Goal: Complete application form

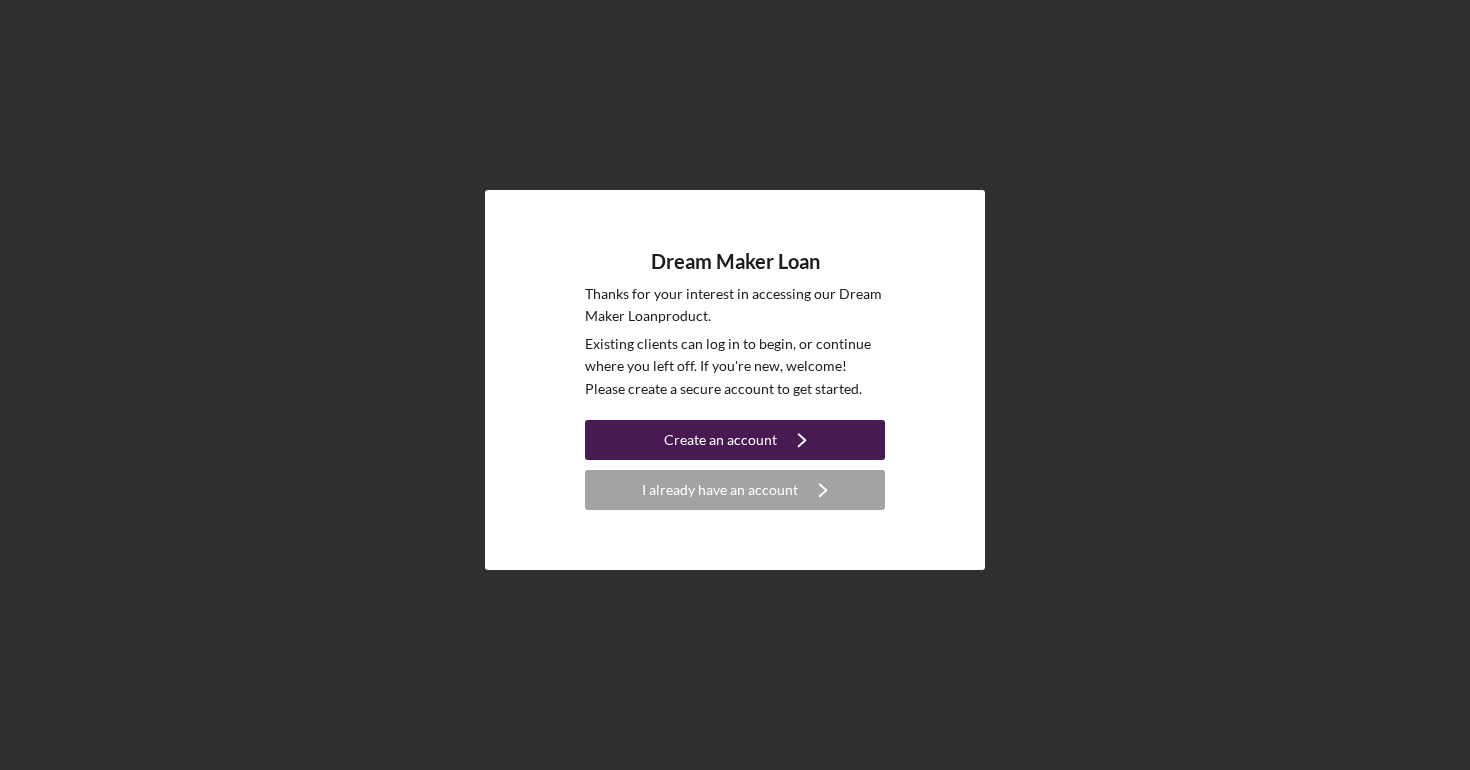
click at [658, 440] on button "Create an account Icon/Navigate" at bounding box center [735, 440] width 300 height 40
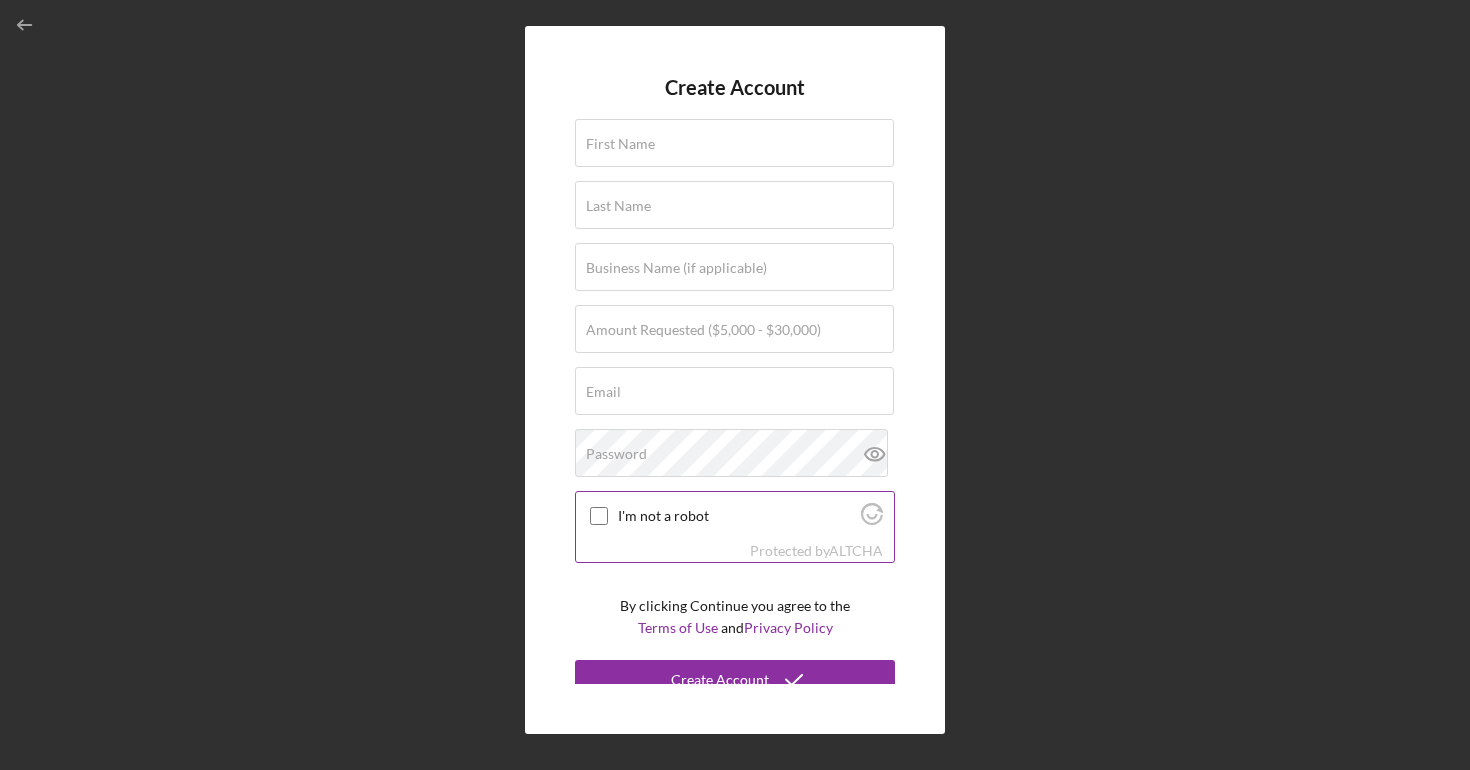
scroll to position [15, 0]
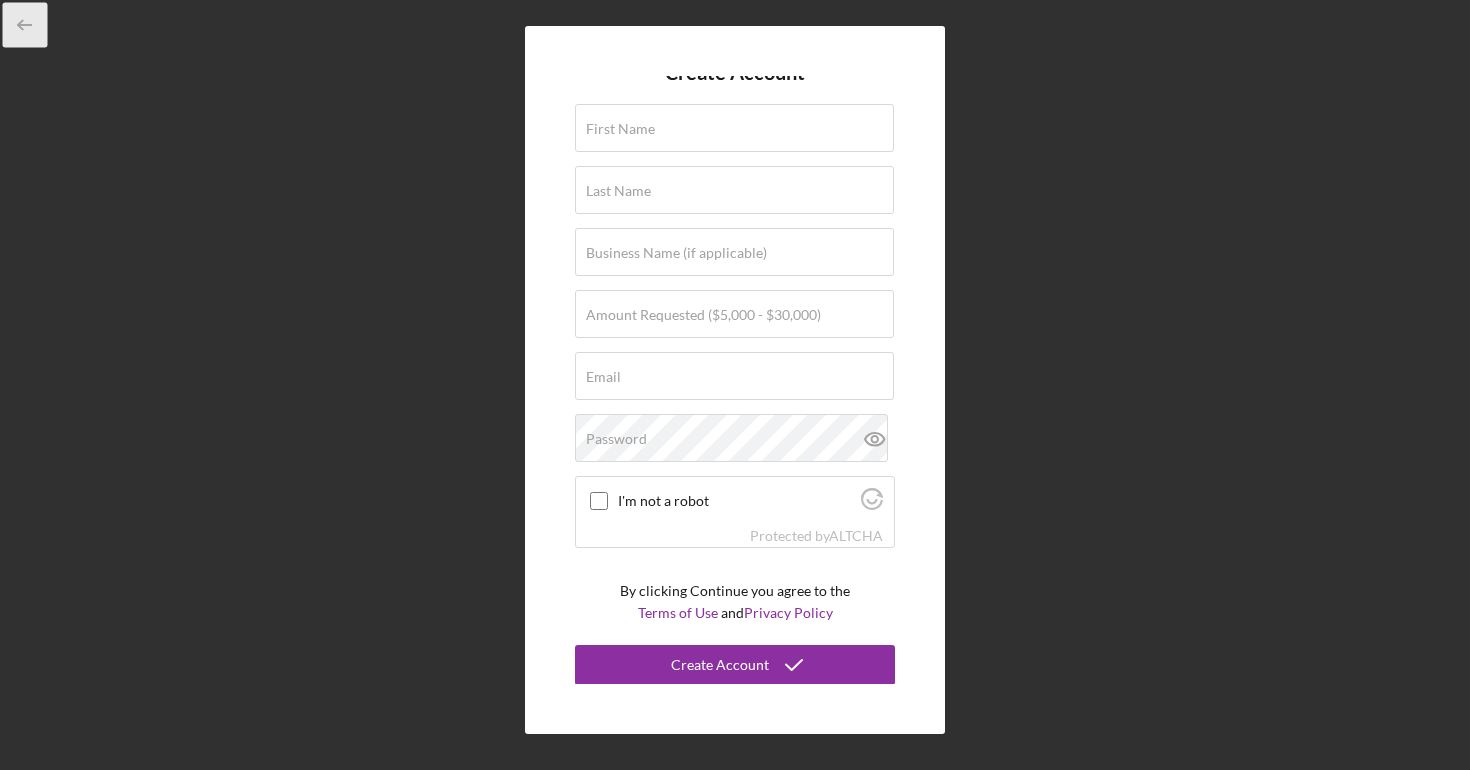
click at [21, 30] on icon "button" at bounding box center [25, 25] width 45 height 45
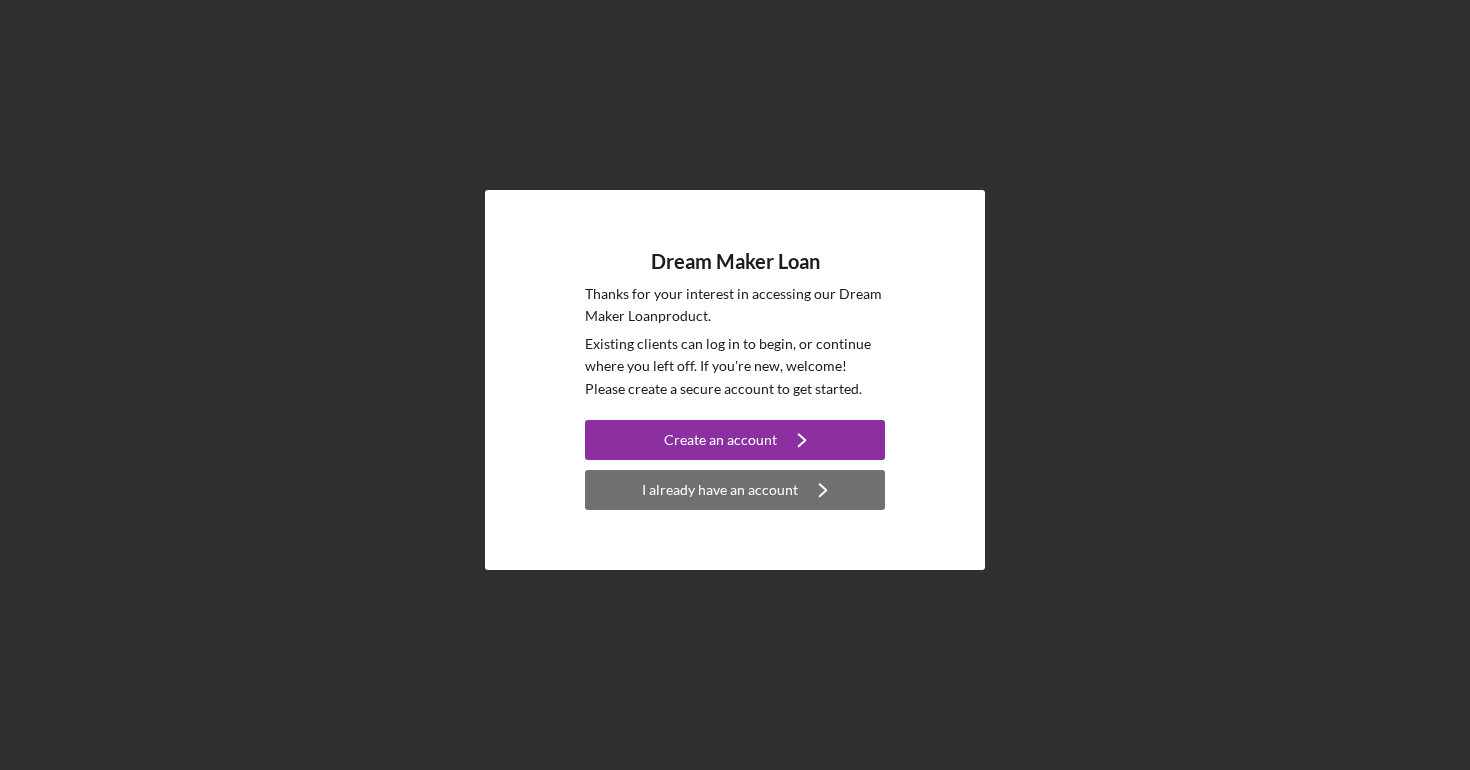
click at [706, 491] on div "I already have an account" at bounding box center [720, 490] width 156 height 40
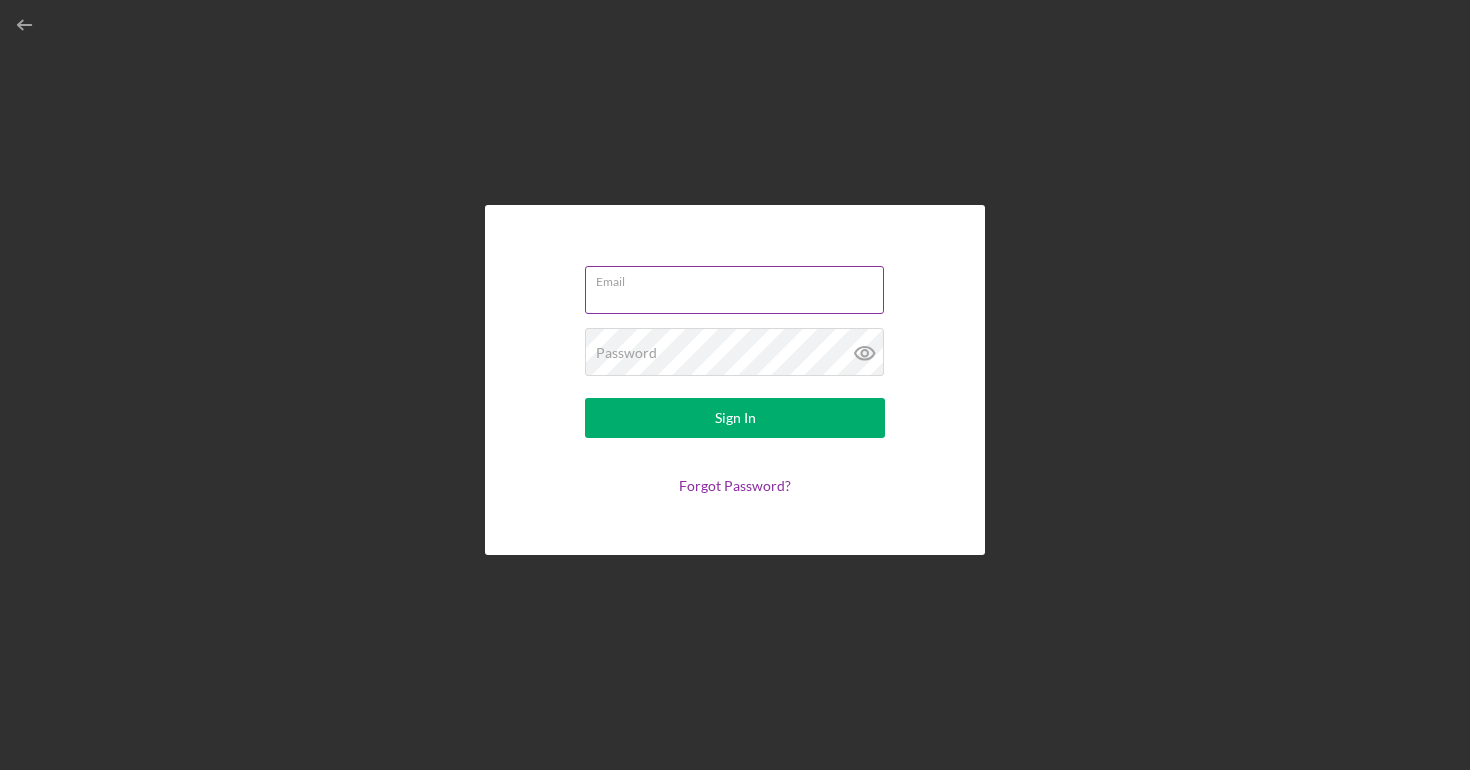
click at [681, 310] on input "Email" at bounding box center [734, 290] width 299 height 48
type input "[EMAIL_ADDRESS][DOMAIN_NAME]"
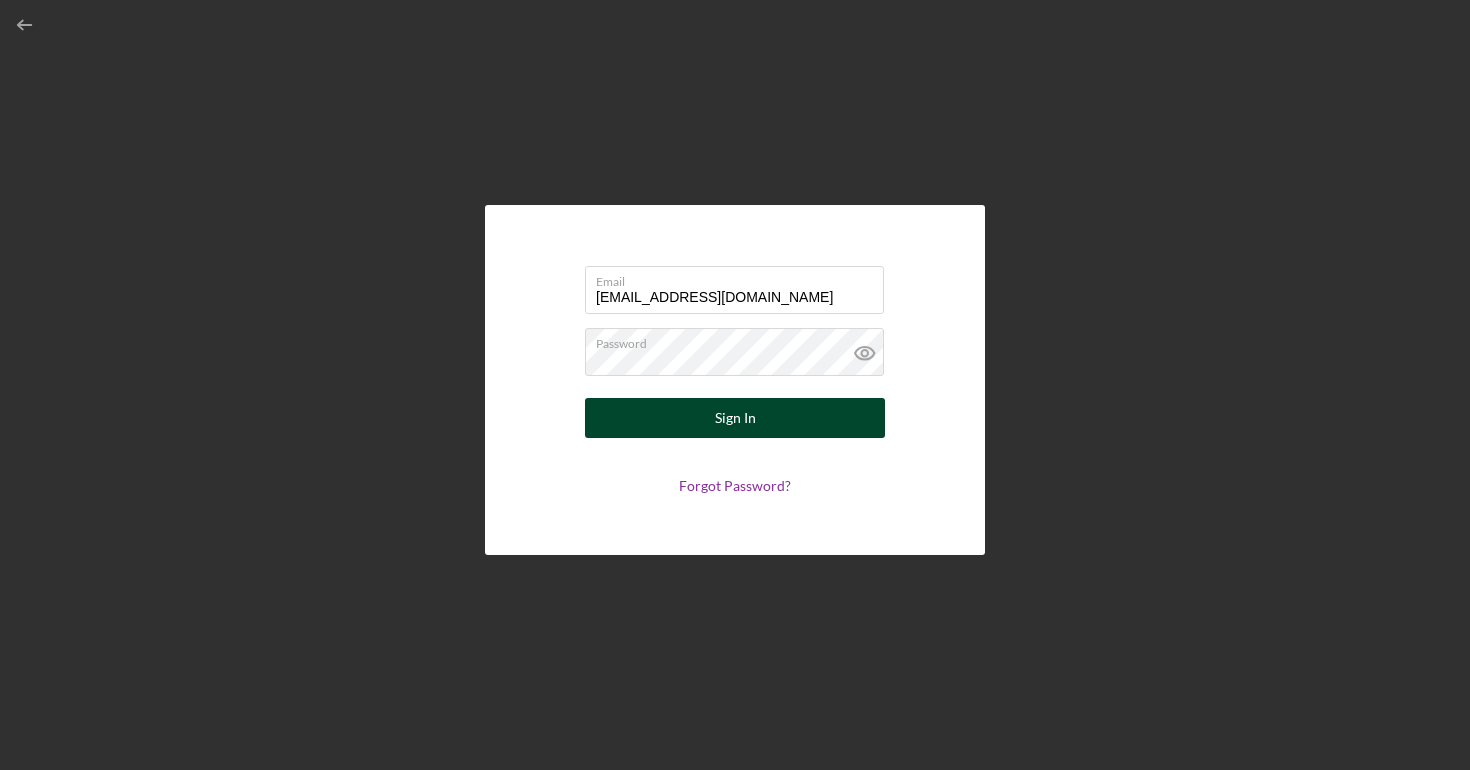
click at [692, 407] on button "Sign In" at bounding box center [735, 418] width 300 height 40
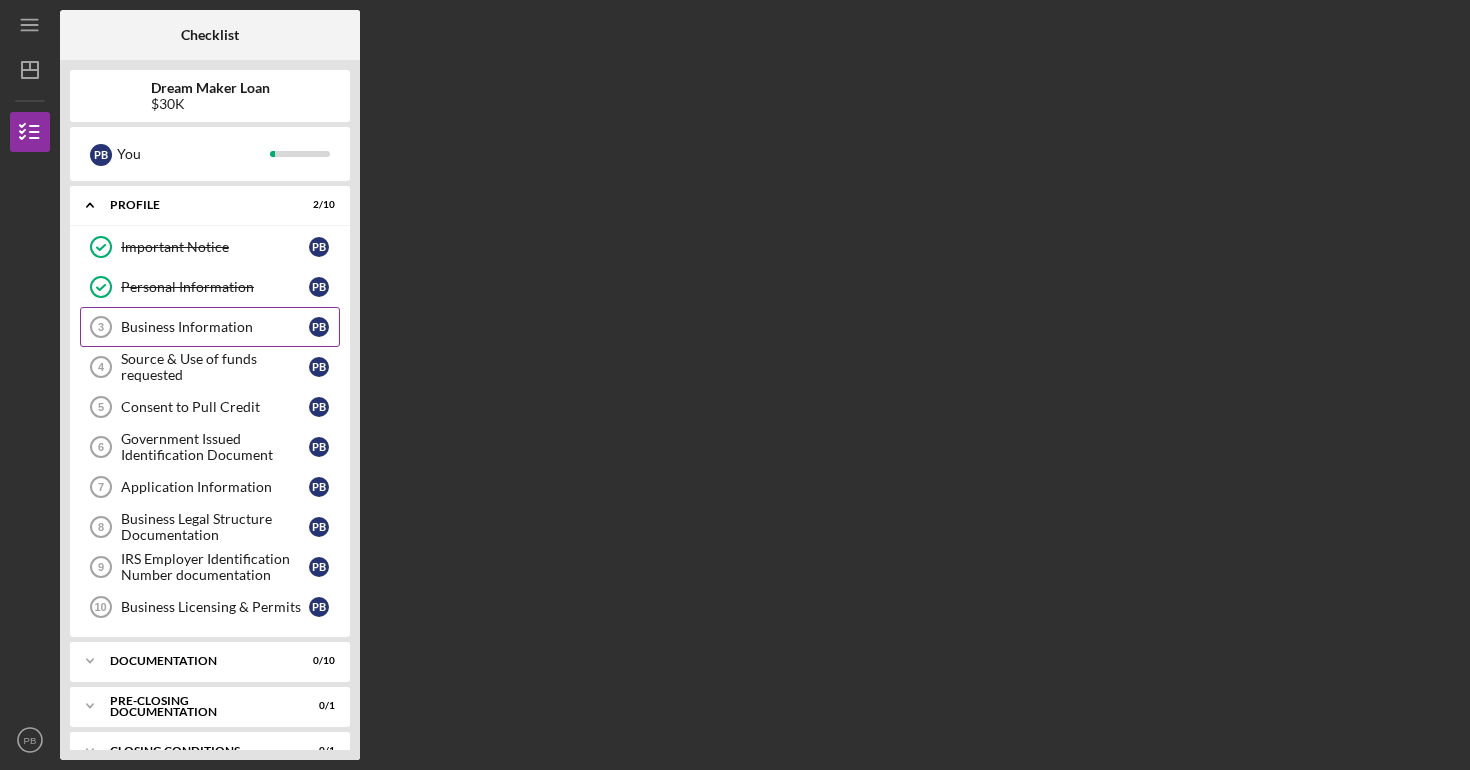
click at [197, 331] on div "Business Information" at bounding box center [215, 327] width 188 height 16
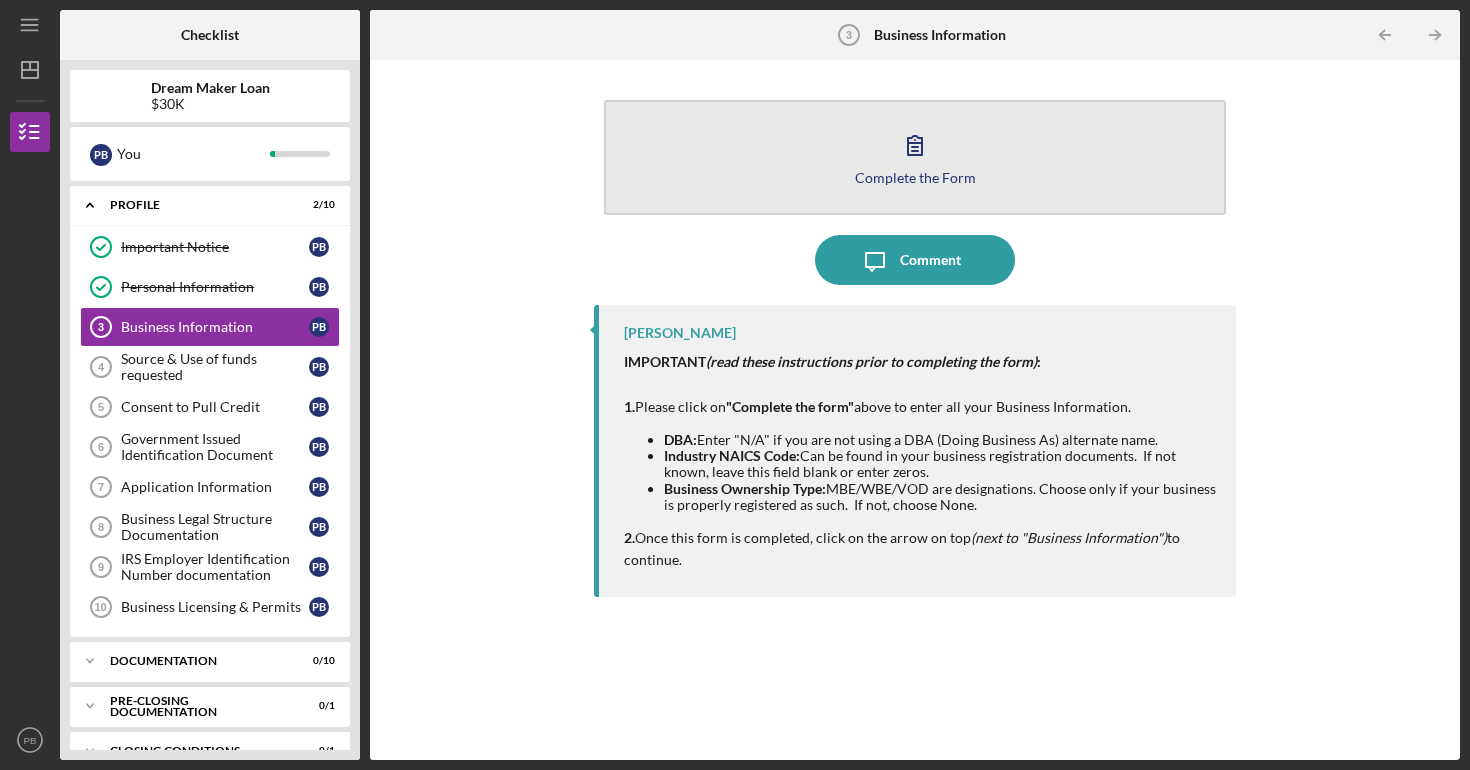
click at [946, 165] on button "Complete the Form Form" at bounding box center [915, 157] width 622 height 115
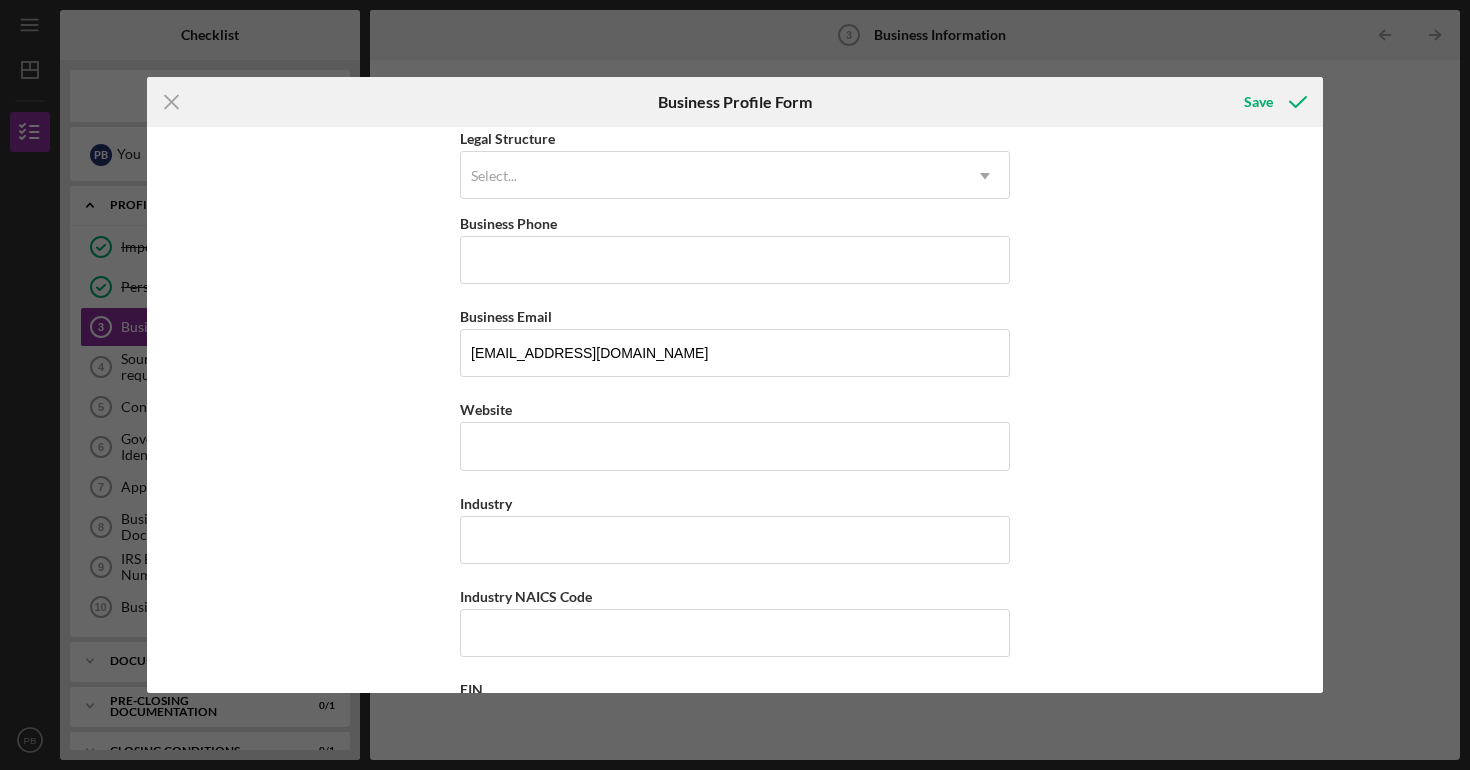
scroll to position [296, 0]
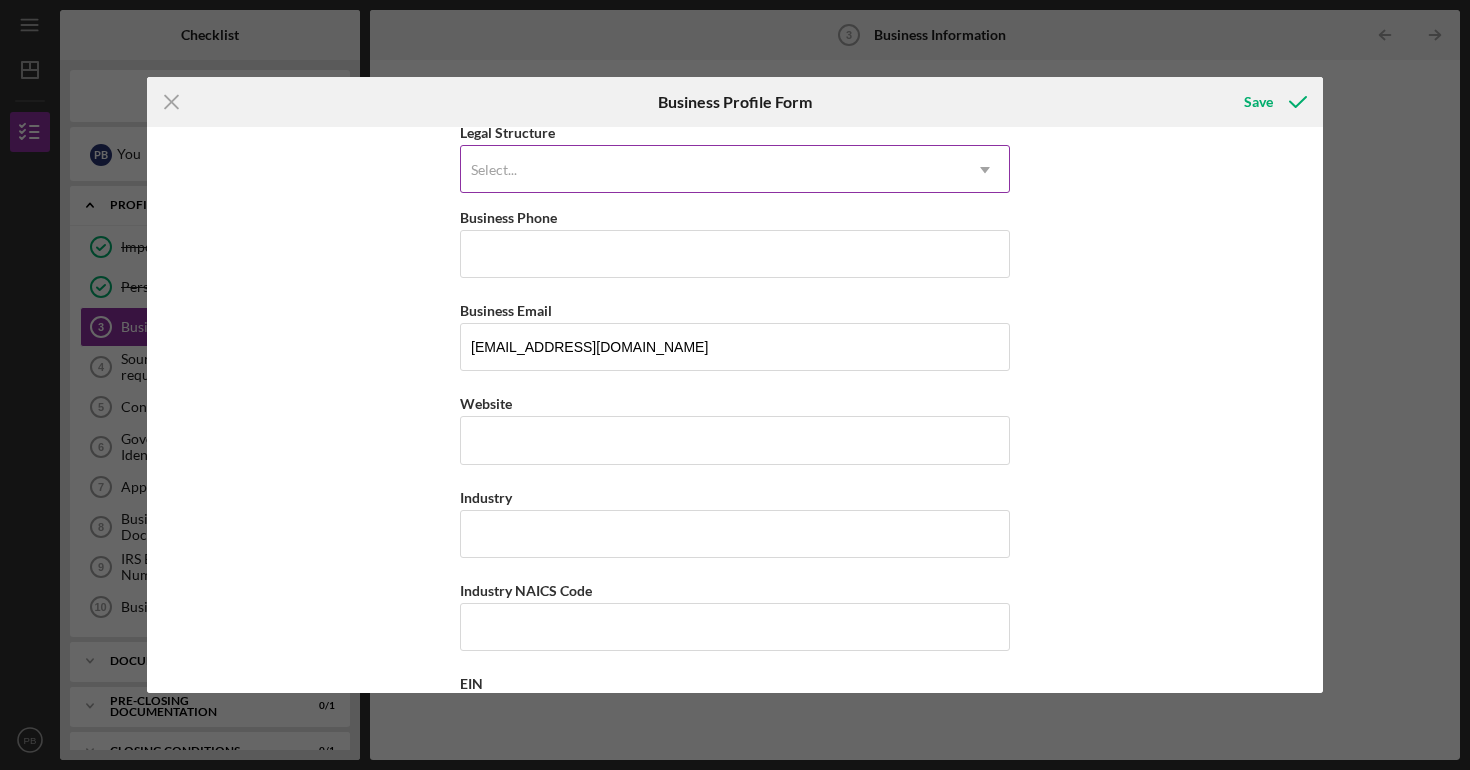
click at [605, 181] on div "Select..." at bounding box center [711, 170] width 500 height 46
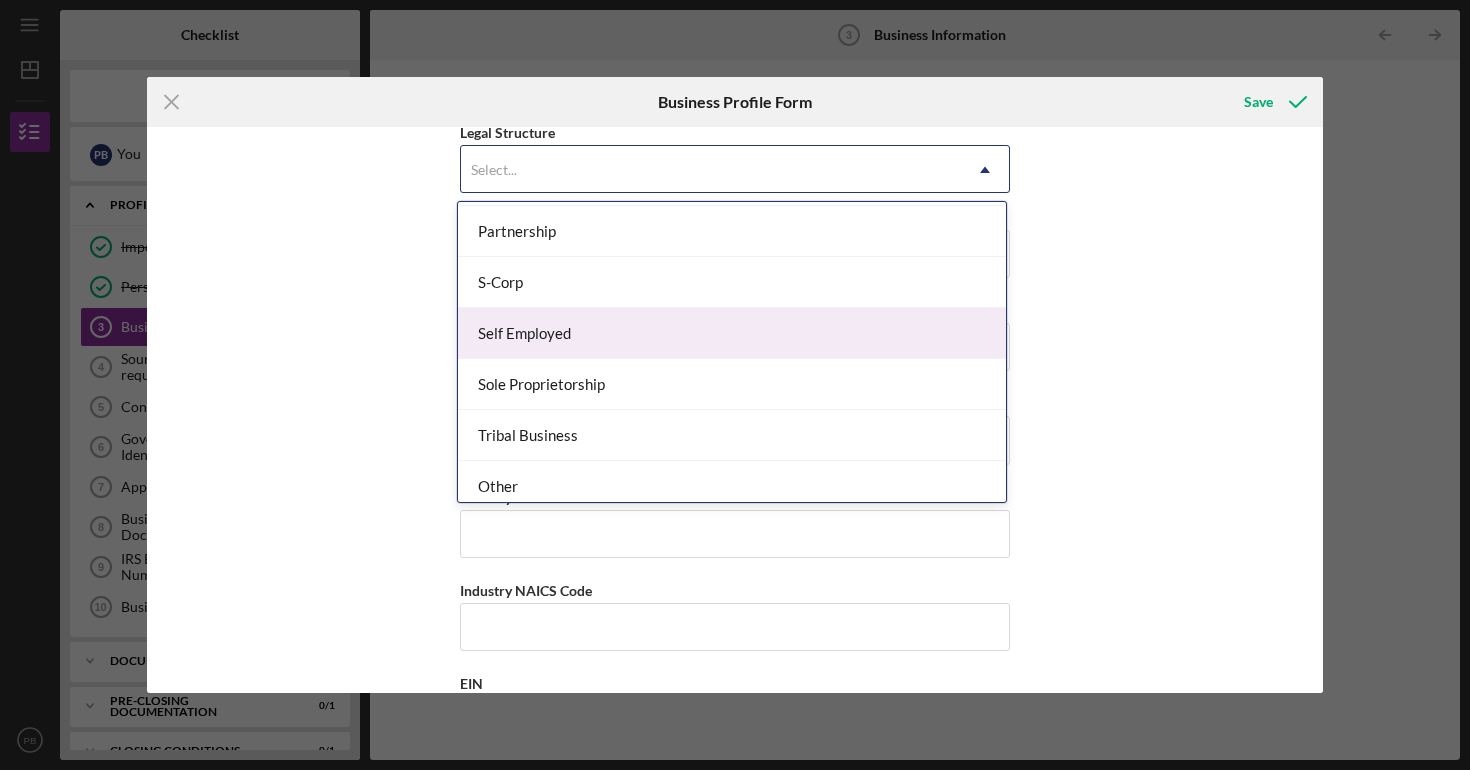
scroll to position [356, 0]
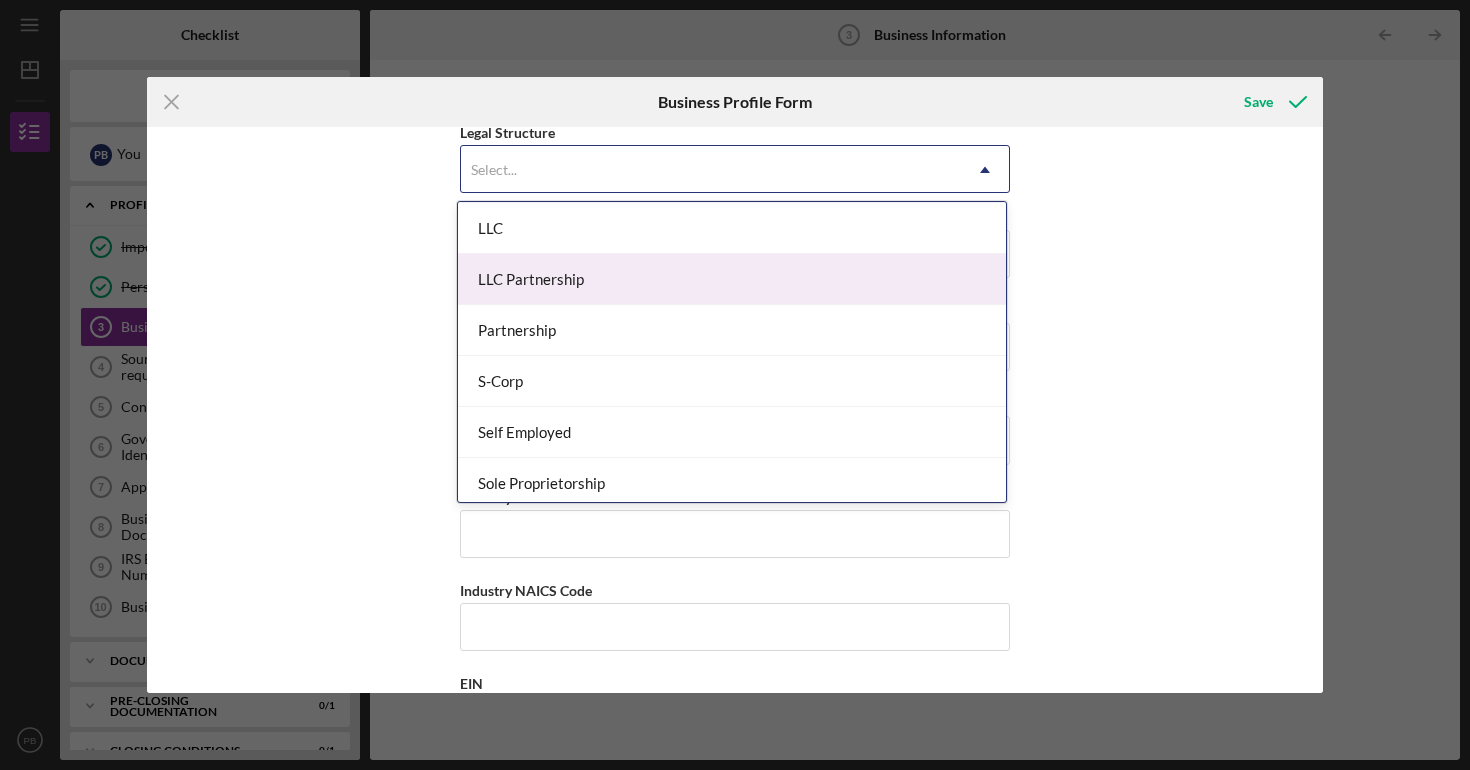
click at [594, 226] on div "LLC" at bounding box center [732, 228] width 548 height 51
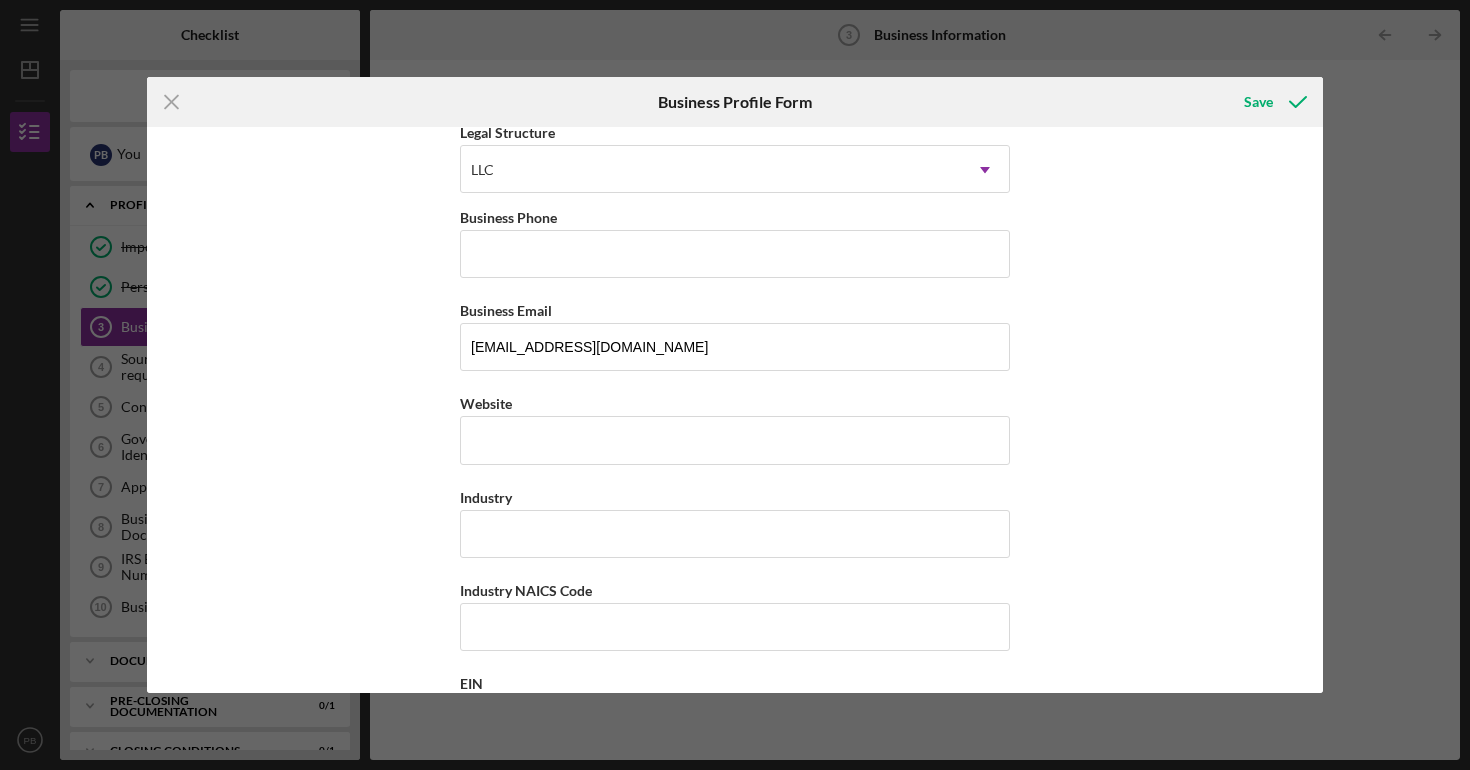
scroll to position [436, 0]
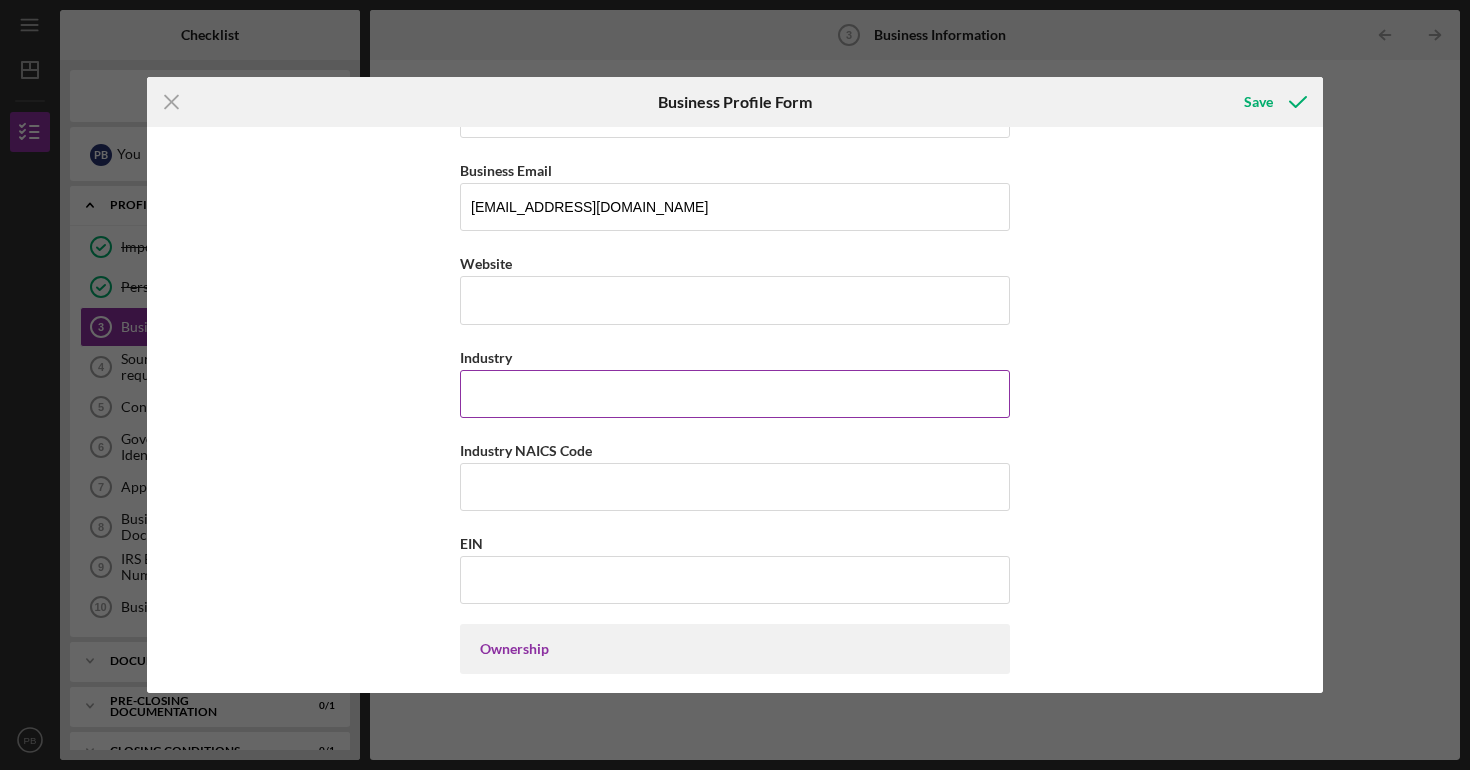
click at [554, 407] on input "Industry" at bounding box center [735, 394] width 550 height 48
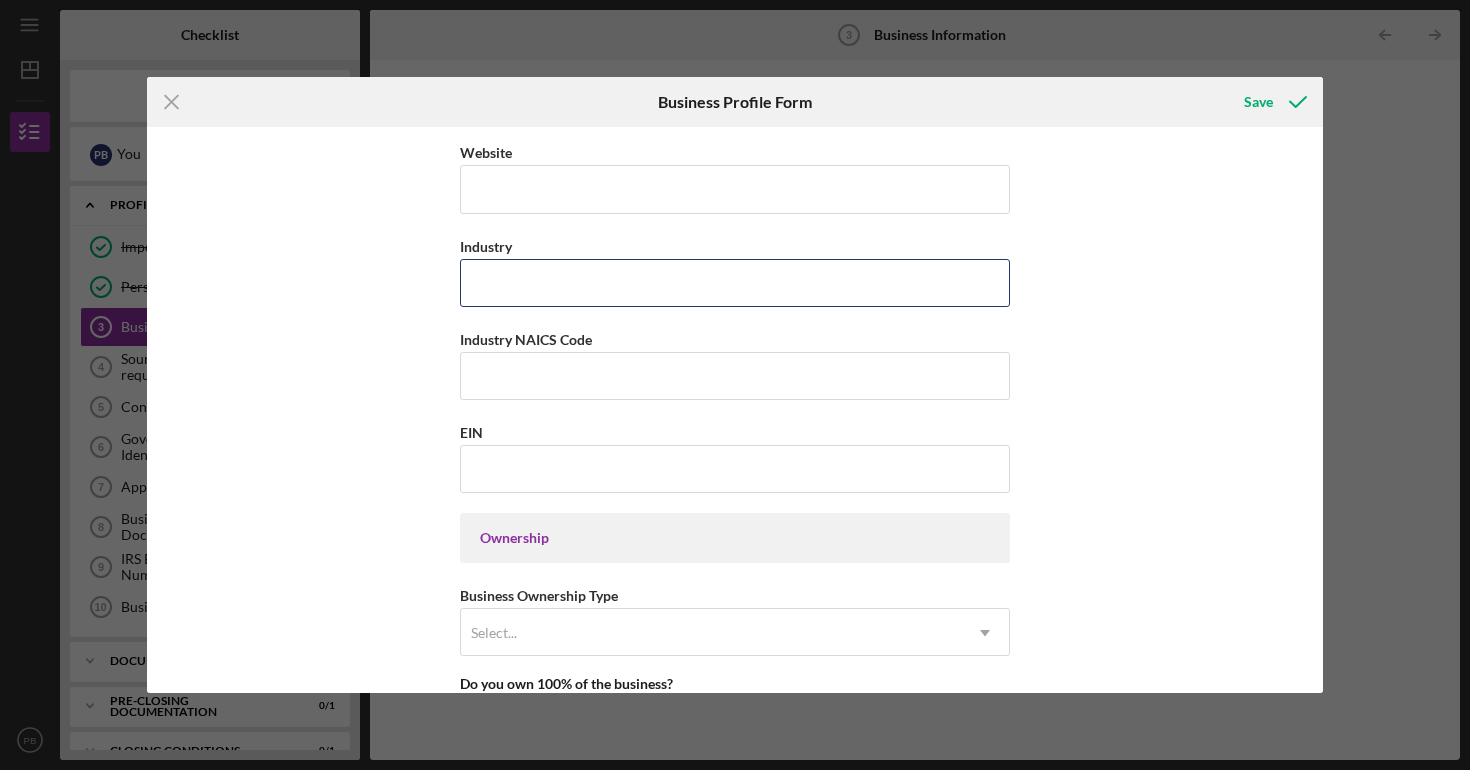
scroll to position [561, 0]
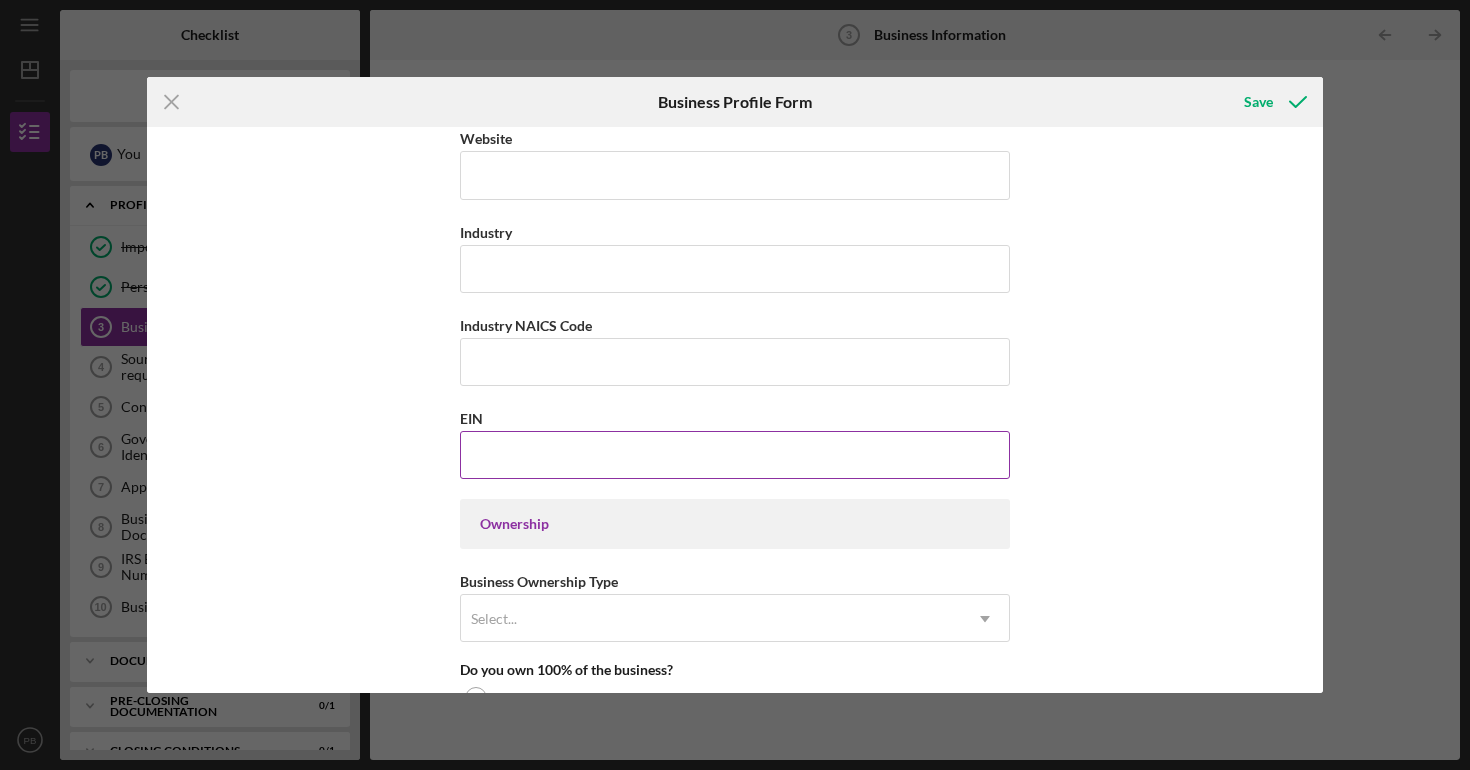
click at [556, 464] on input "EIN" at bounding box center [735, 455] width 550 height 48
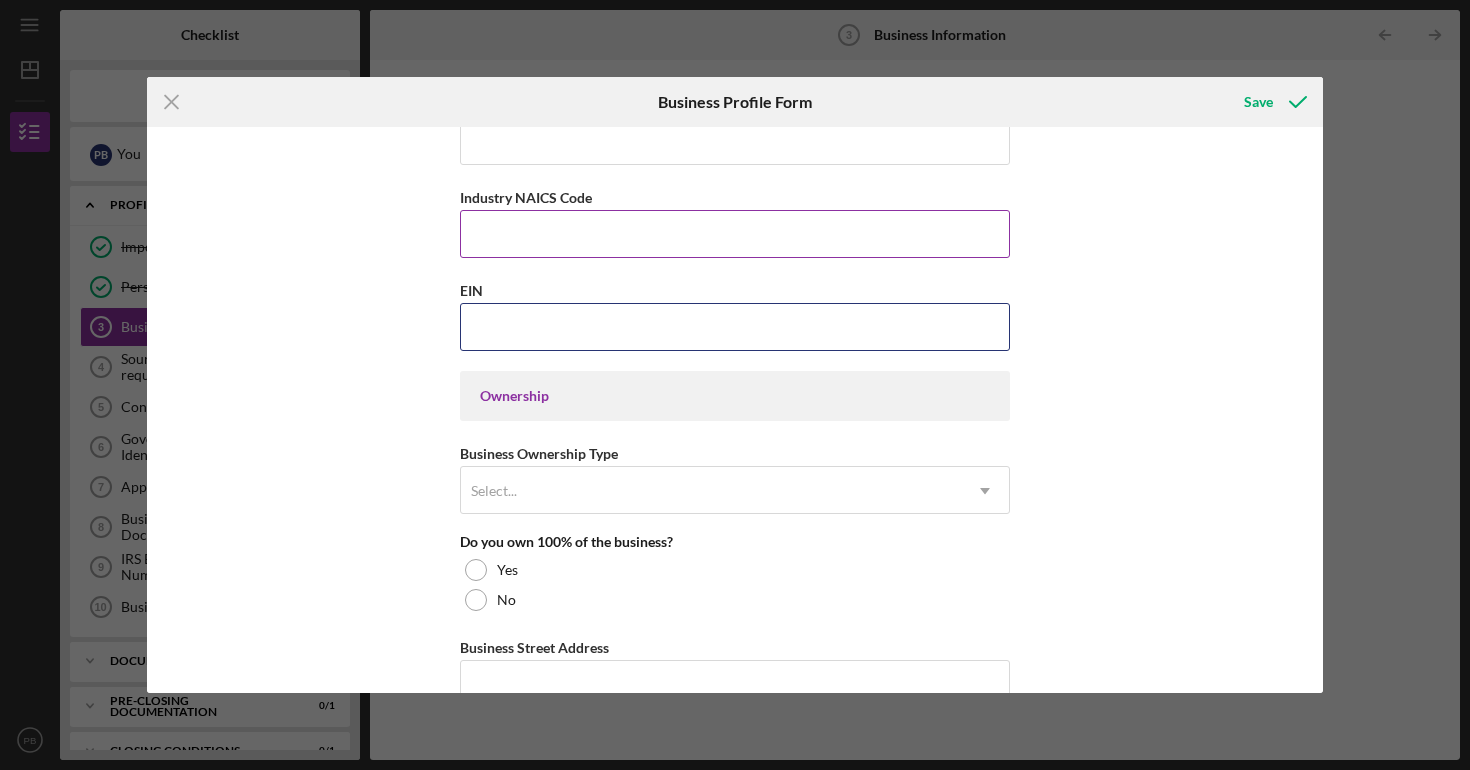
scroll to position [718, 0]
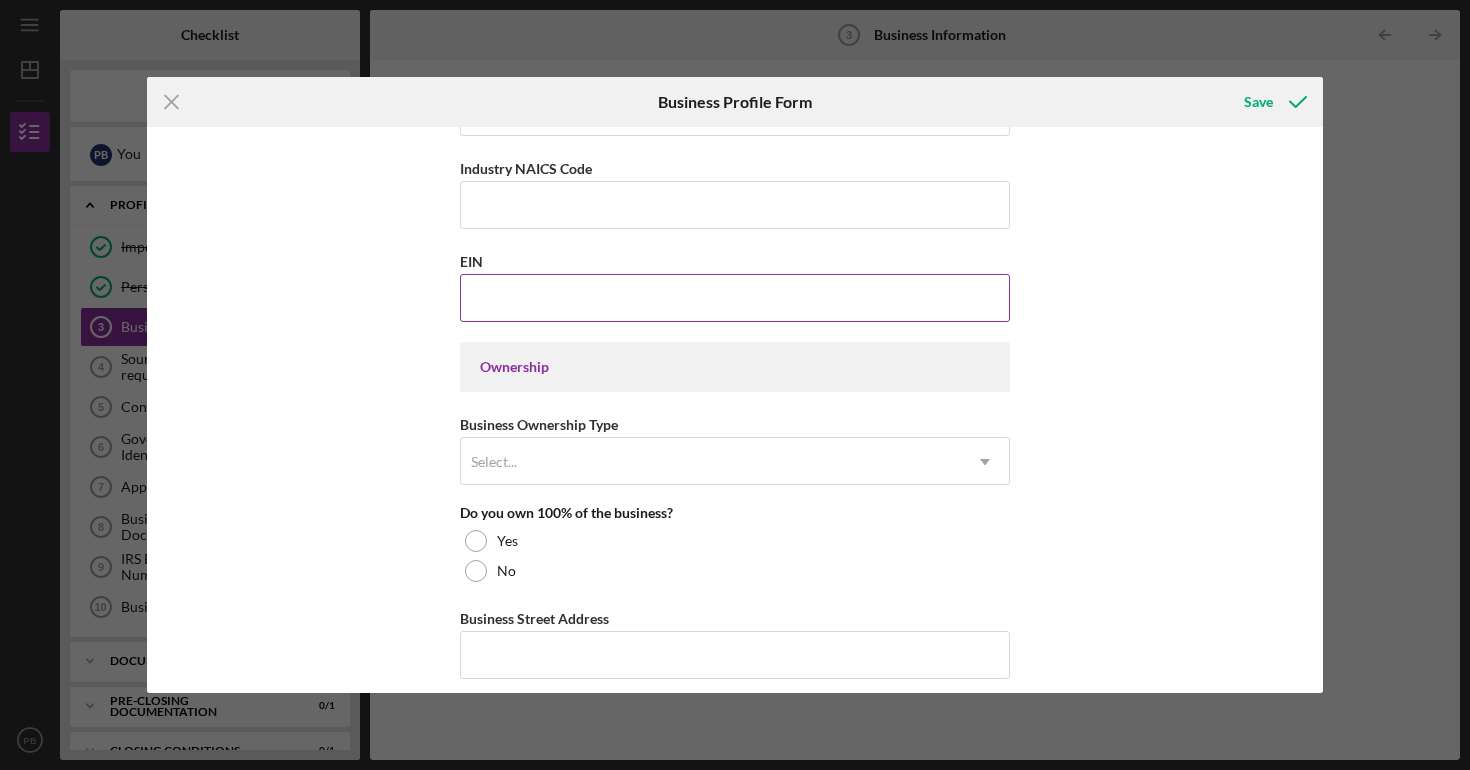
paste input "[US_EMPLOYER_IDENTIFICATION_NUMBER]"
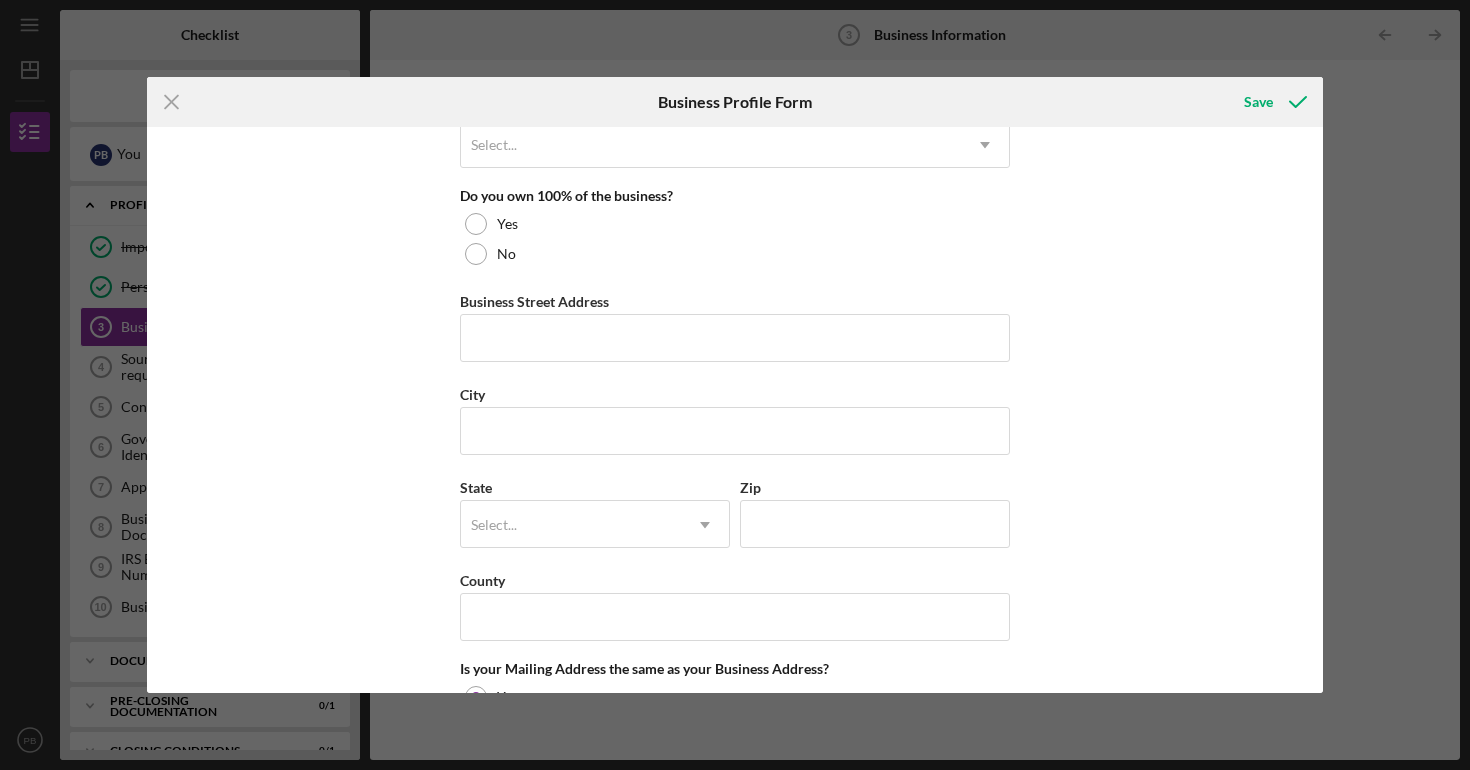
scroll to position [1034, 0]
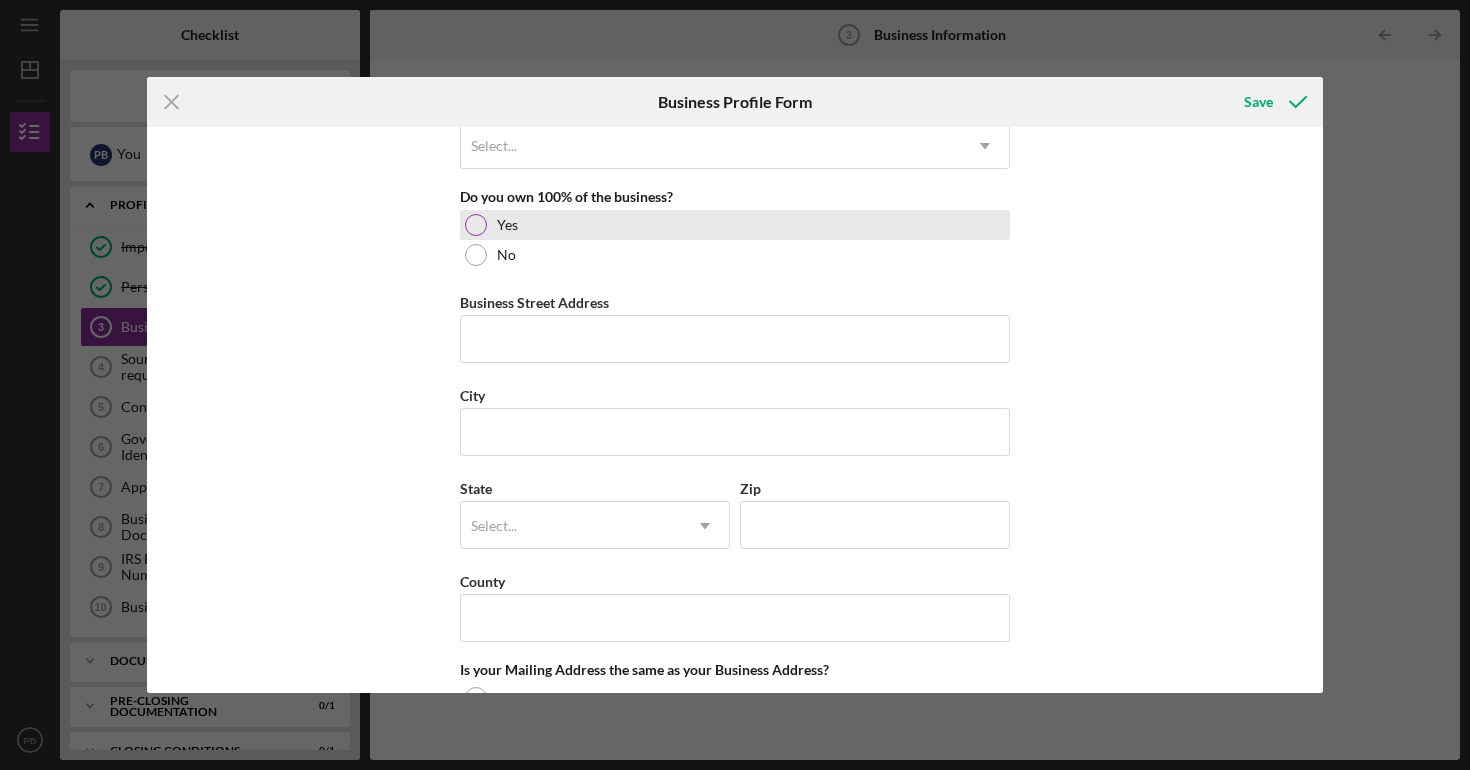
type input "[US_EMPLOYER_IDENTIFICATION_NUMBER]"
click at [481, 223] on div at bounding box center [476, 225] width 22 height 22
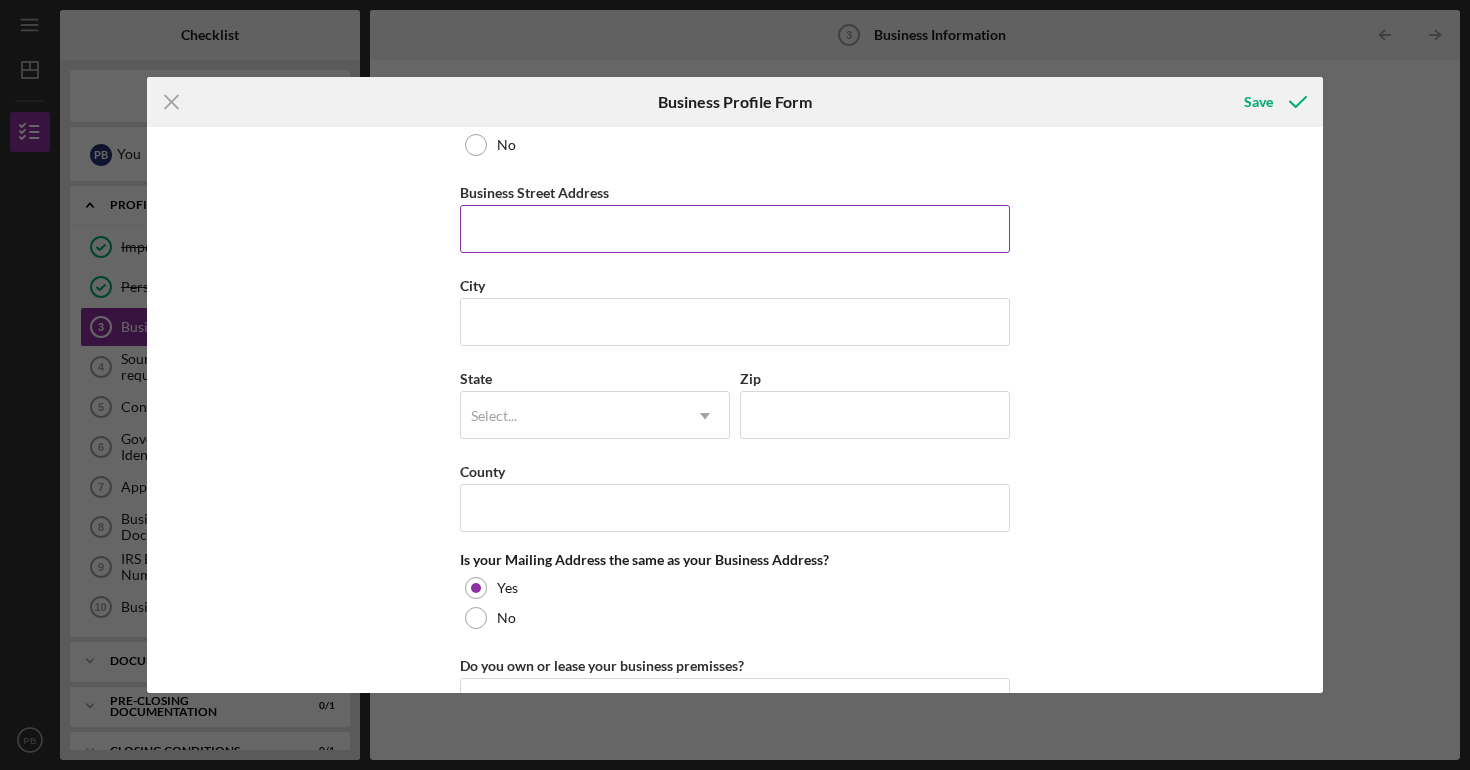
scroll to position [1151, 0]
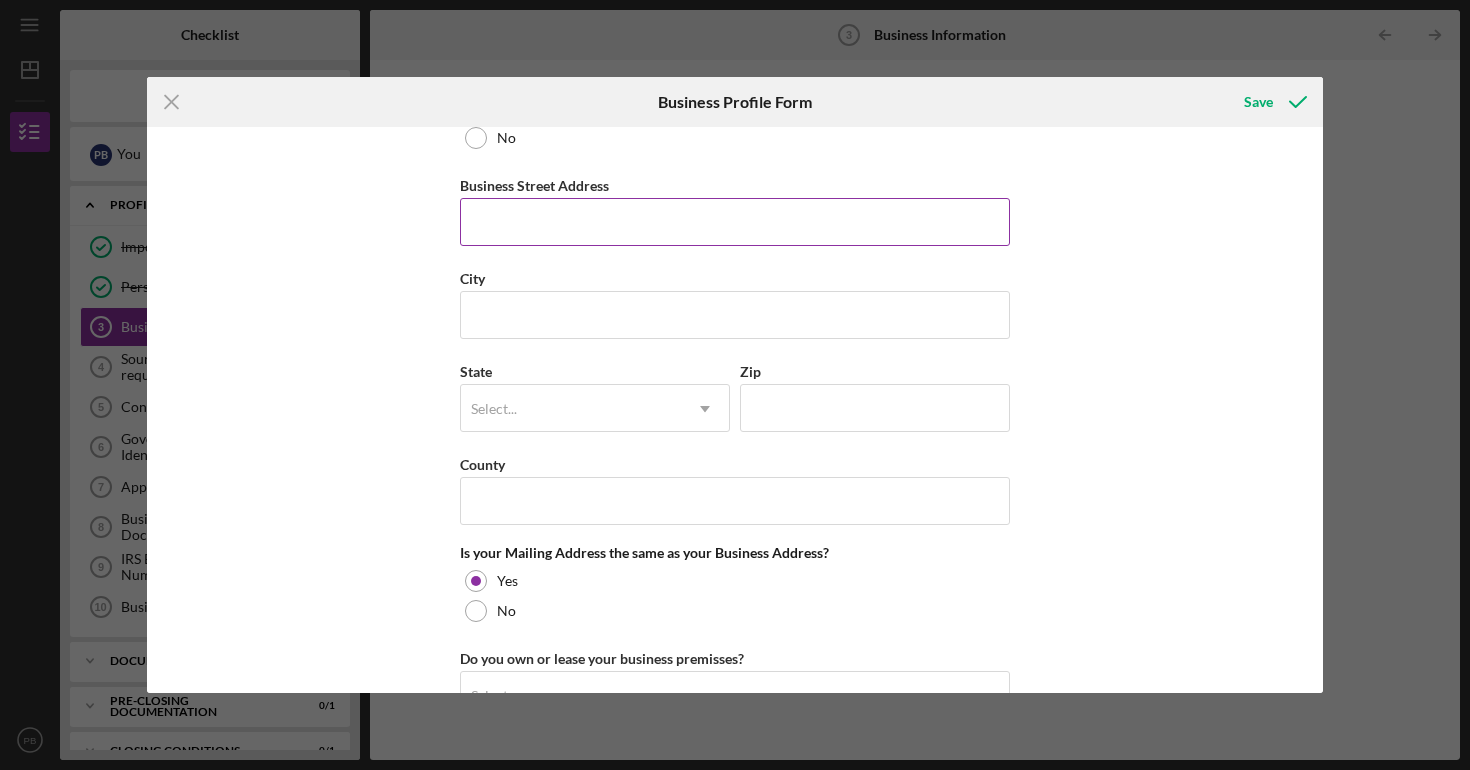
click at [487, 240] on input "Business Street Address" at bounding box center [735, 222] width 550 height 48
type input "[STREET_ADDRESS][PERSON_NAME]"
click at [548, 329] on input "City" at bounding box center [735, 315] width 550 height 48
type input "[GEOGRAPHIC_DATA][PERSON_NAME]"
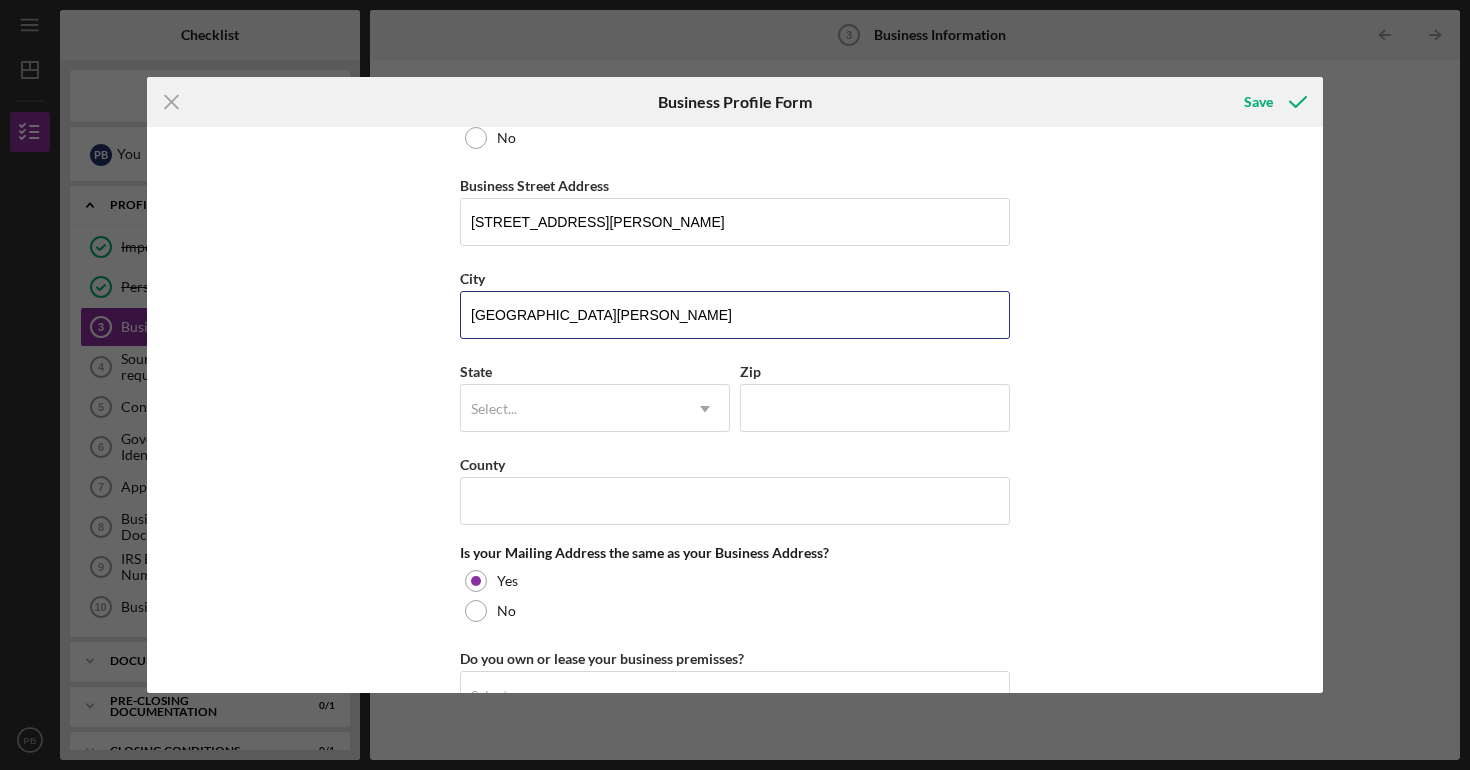
scroll to position [1252, 0]
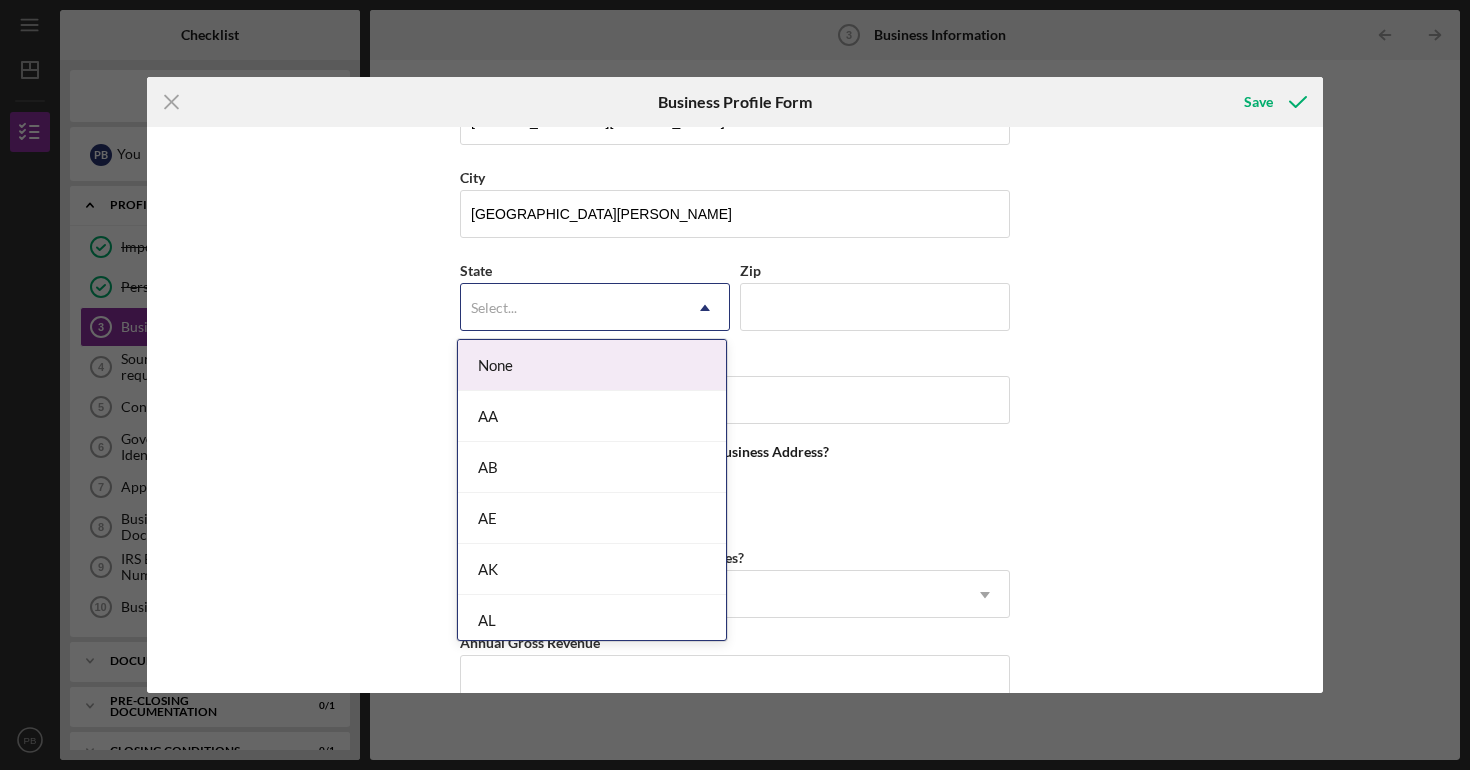
click at [623, 314] on div "Select..." at bounding box center [571, 308] width 220 height 46
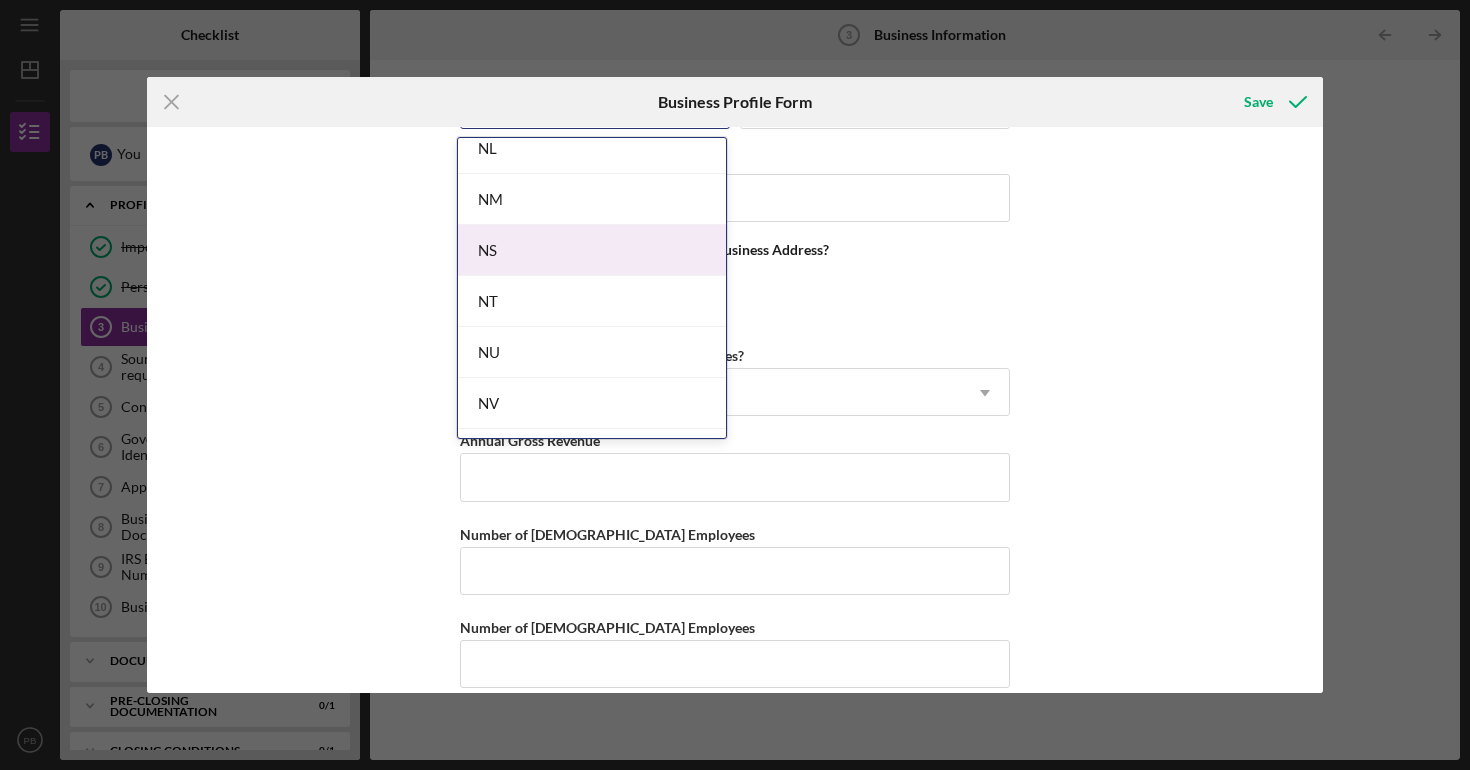
scroll to position [2228, 0]
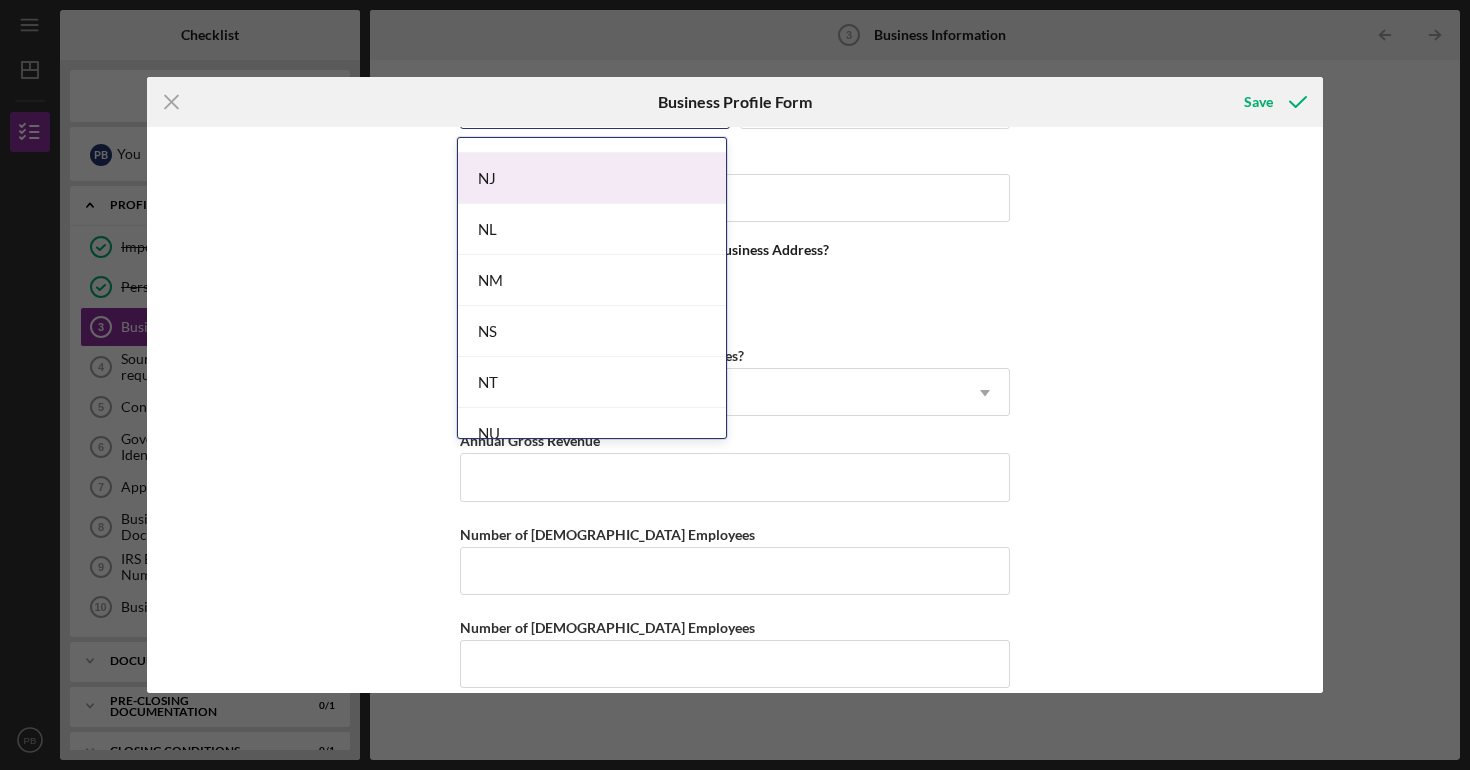
click at [626, 187] on div "NJ" at bounding box center [592, 178] width 268 height 51
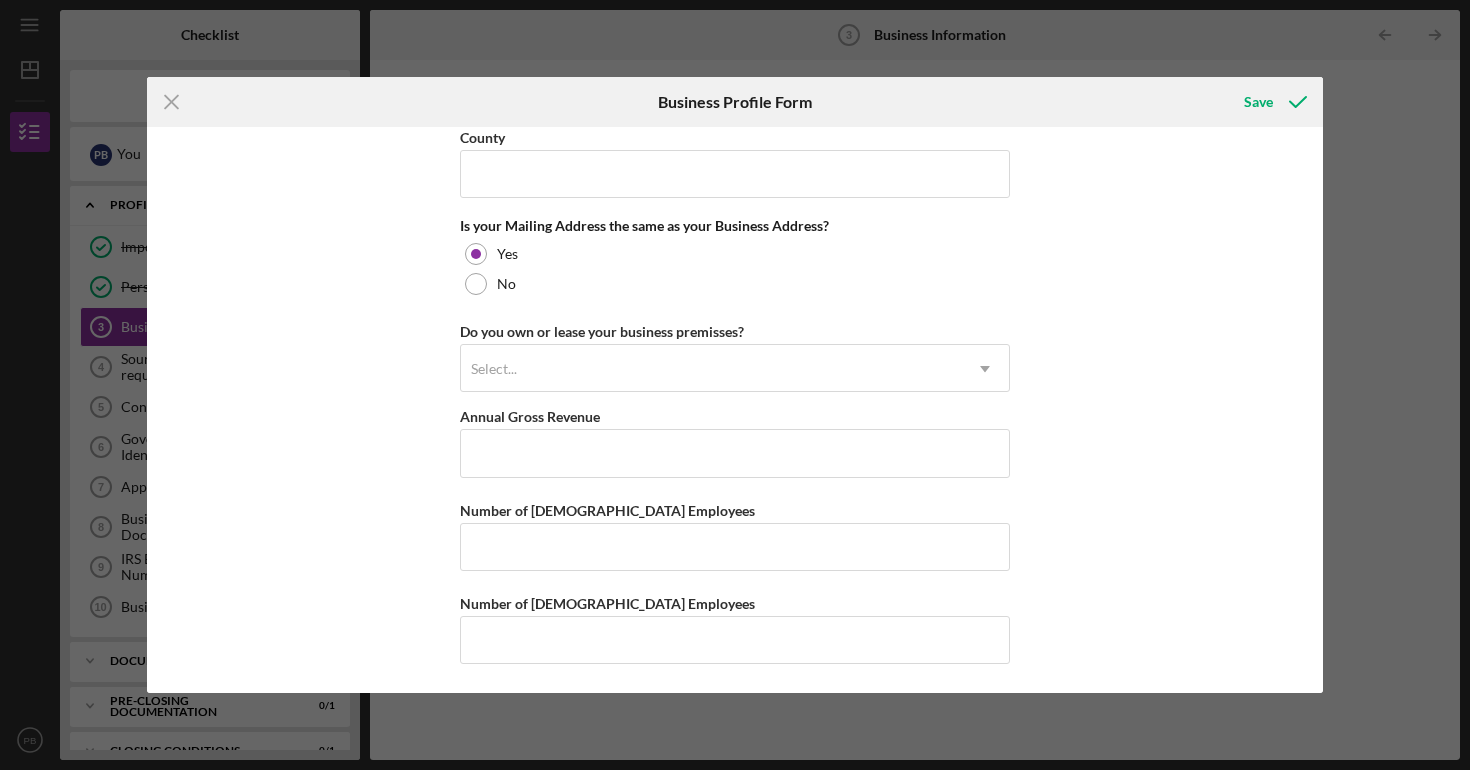
scroll to position [1476, 0]
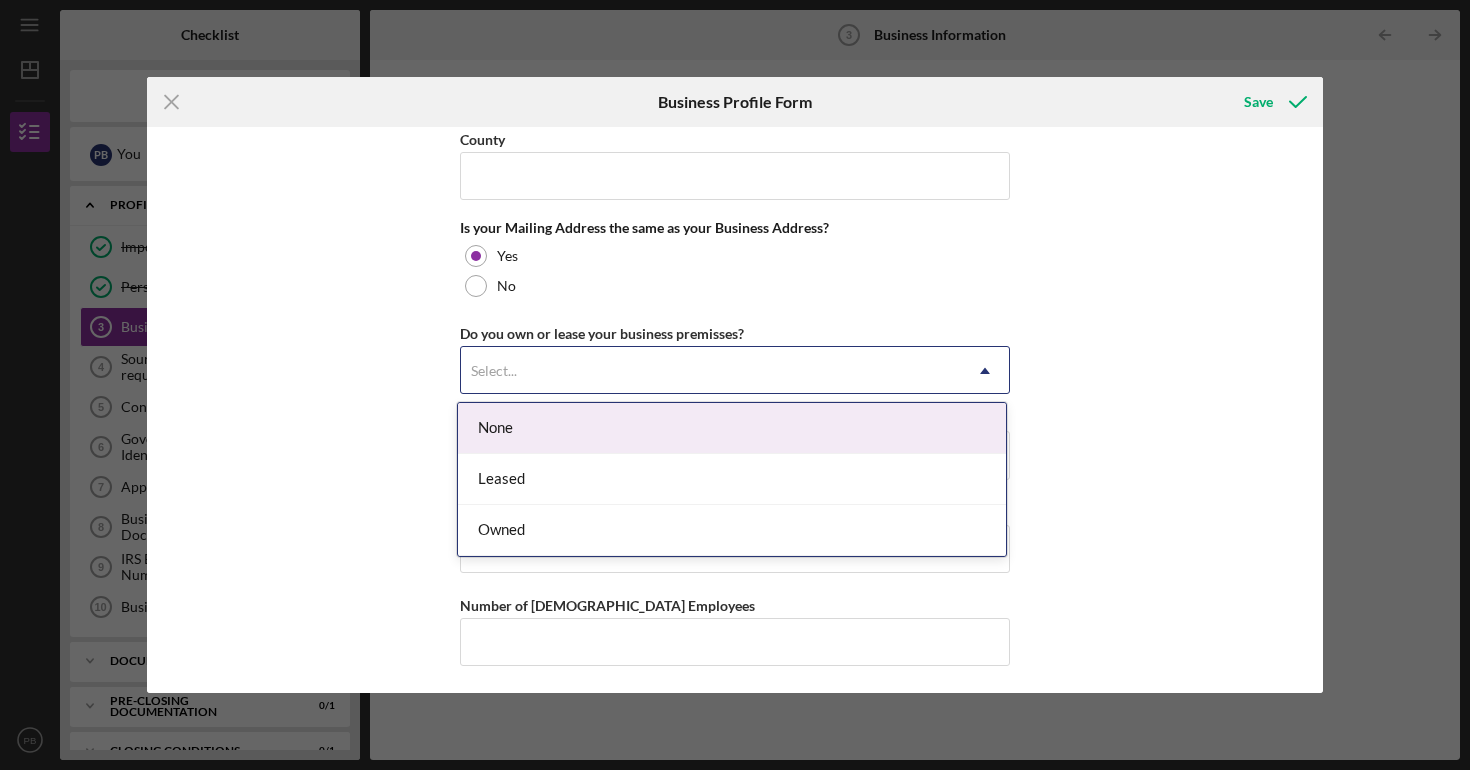
click at [562, 378] on div "Select..." at bounding box center [711, 371] width 500 height 46
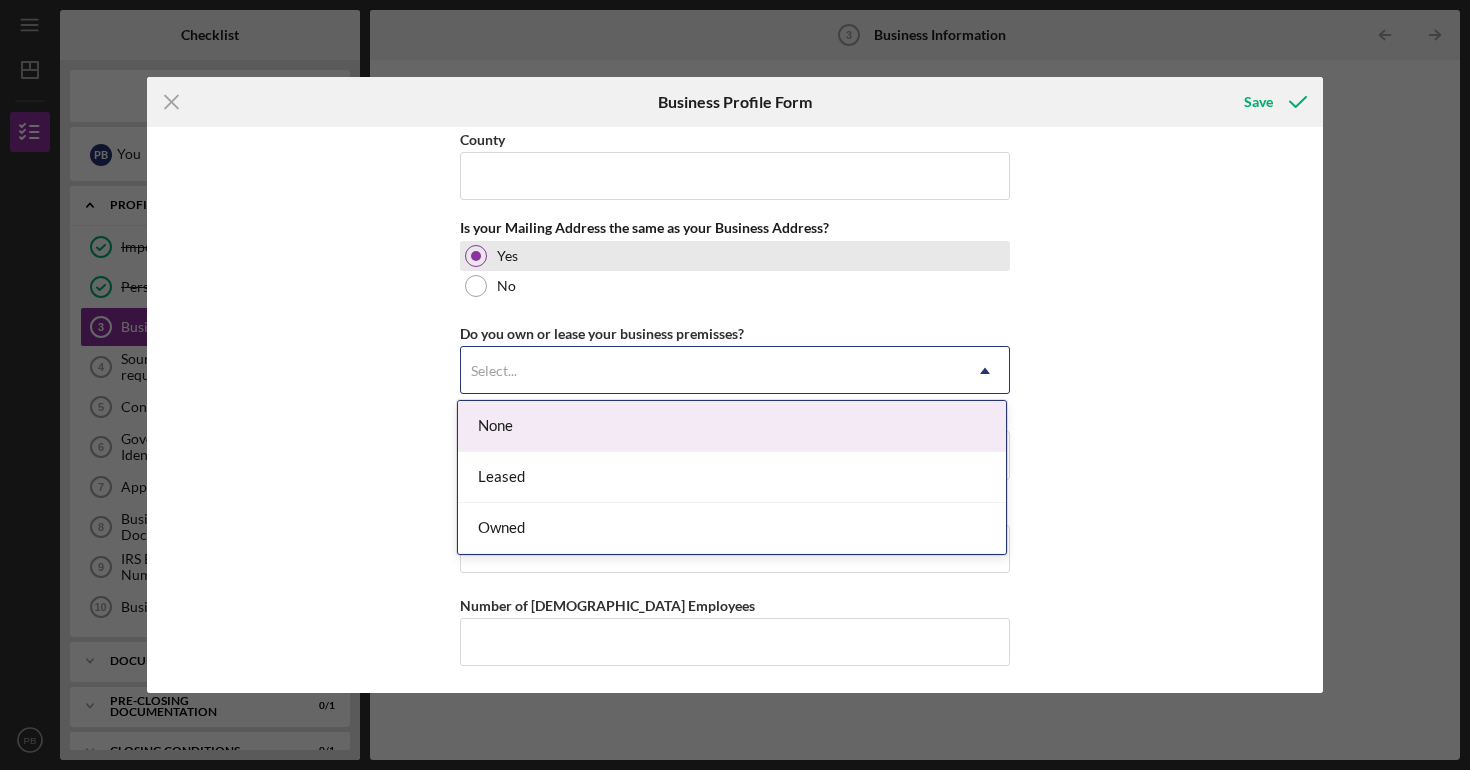
scroll to position [1478, 0]
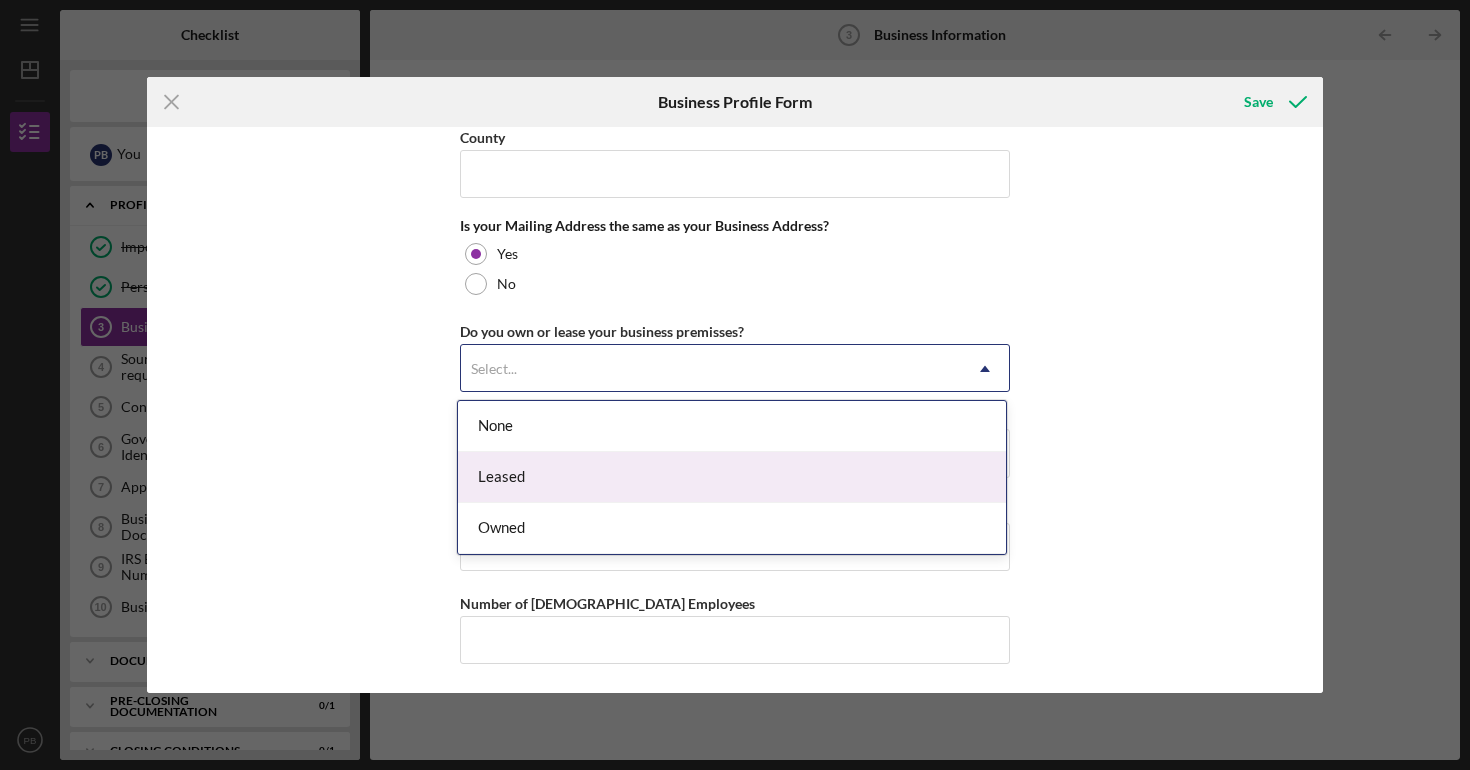
click at [664, 454] on div "Leased" at bounding box center [732, 477] width 548 height 51
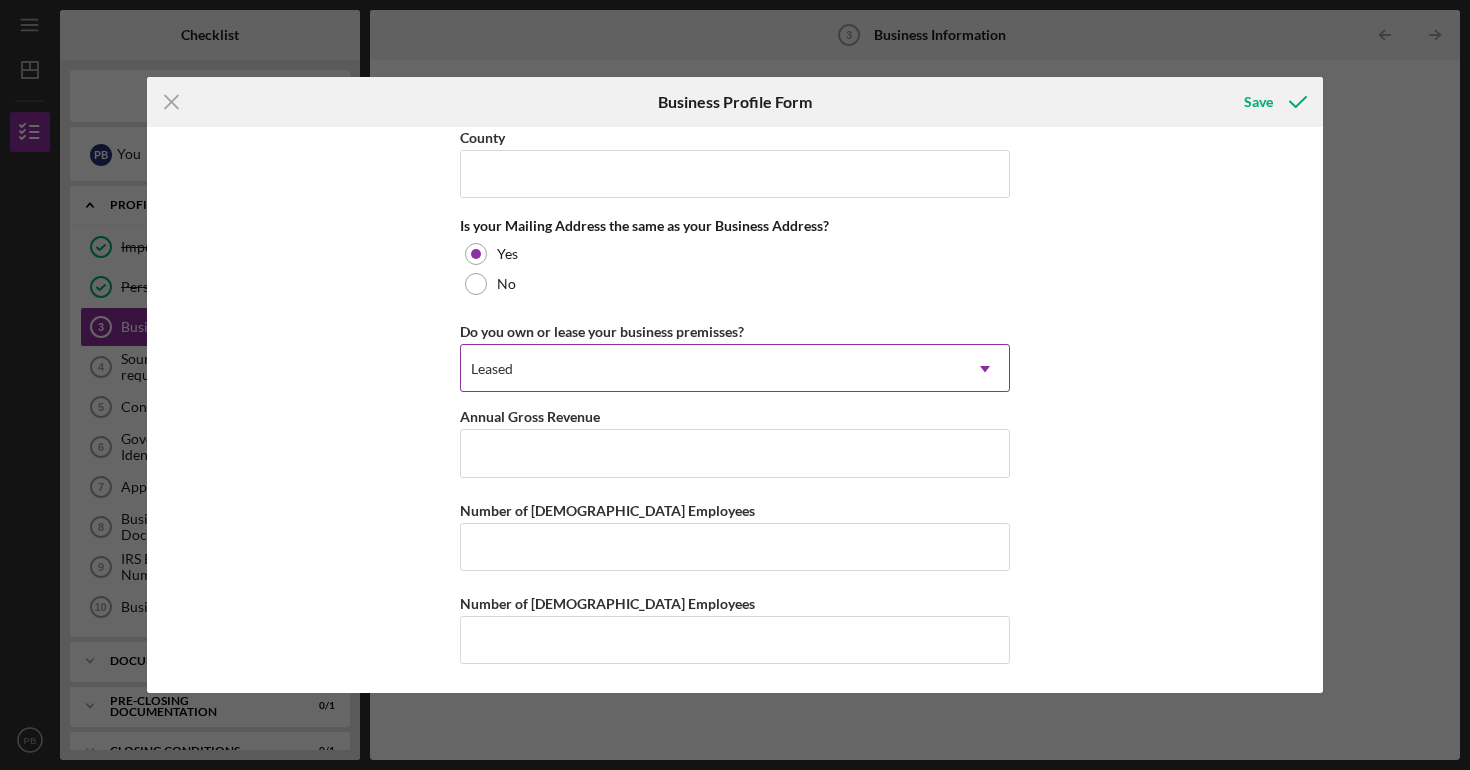
click at [703, 375] on div "Leased" at bounding box center [711, 369] width 500 height 46
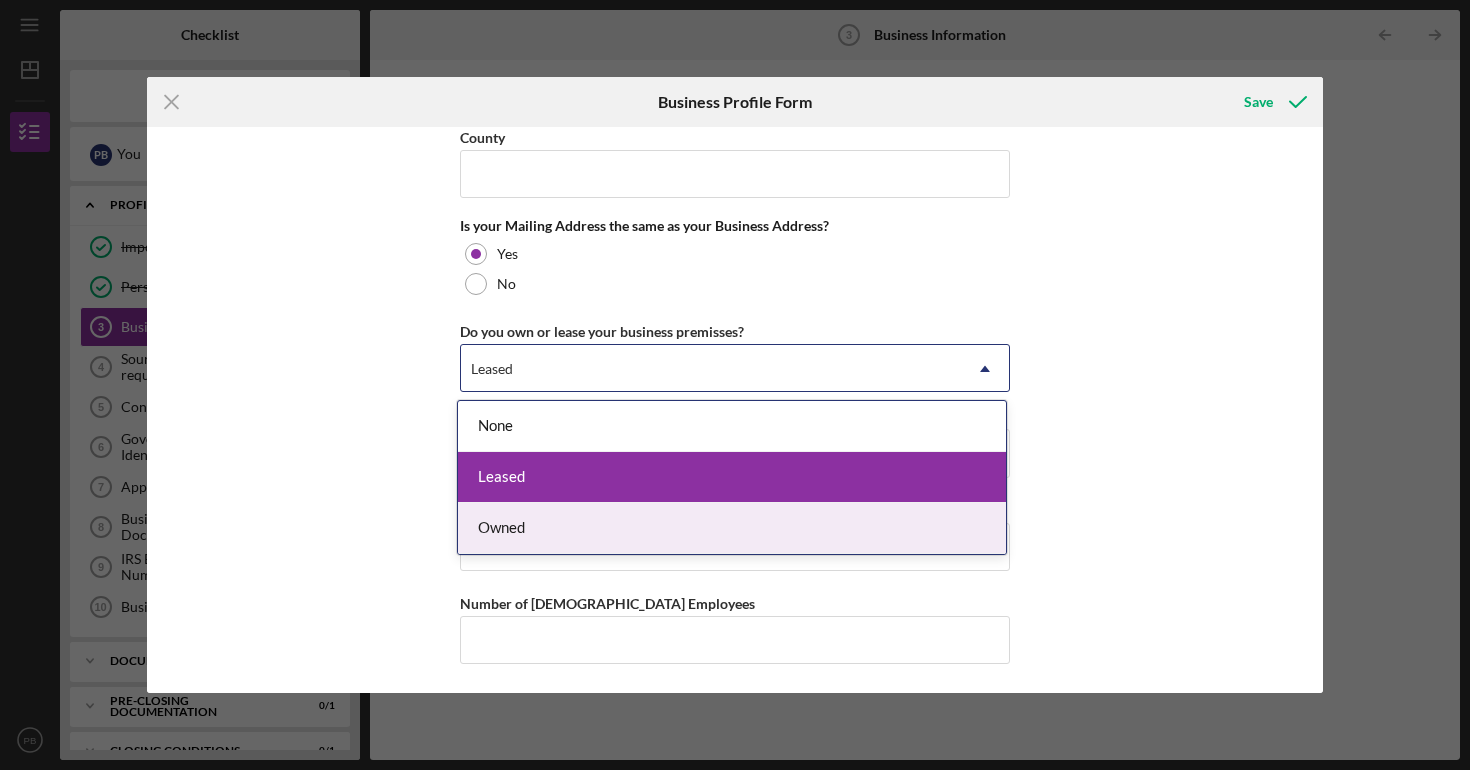
click at [750, 529] on div "Owned" at bounding box center [732, 528] width 548 height 51
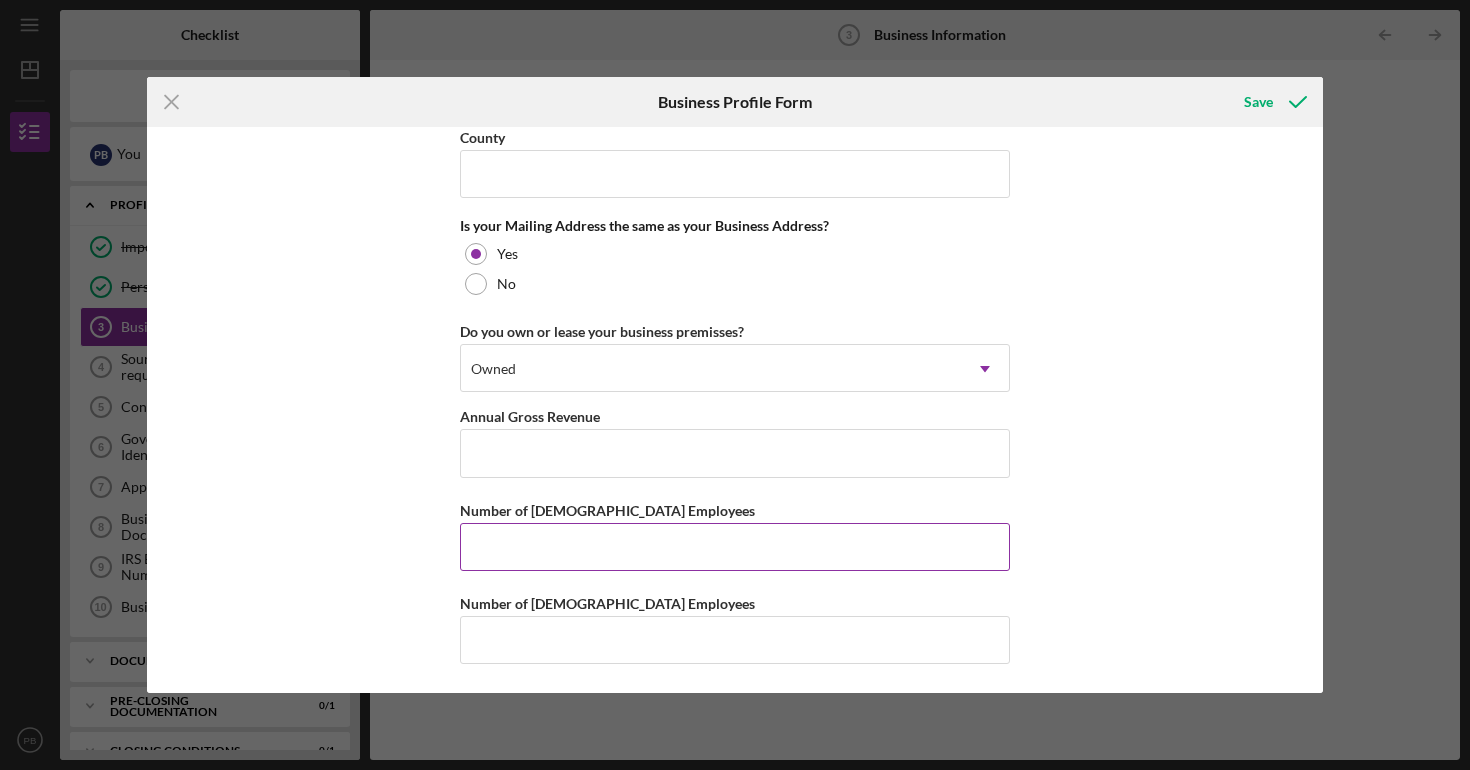
click at [657, 546] on input "Number of [DEMOGRAPHIC_DATA] Employees" at bounding box center [735, 547] width 550 height 48
click at [648, 468] on input "Annual Gross Revenue" at bounding box center [735, 453] width 550 height 48
type input "$25,000"
click at [329, 613] on div "Business Name Pris Auto Rental DBA Business Start Date Legal Structure LLC Icon…" at bounding box center [735, 410] width 1176 height 566
click at [575, 526] on input "Number of [DEMOGRAPHIC_DATA] Employees" at bounding box center [735, 547] width 550 height 48
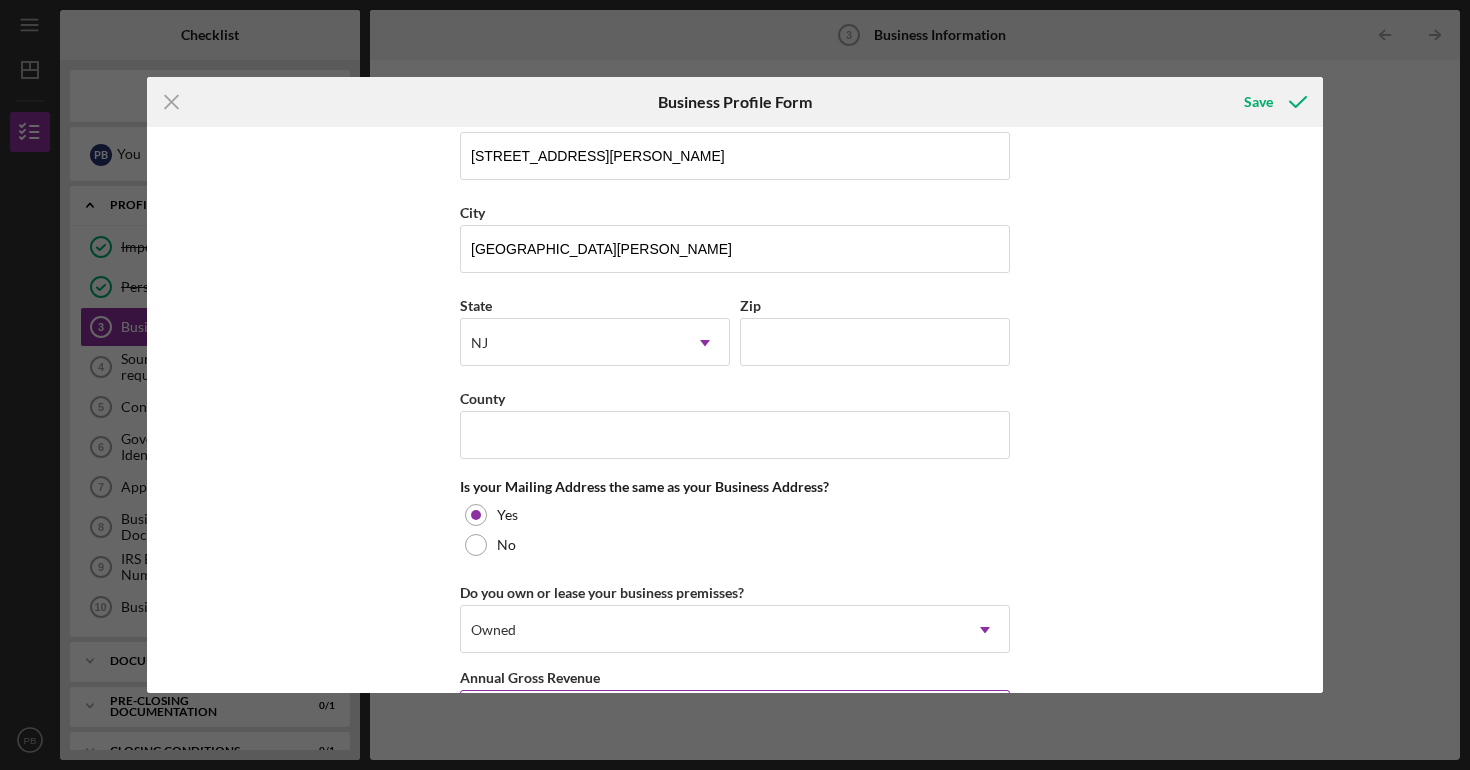
scroll to position [1218, 0]
type input "1"
click at [509, 430] on input "County" at bounding box center [735, 434] width 550 height 48
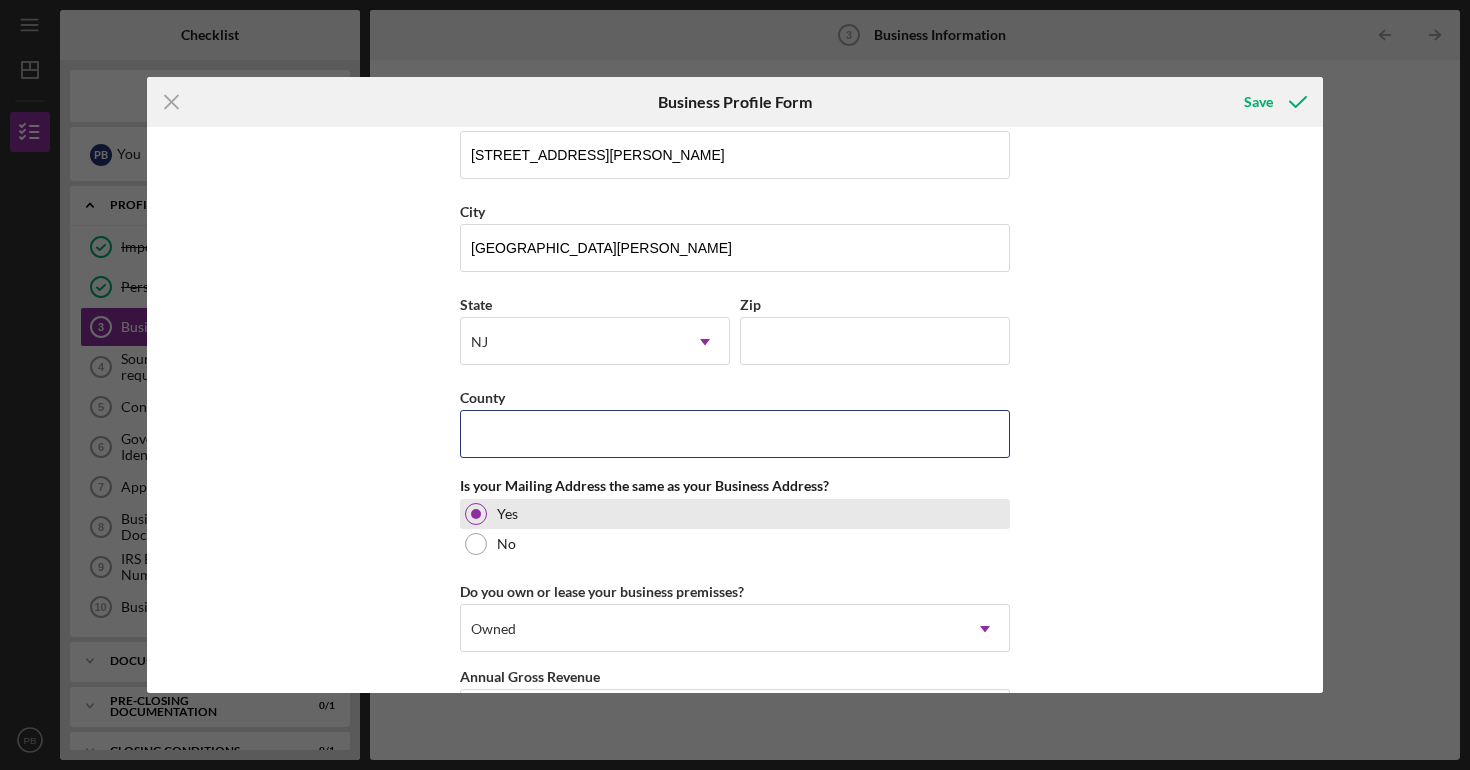
type input "Bergen"
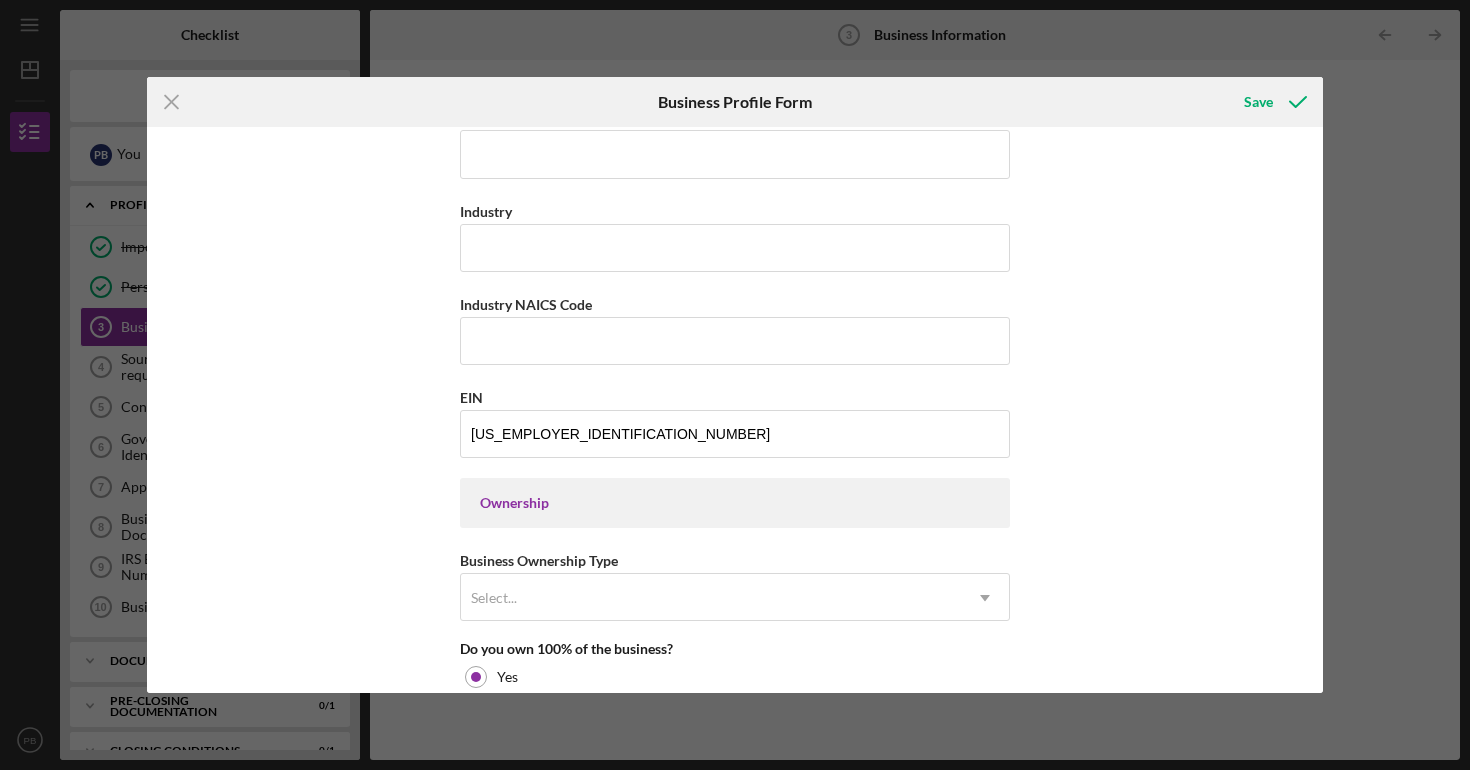
scroll to position [586, 0]
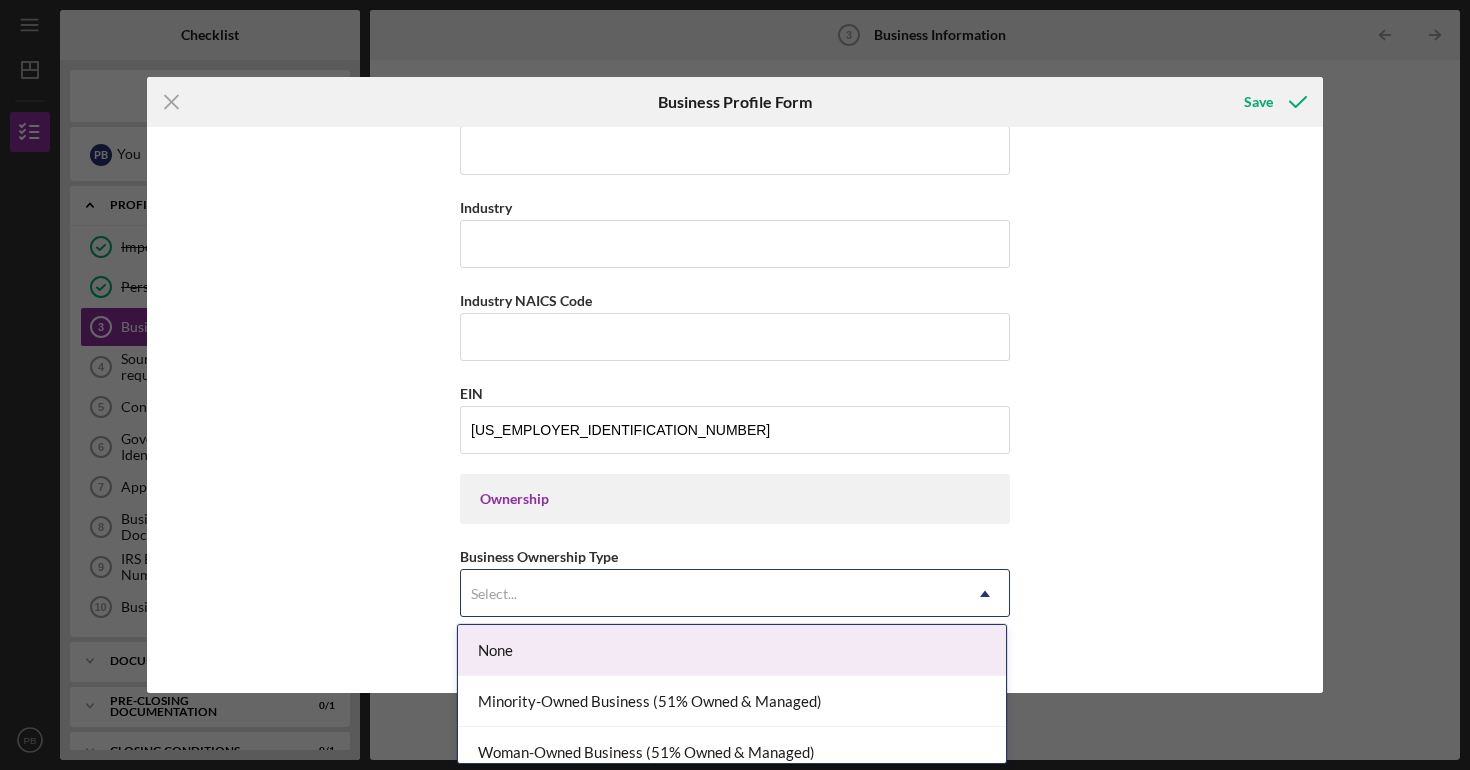
click at [616, 585] on div "Select..." at bounding box center [711, 594] width 500 height 46
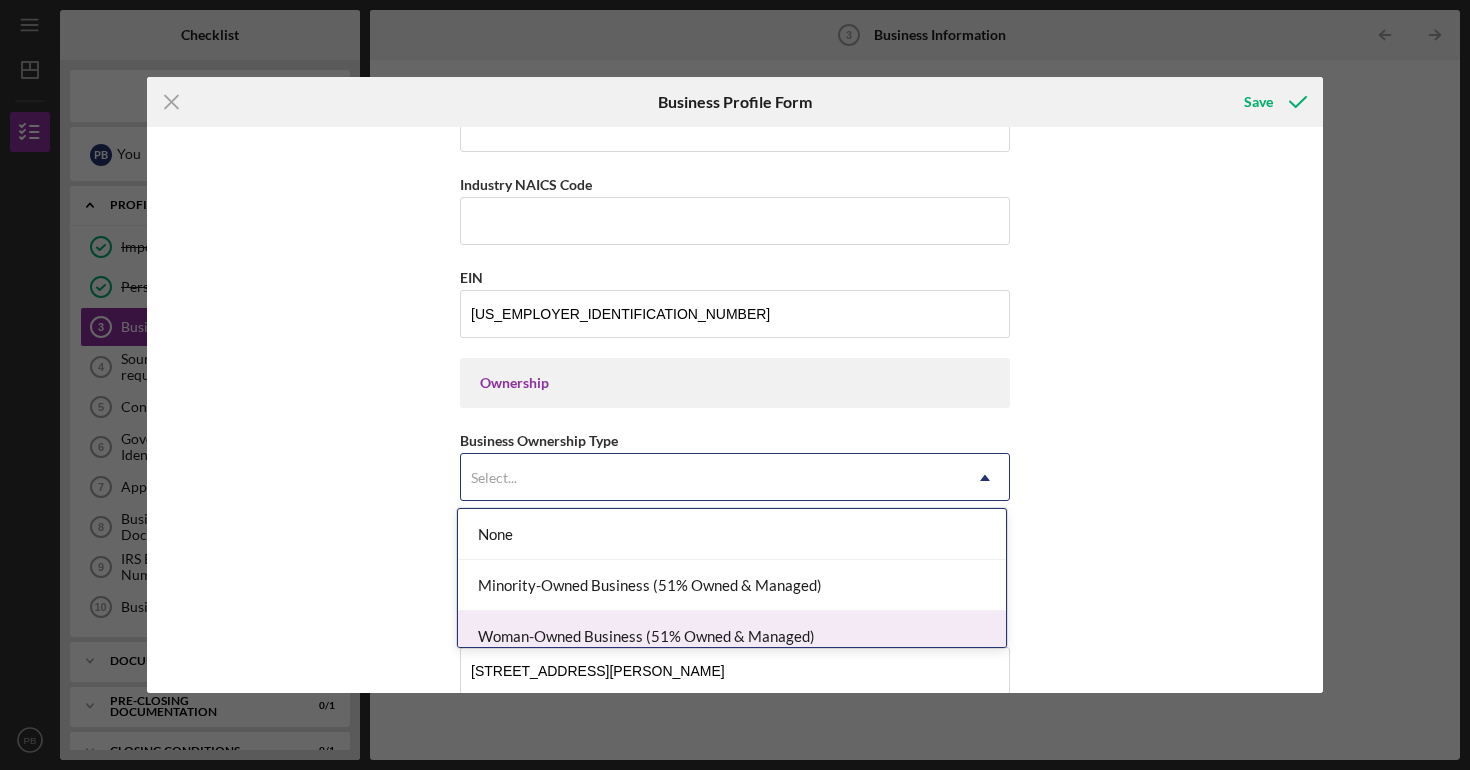
scroll to position [3, 0]
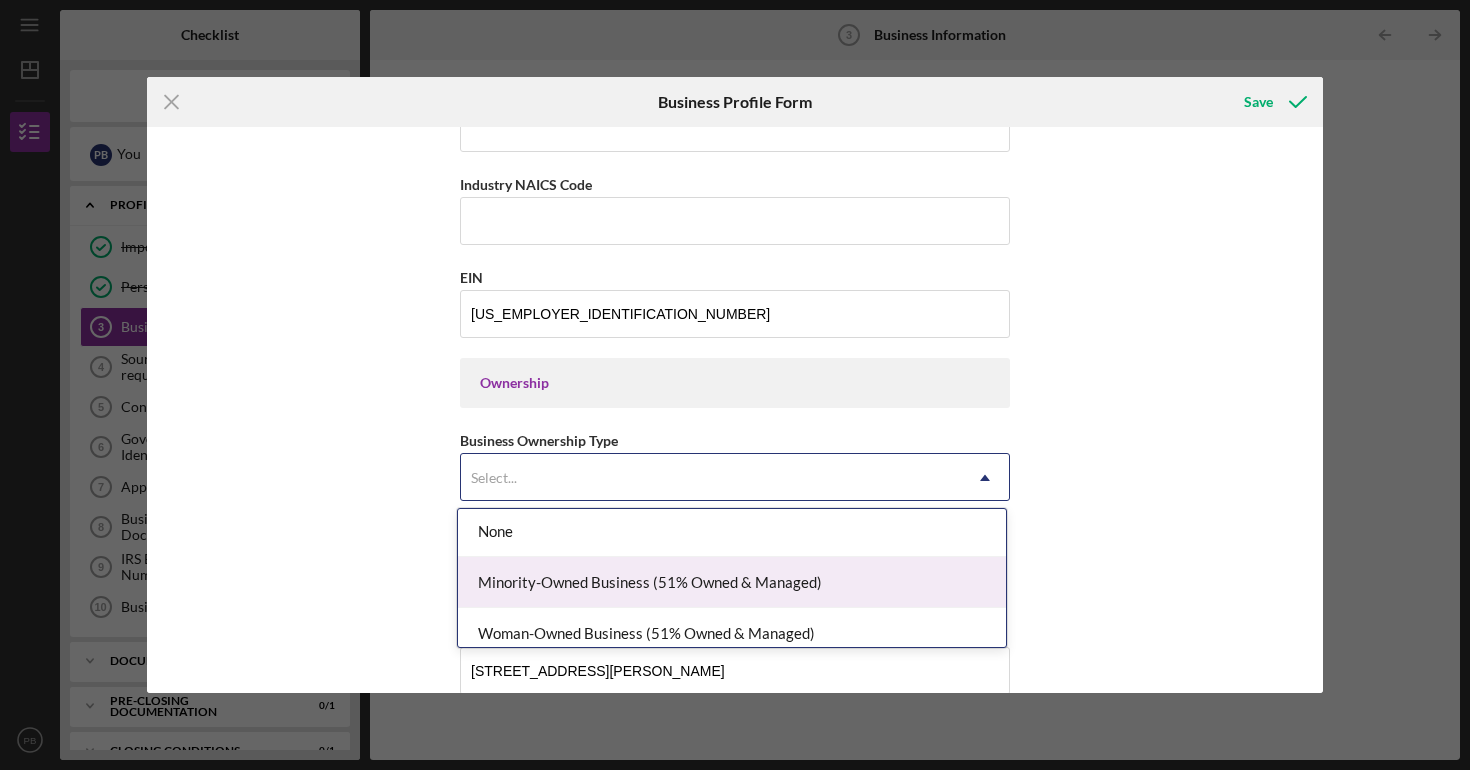
click at [608, 588] on div "Minority-Owned Business (51% Owned & Managed)" at bounding box center [732, 582] width 548 height 51
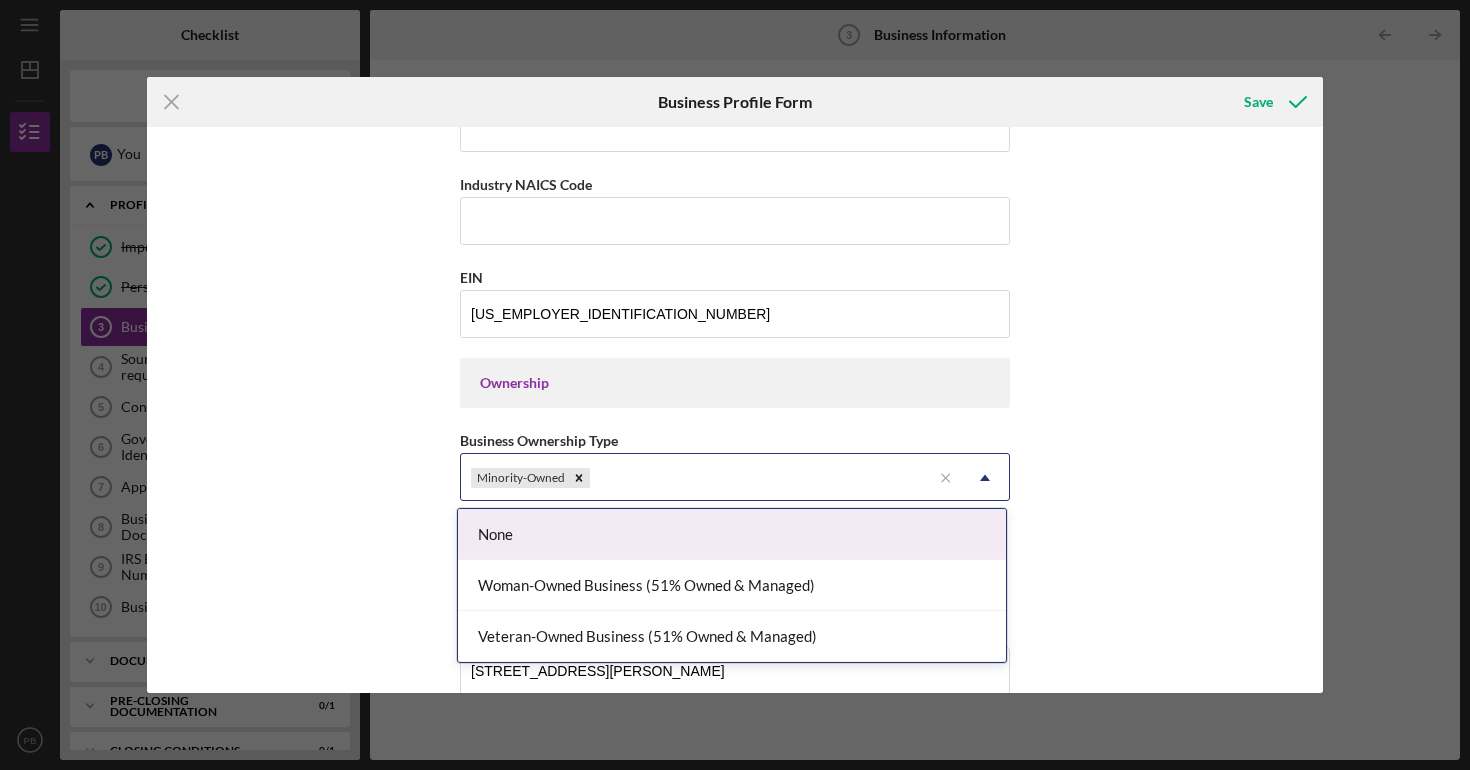
click at [612, 473] on div "Minority-Owned" at bounding box center [696, 478] width 470 height 46
click at [981, 482] on icon "Icon/Dropdown Arrow" at bounding box center [985, 478] width 48 height 48
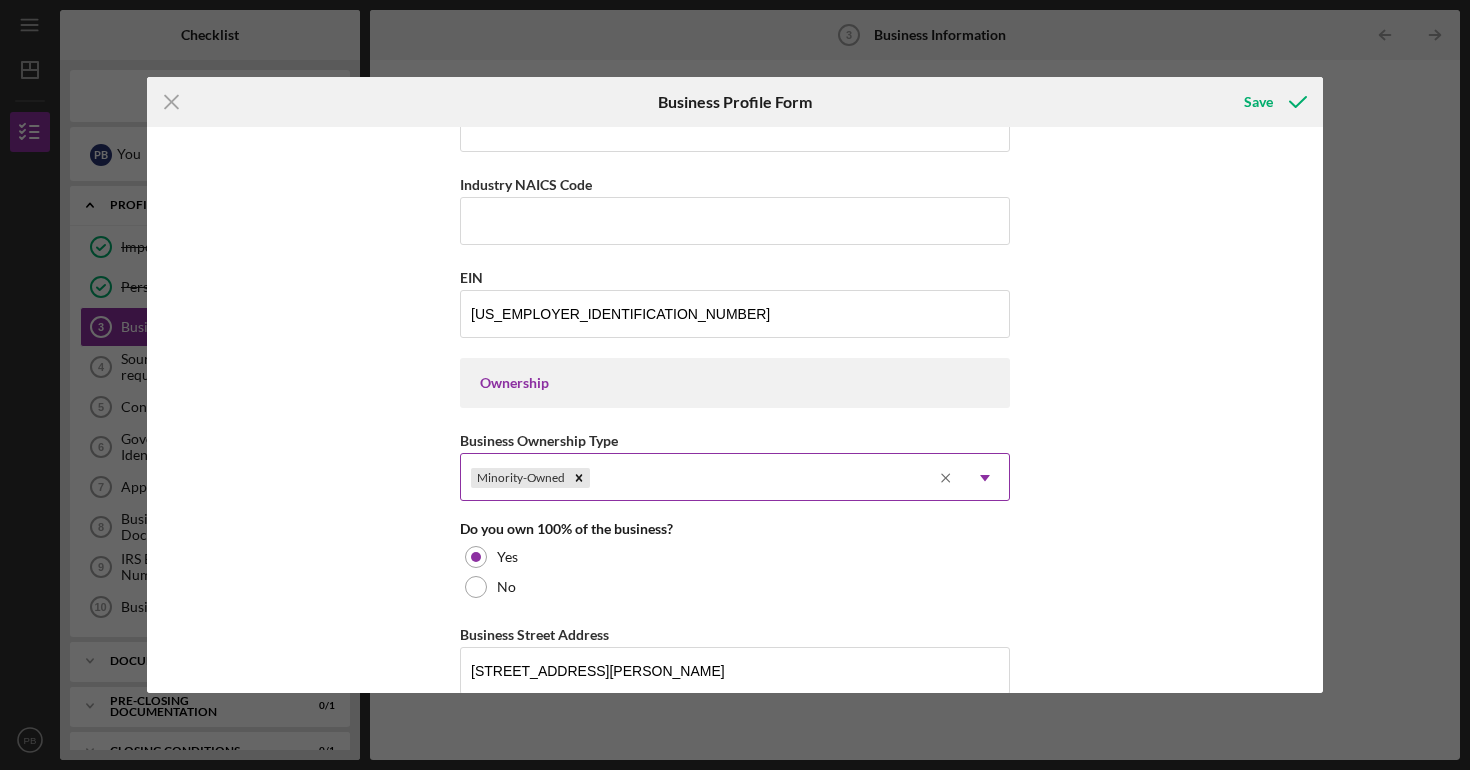
click at [950, 480] on icon "Icon/Menu Close" at bounding box center [946, 478] width 30 height 30
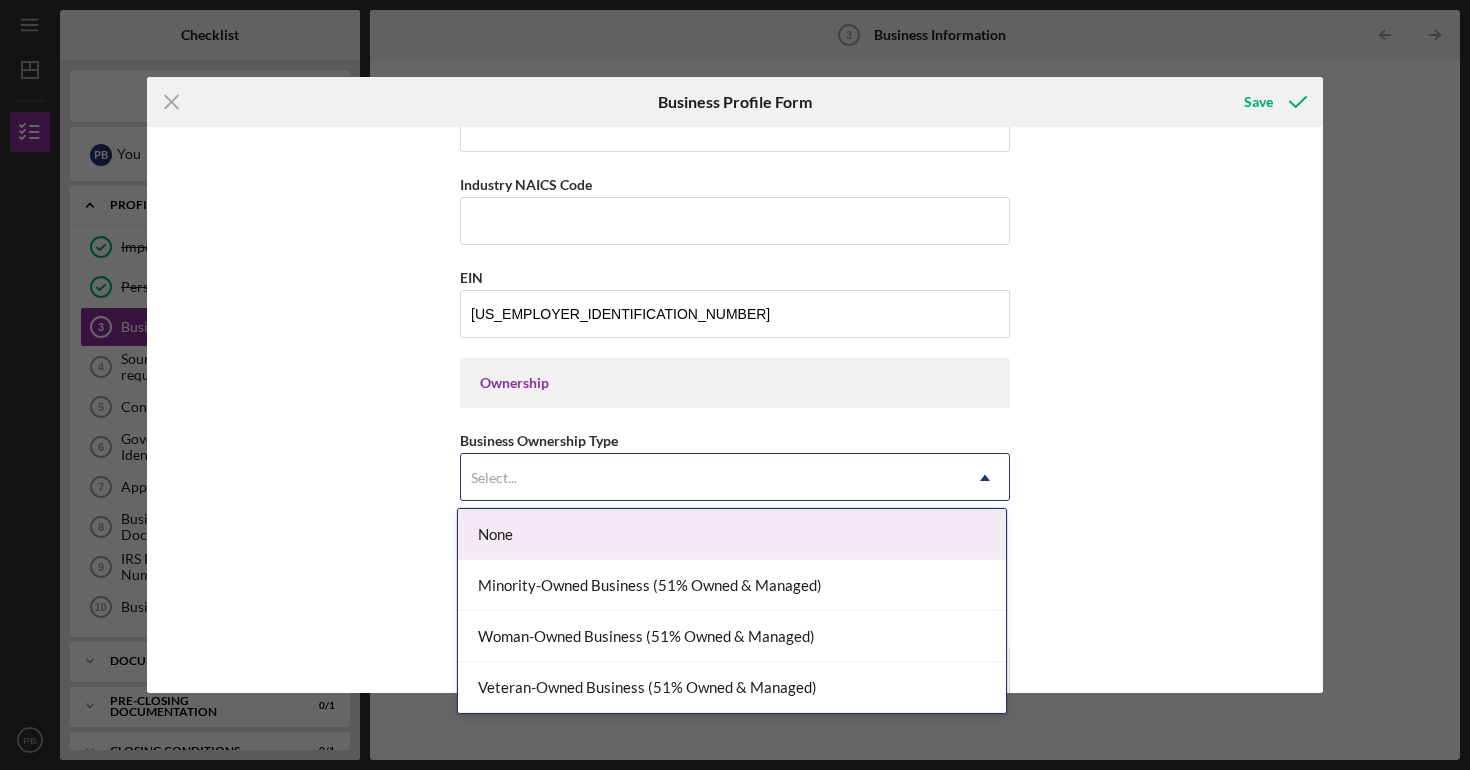
click at [655, 476] on div "Select..." at bounding box center [711, 478] width 500 height 46
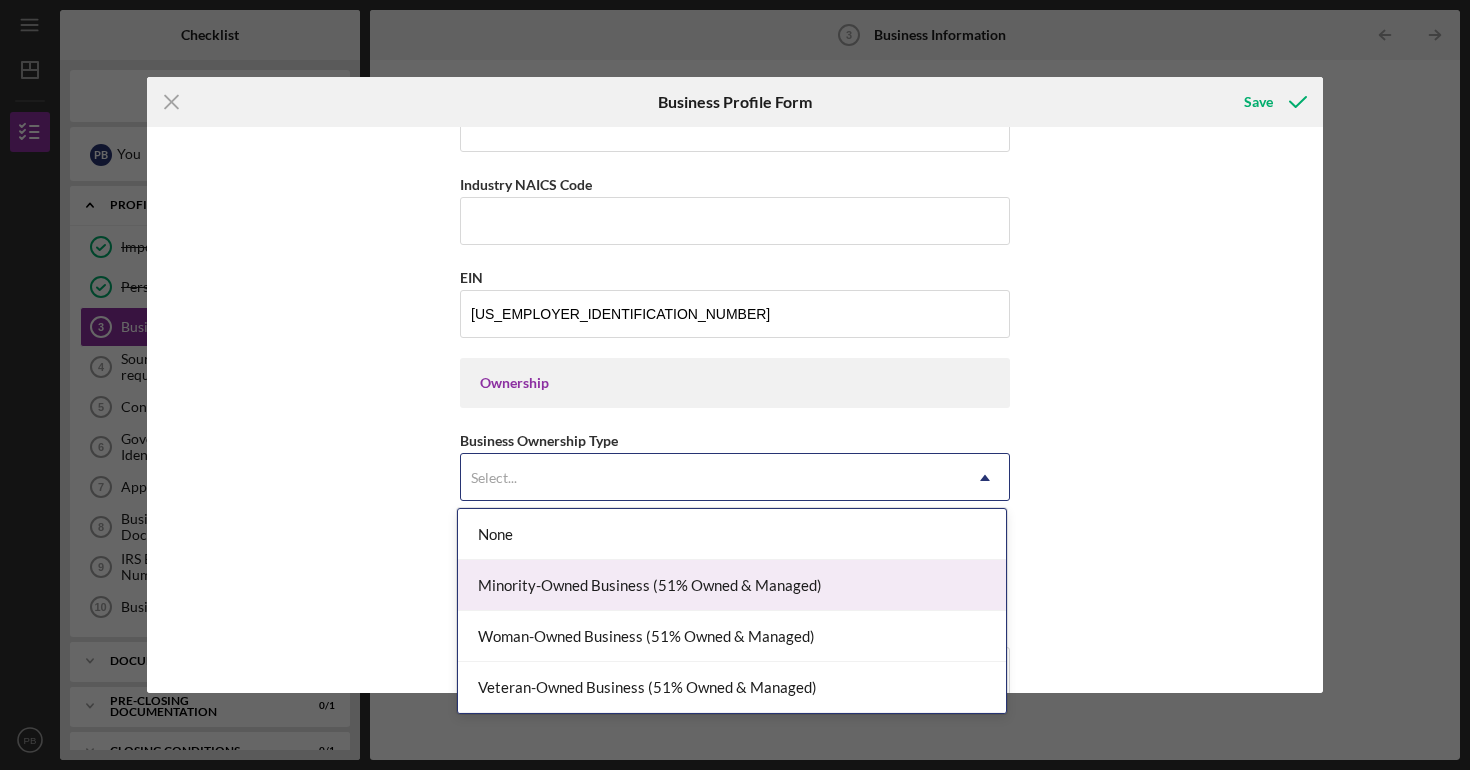
click at [654, 584] on div "Minority-Owned Business (51% Owned & Managed)" at bounding box center [732, 585] width 548 height 51
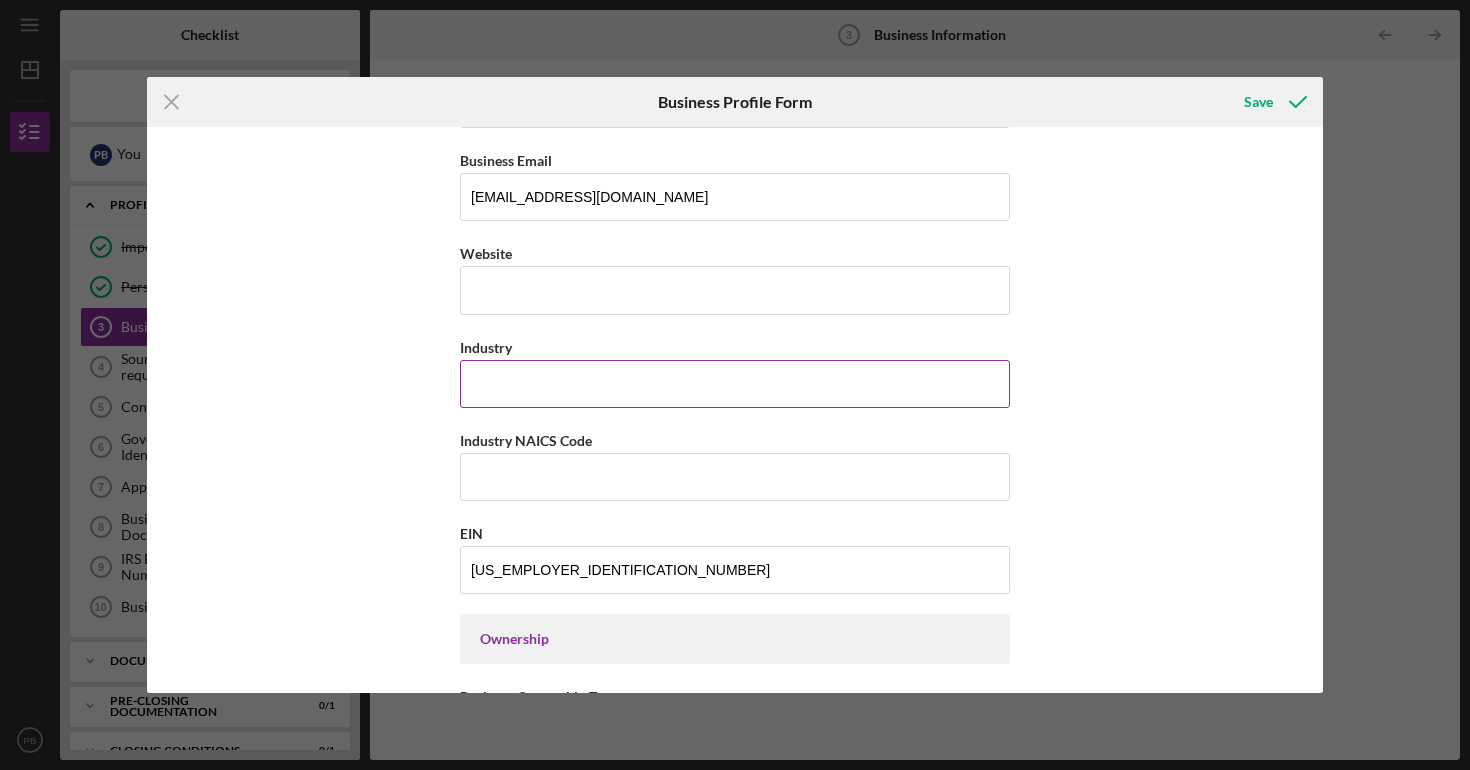
scroll to position [450, 0]
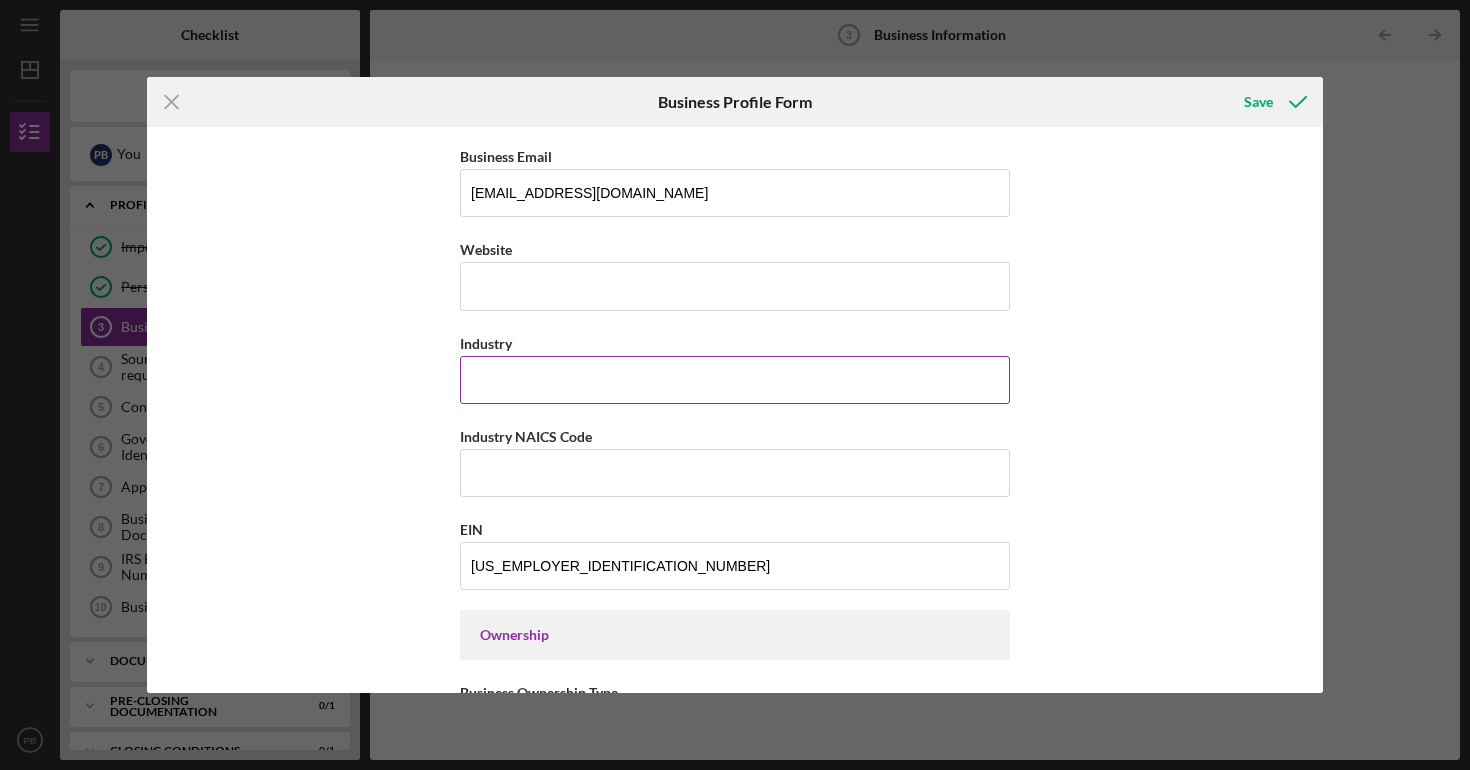
click at [551, 393] on input "Industry" at bounding box center [735, 380] width 550 height 48
click at [524, 466] on input "Industry NAICS Code" at bounding box center [735, 473] width 550 height 48
paste input "532111"
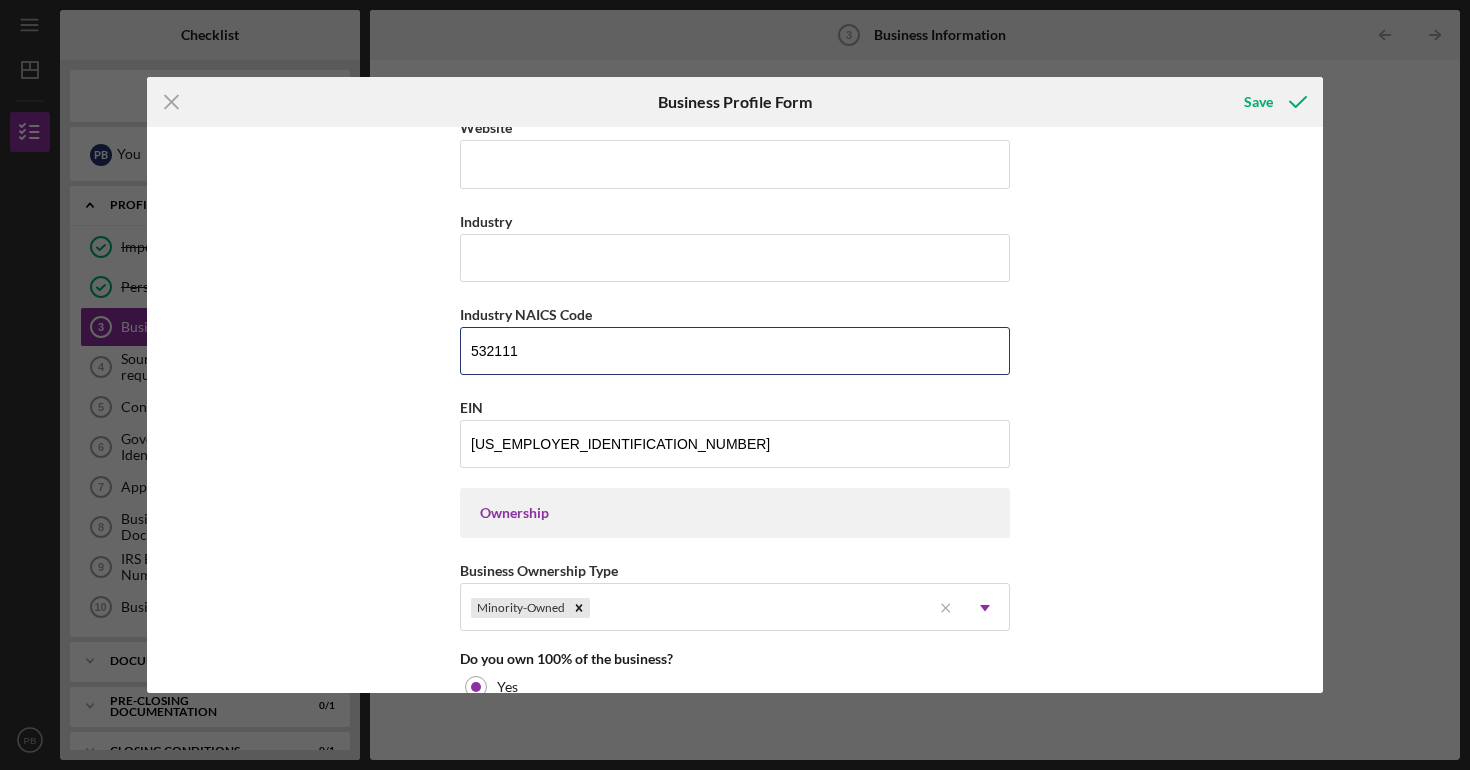
scroll to position [0, 0]
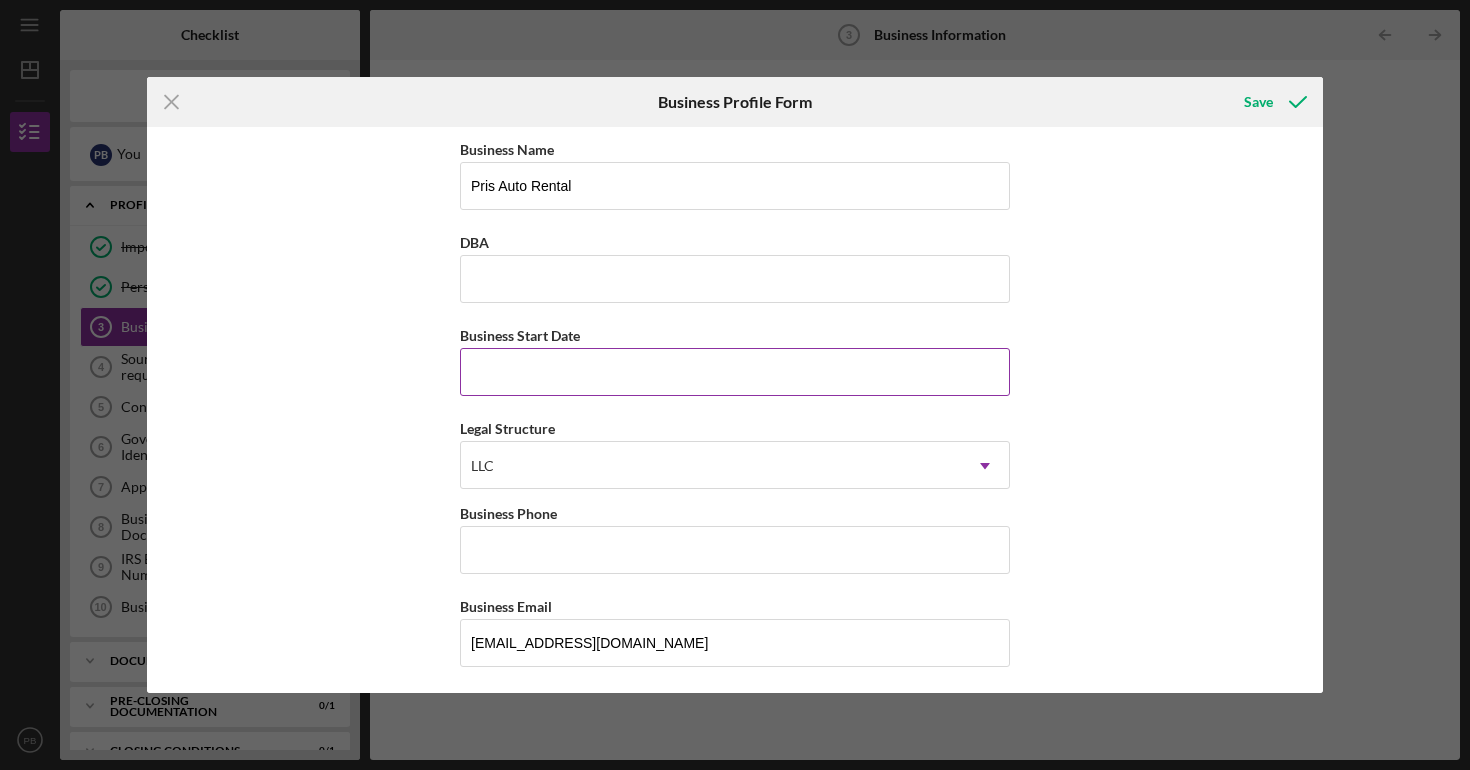
type input "532111"
click at [899, 376] on input "Business Start Date" at bounding box center [735, 372] width 550 height 48
type input "[DATE]"
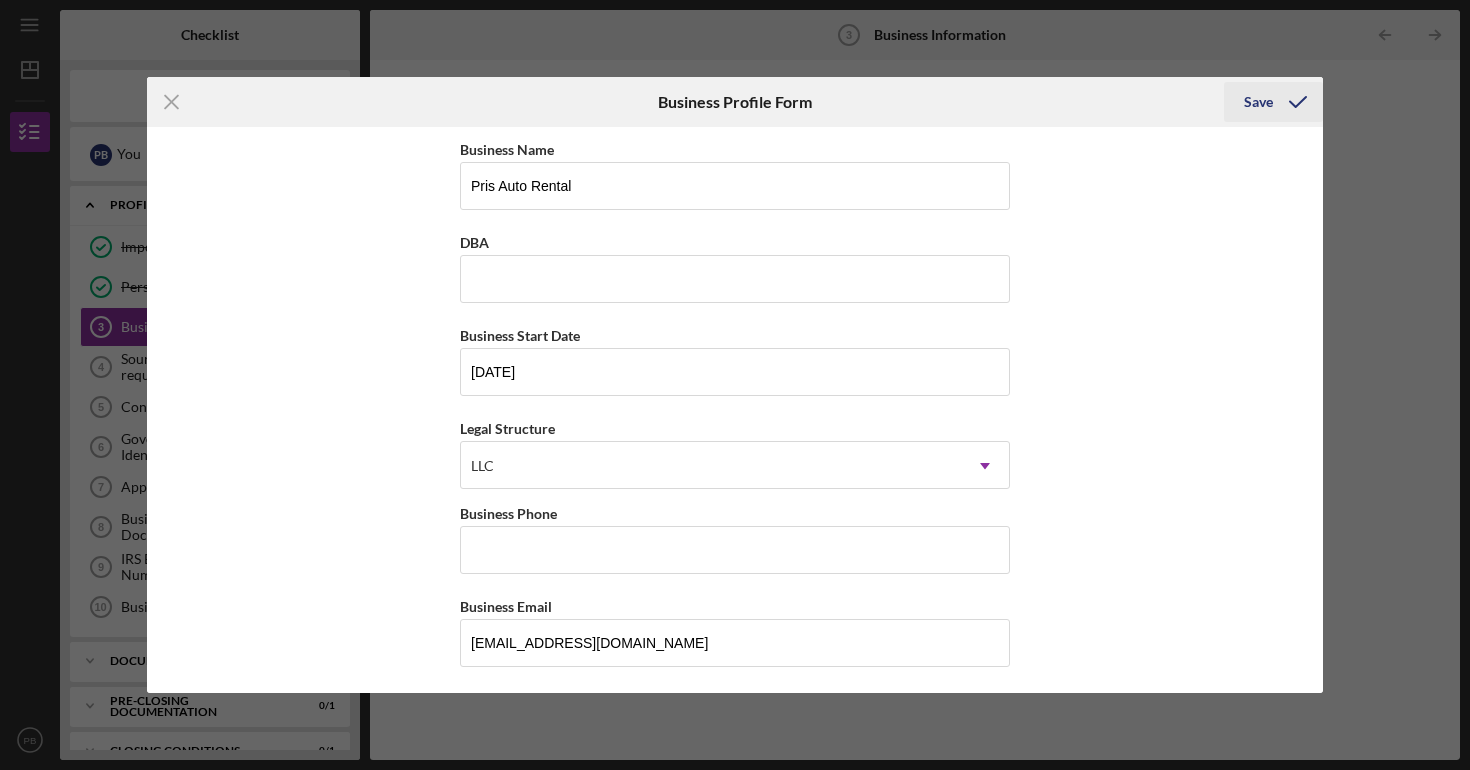
click at [1265, 109] on div "Save" at bounding box center [1258, 102] width 29 height 40
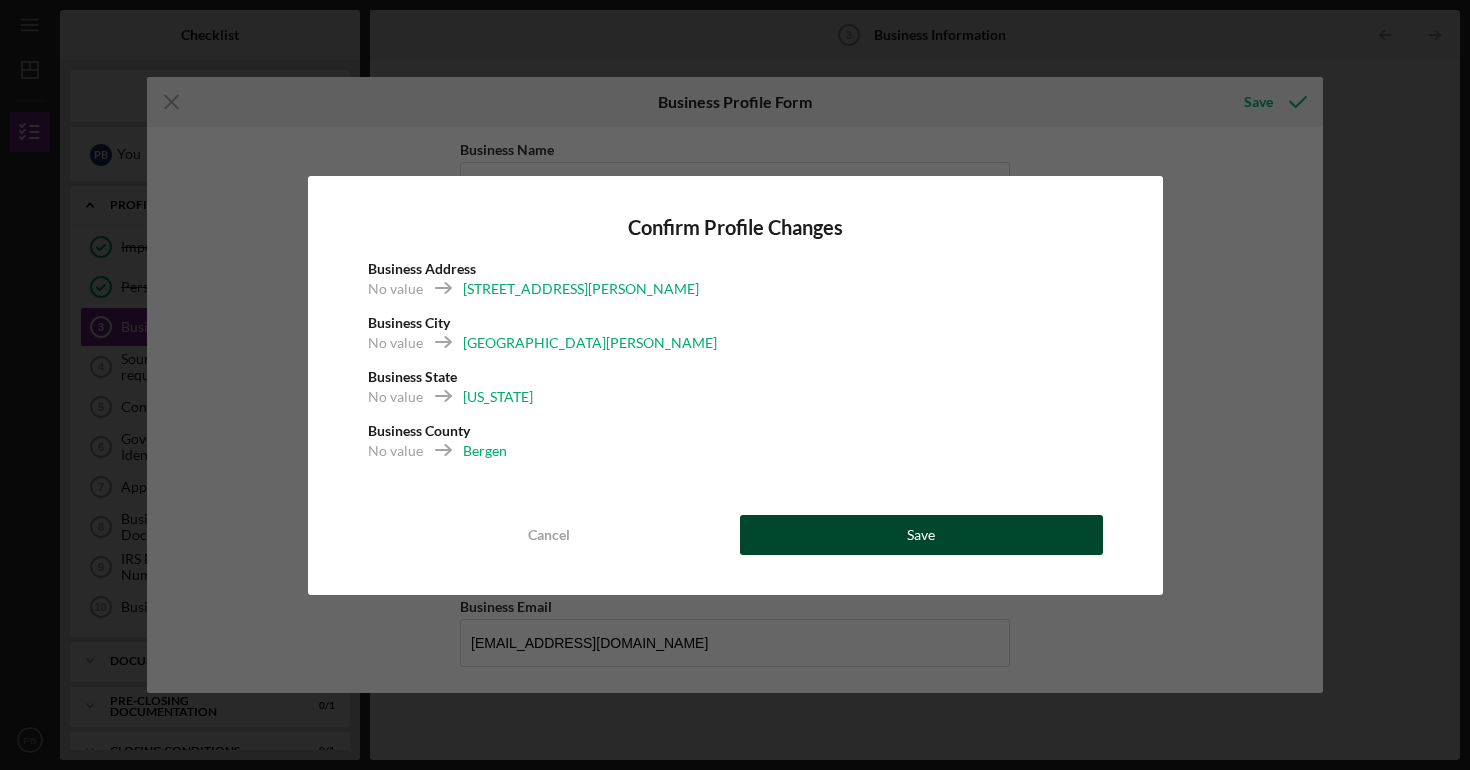
click at [903, 542] on button "Save" at bounding box center [921, 535] width 363 height 40
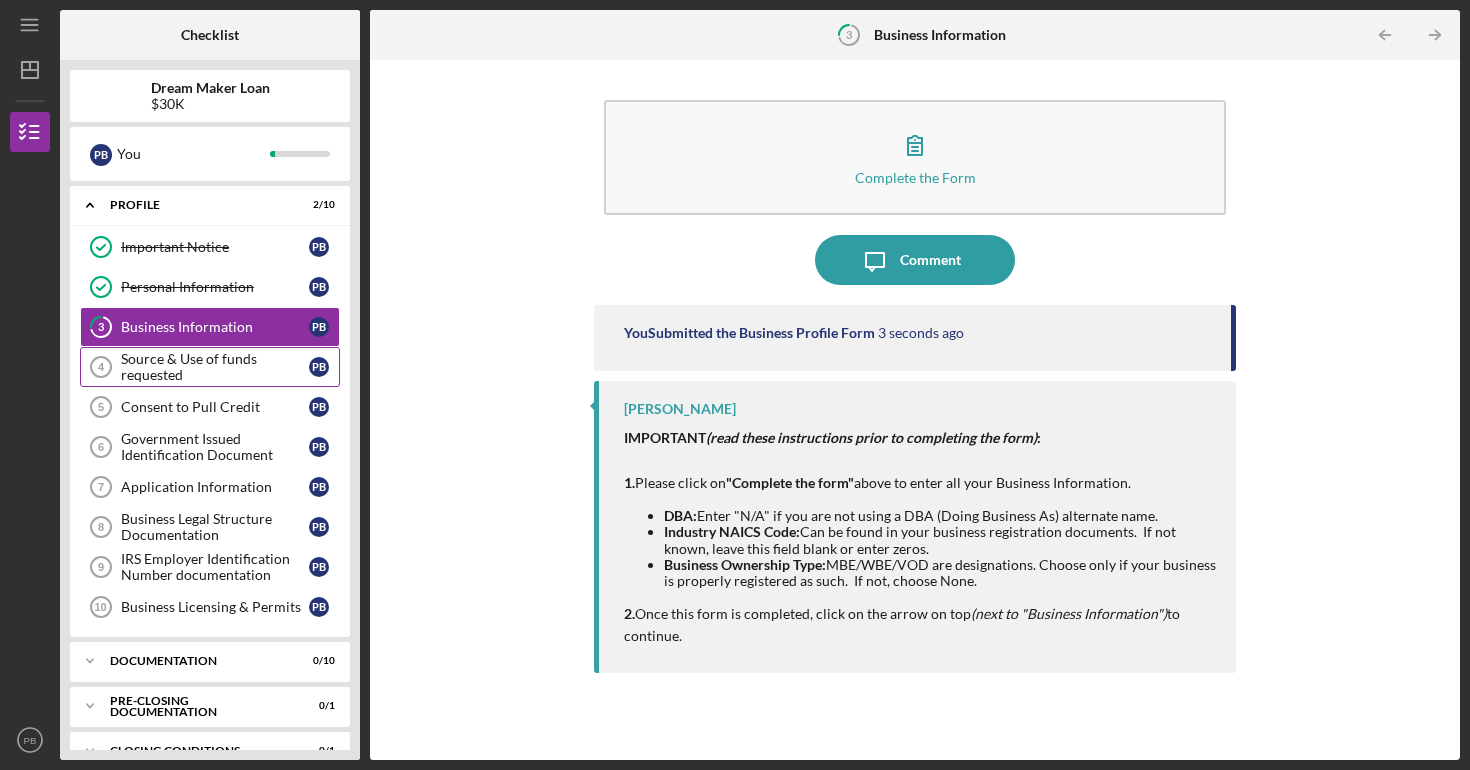
click at [239, 379] on div "Source & Use of funds requested" at bounding box center [215, 367] width 188 height 32
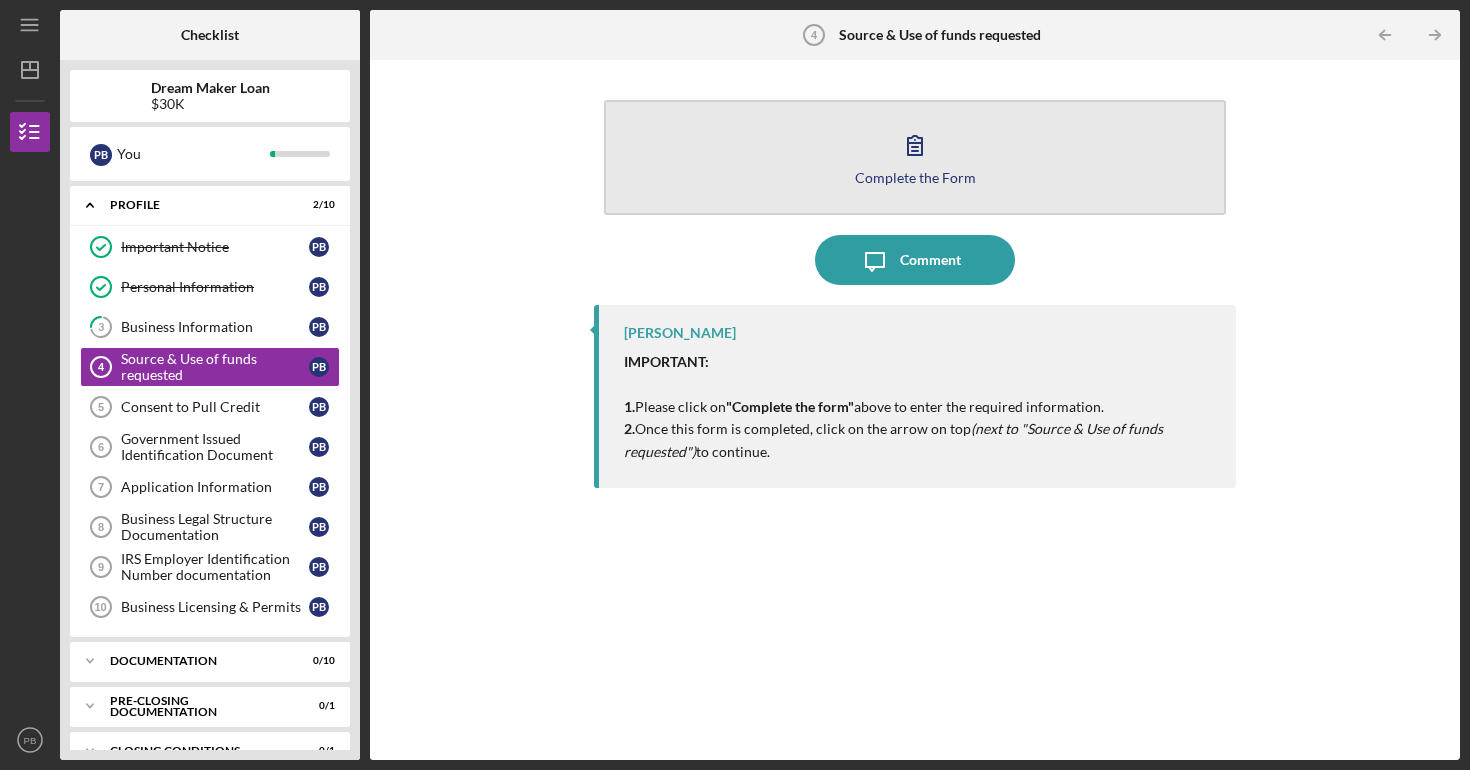
click at [956, 156] on button "Complete the Form Form" at bounding box center [915, 157] width 622 height 115
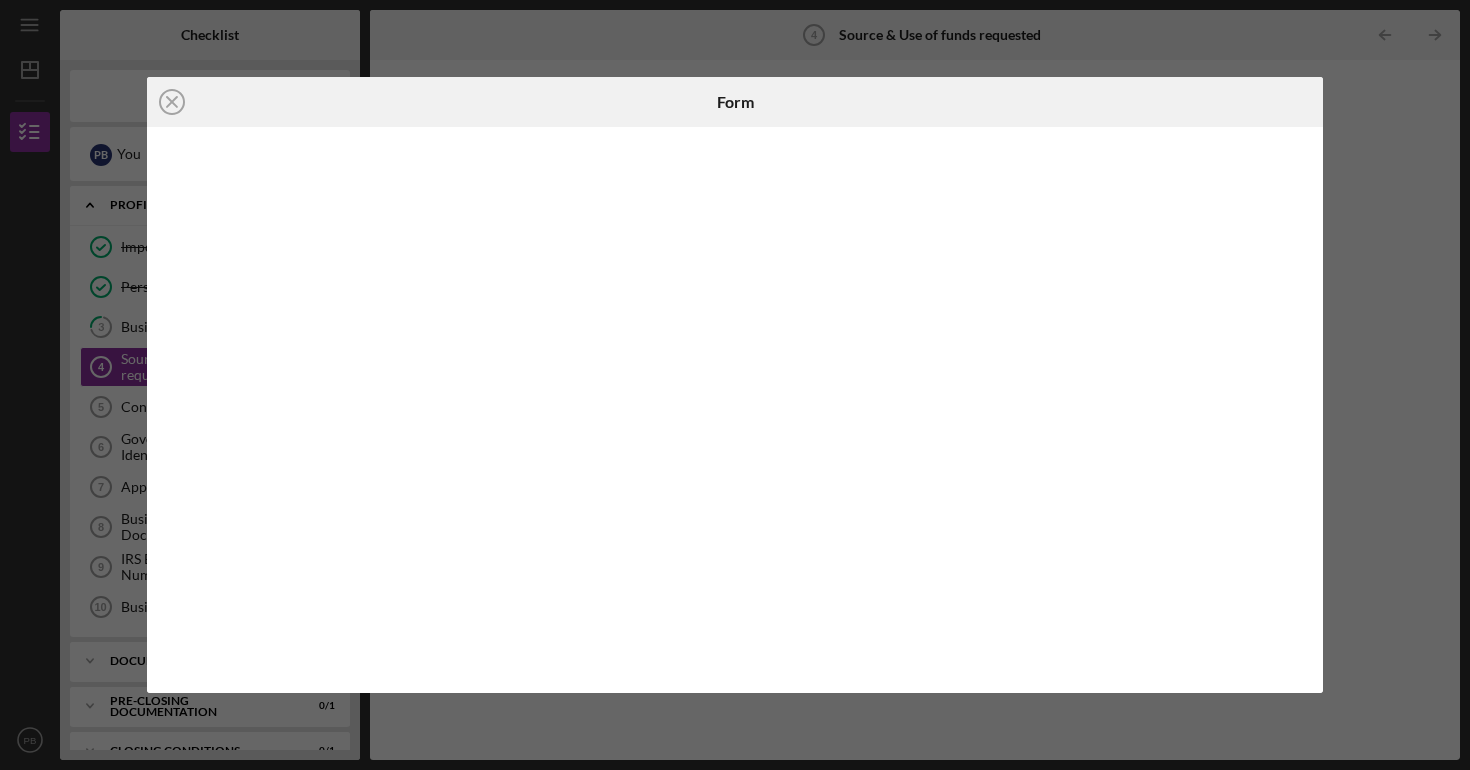
click at [1325, 63] on div "Icon/Close Form" at bounding box center [735, 385] width 1470 height 770
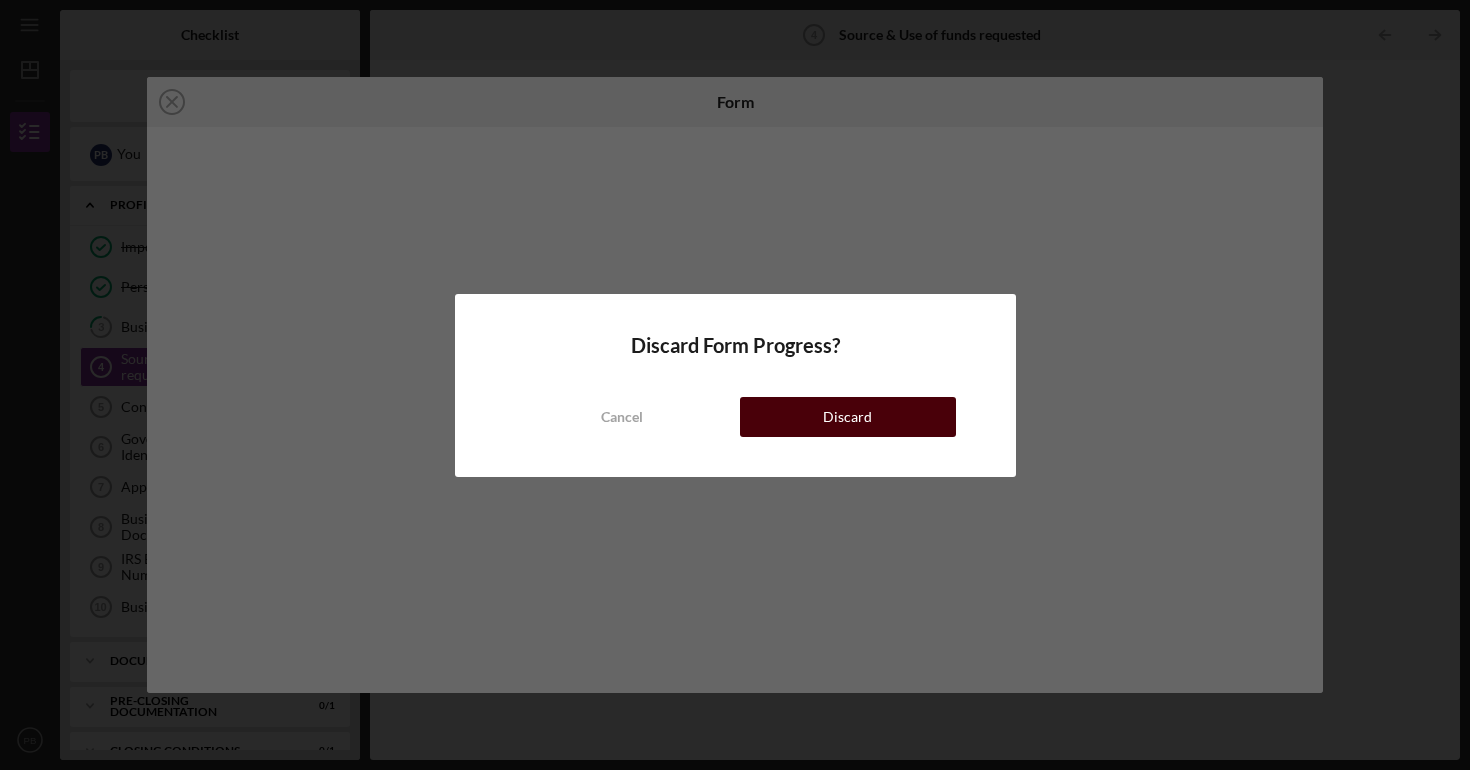
click at [810, 419] on button "Discard" at bounding box center [848, 417] width 216 height 40
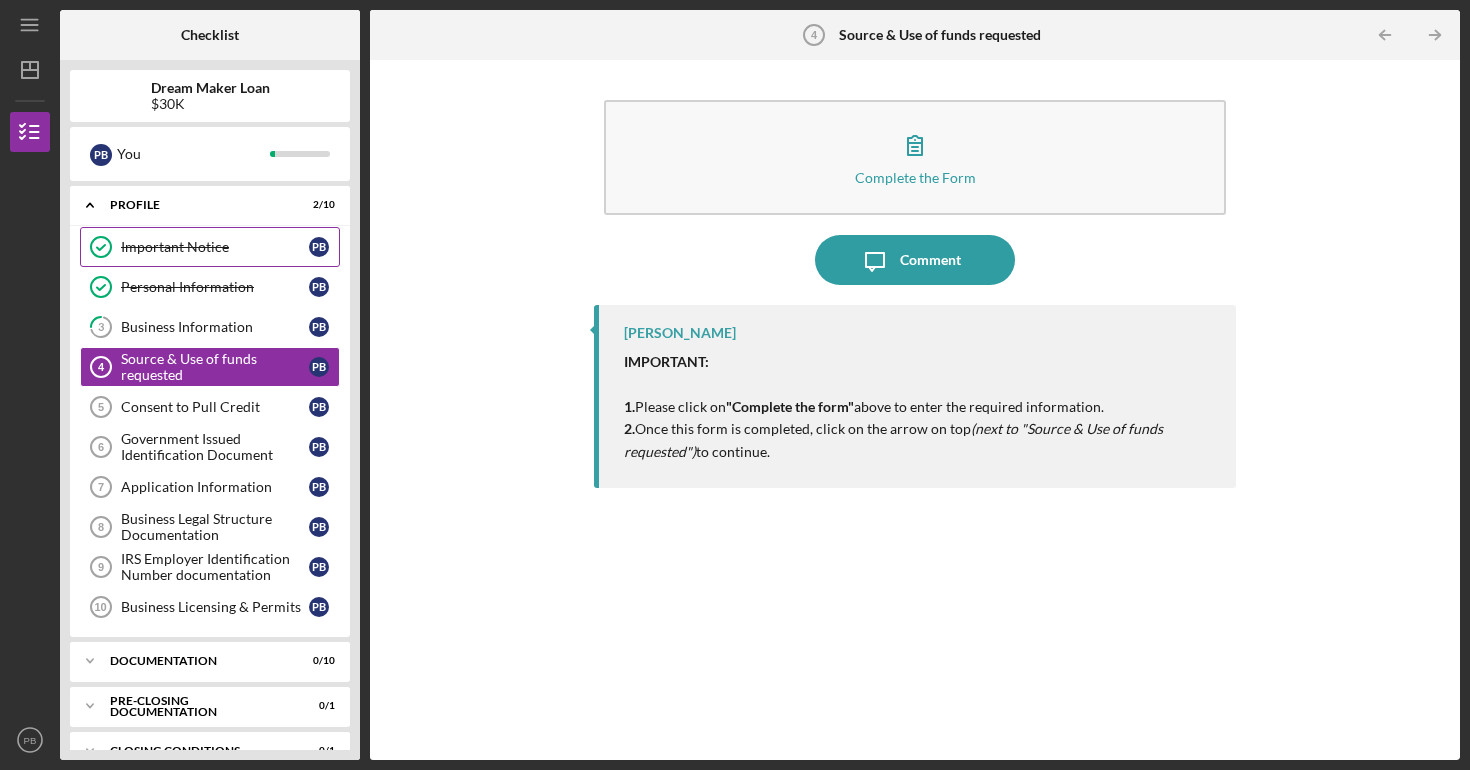
click at [201, 236] on link "Important Notice Important Notice P B" at bounding box center [210, 247] width 260 height 40
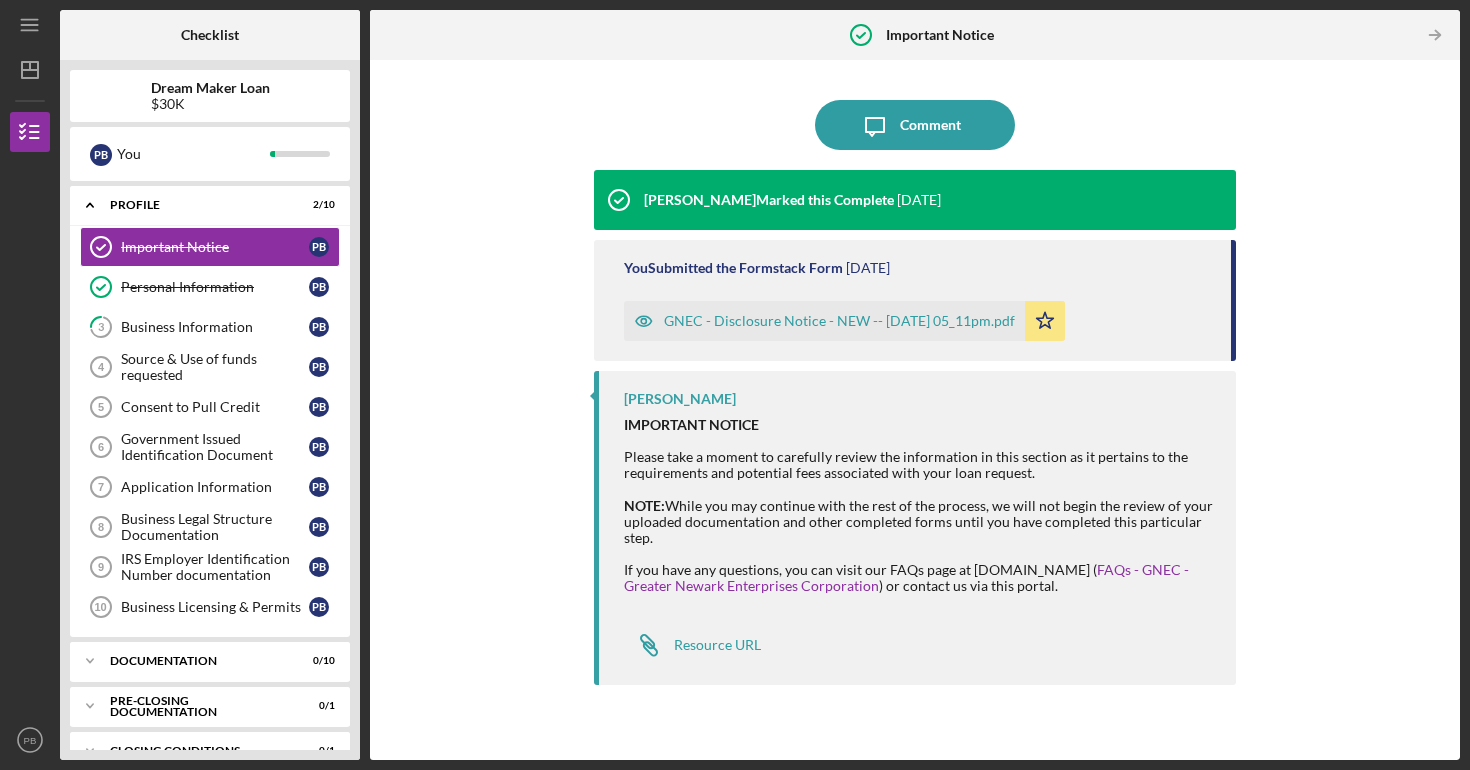
click at [730, 258] on div "You Submitted the Formstack Form [DATE] GNEC - Disclosure Notice - NEW -- [DATE…" at bounding box center [915, 300] width 642 height 121
click at [772, 196] on div "[PERSON_NAME] Marked this Complete" at bounding box center [769, 200] width 250 height 16
click at [914, 130] on div "Comment" at bounding box center [930, 125] width 61 height 50
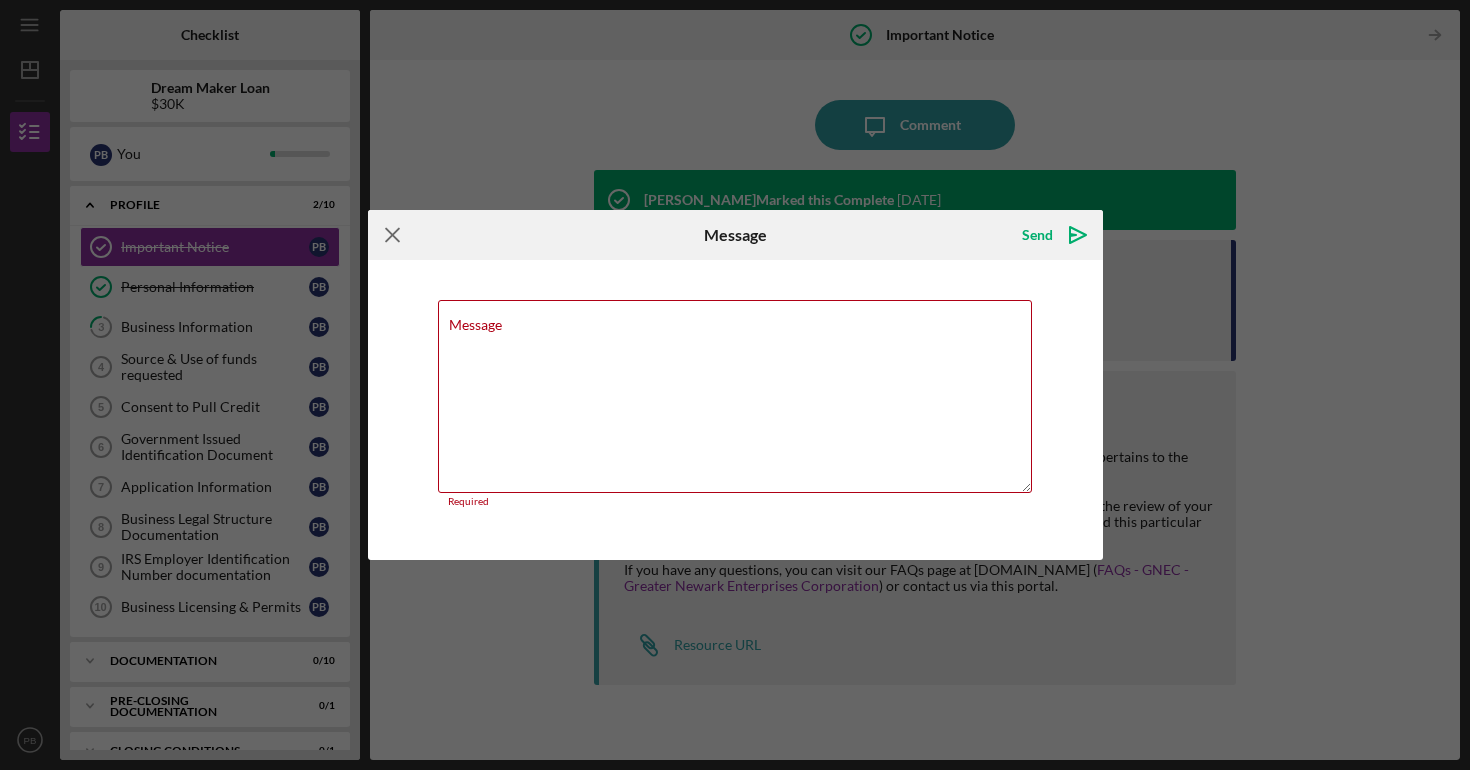
click at [396, 238] on icon "Icon/Menu Close" at bounding box center [393, 235] width 50 height 50
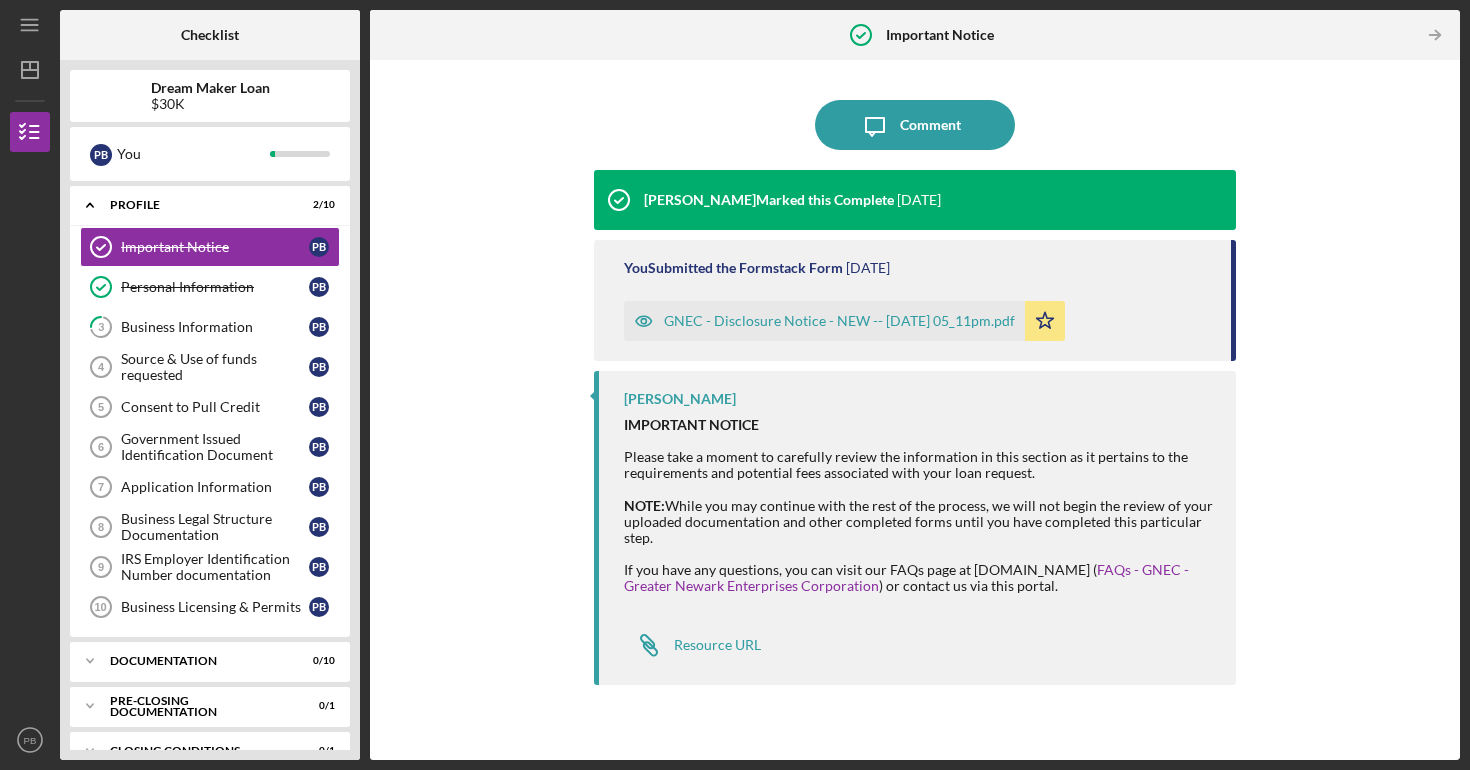
click at [910, 199] on time "[DATE]" at bounding box center [919, 200] width 44 height 16
click at [873, 325] on div "GNEC - Disclosure Notice - NEW -- [DATE] 05_11pm.pdf" at bounding box center [839, 321] width 351 height 16
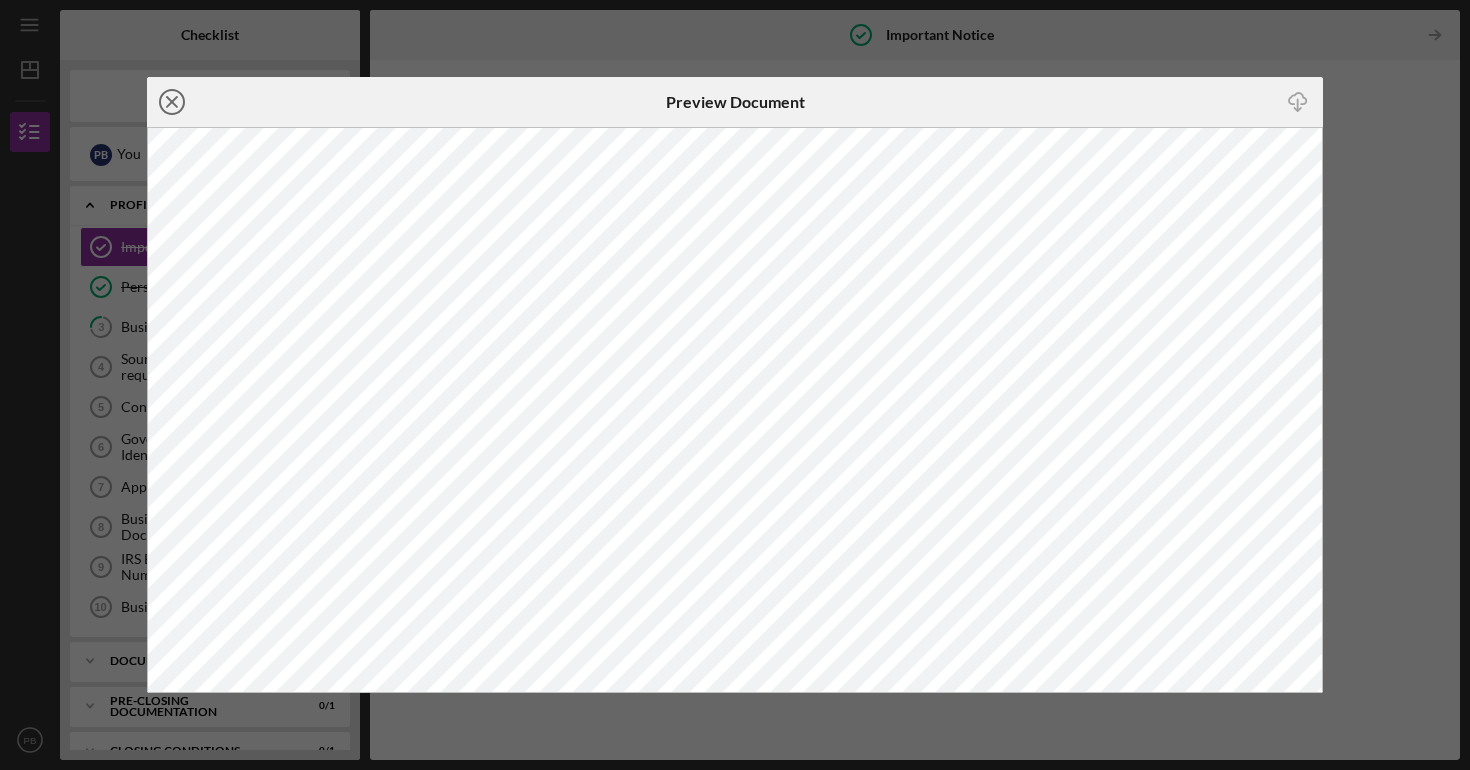
click at [180, 108] on icon "Icon/Close" at bounding box center [172, 102] width 50 height 50
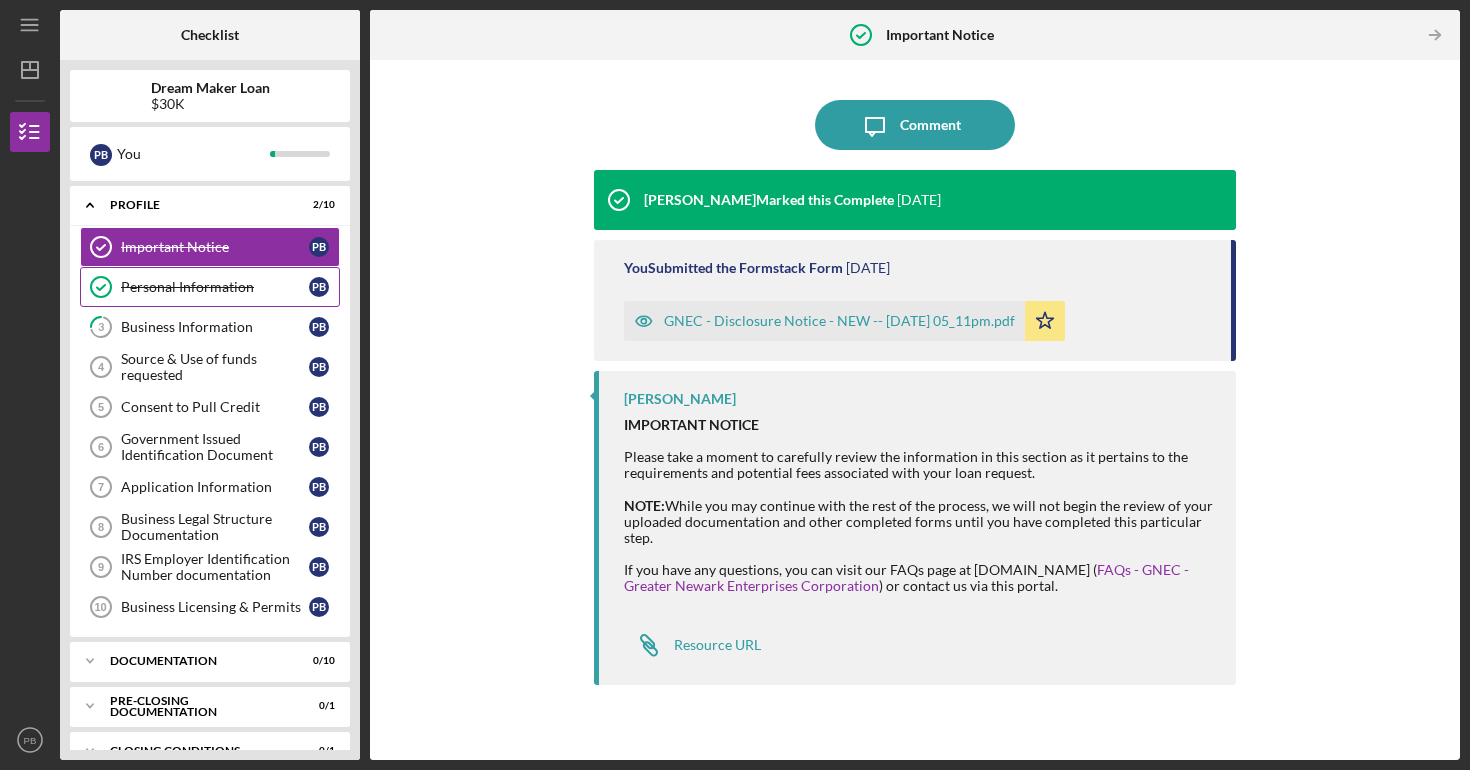
click at [212, 273] on link "Personal Information Personal Information P B" at bounding box center [210, 287] width 260 height 40
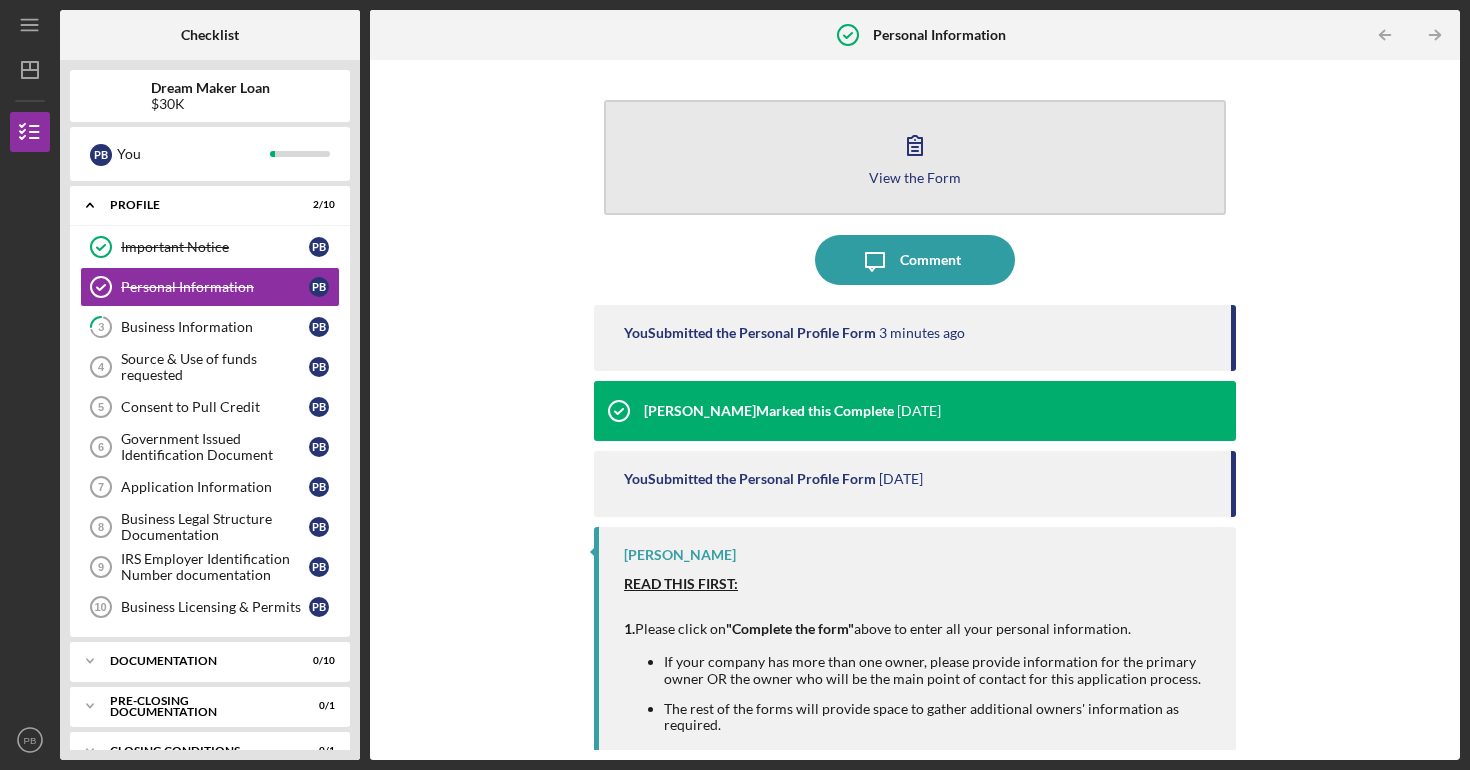
click at [802, 154] on button "View the Form Form" at bounding box center [915, 157] width 622 height 115
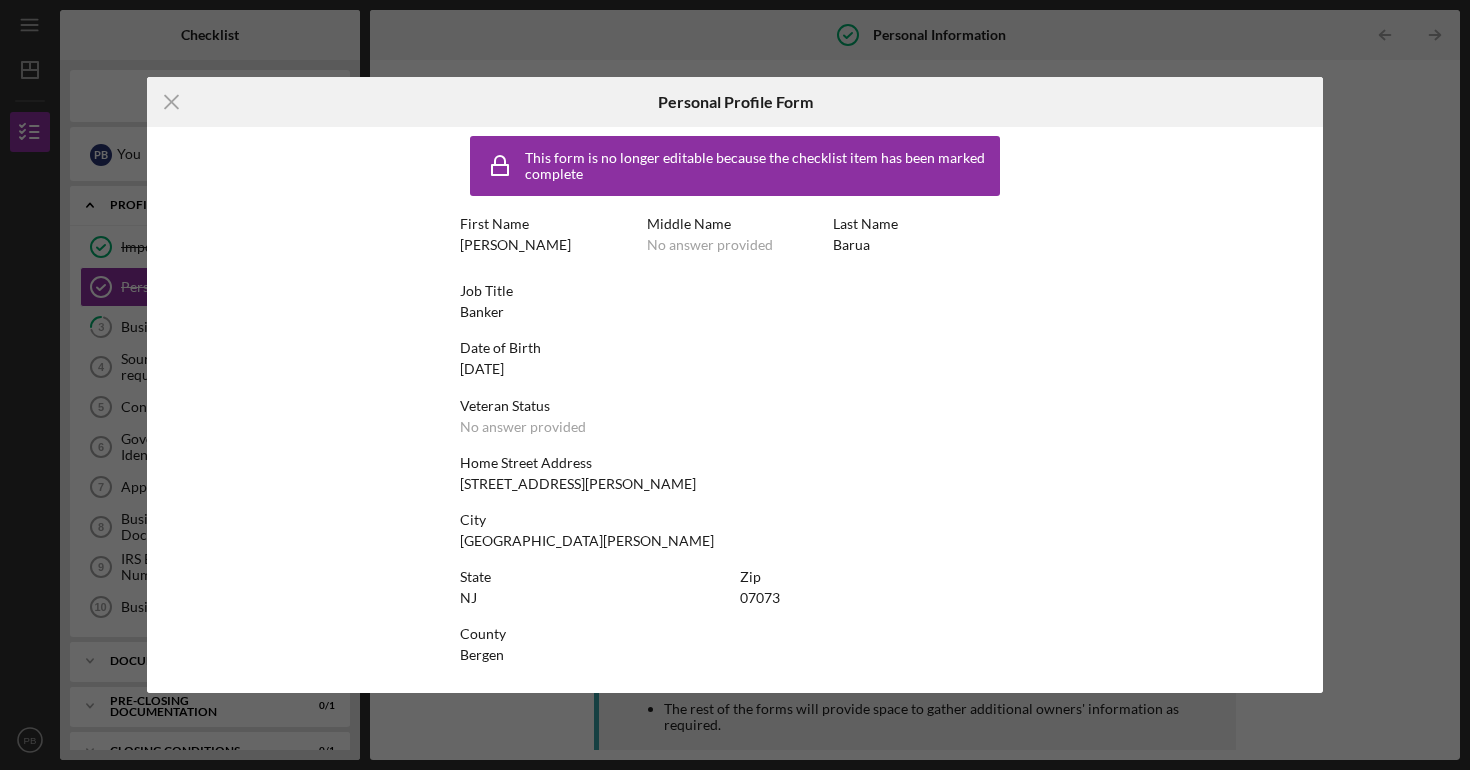
scroll to position [7, 0]
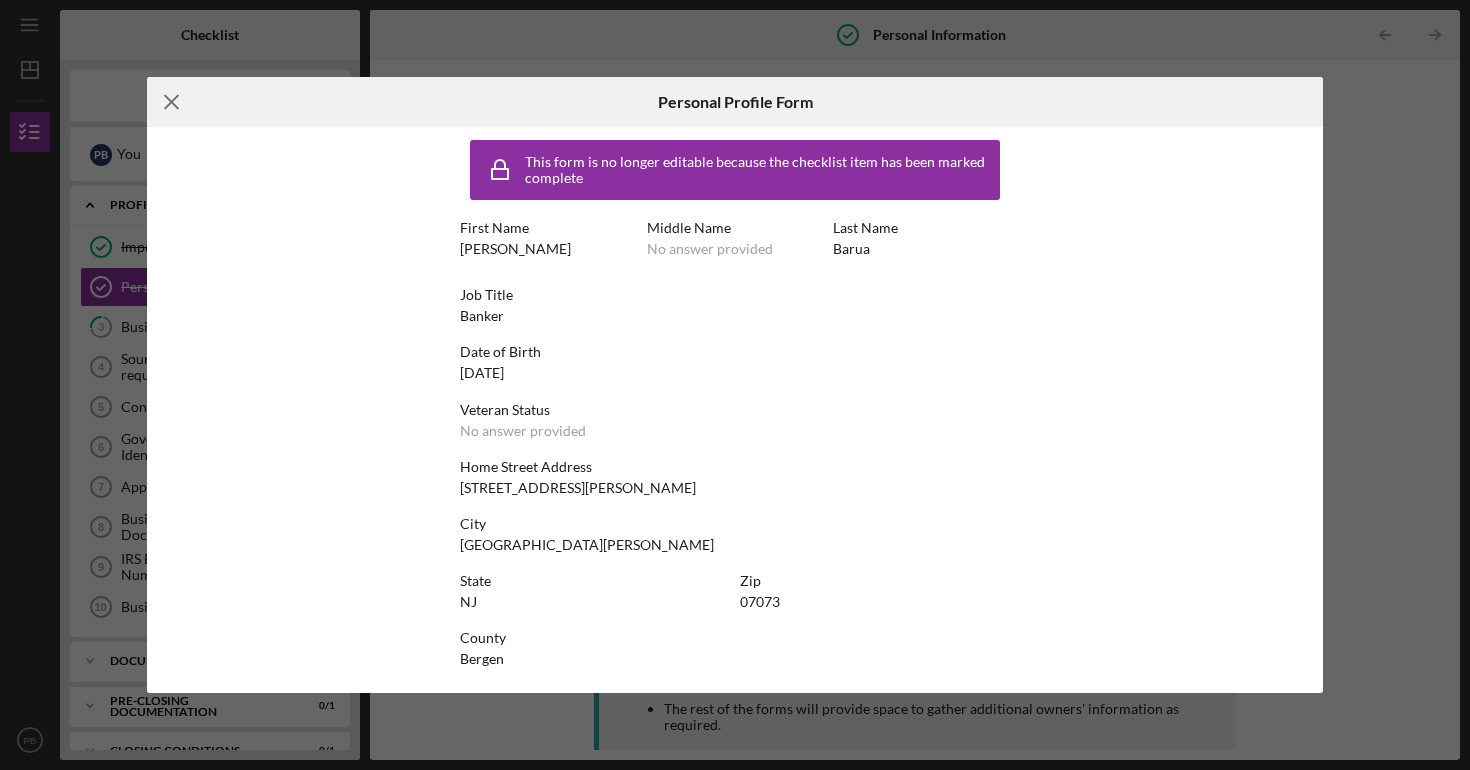
click at [180, 95] on icon "Icon/Menu Close" at bounding box center [172, 102] width 50 height 50
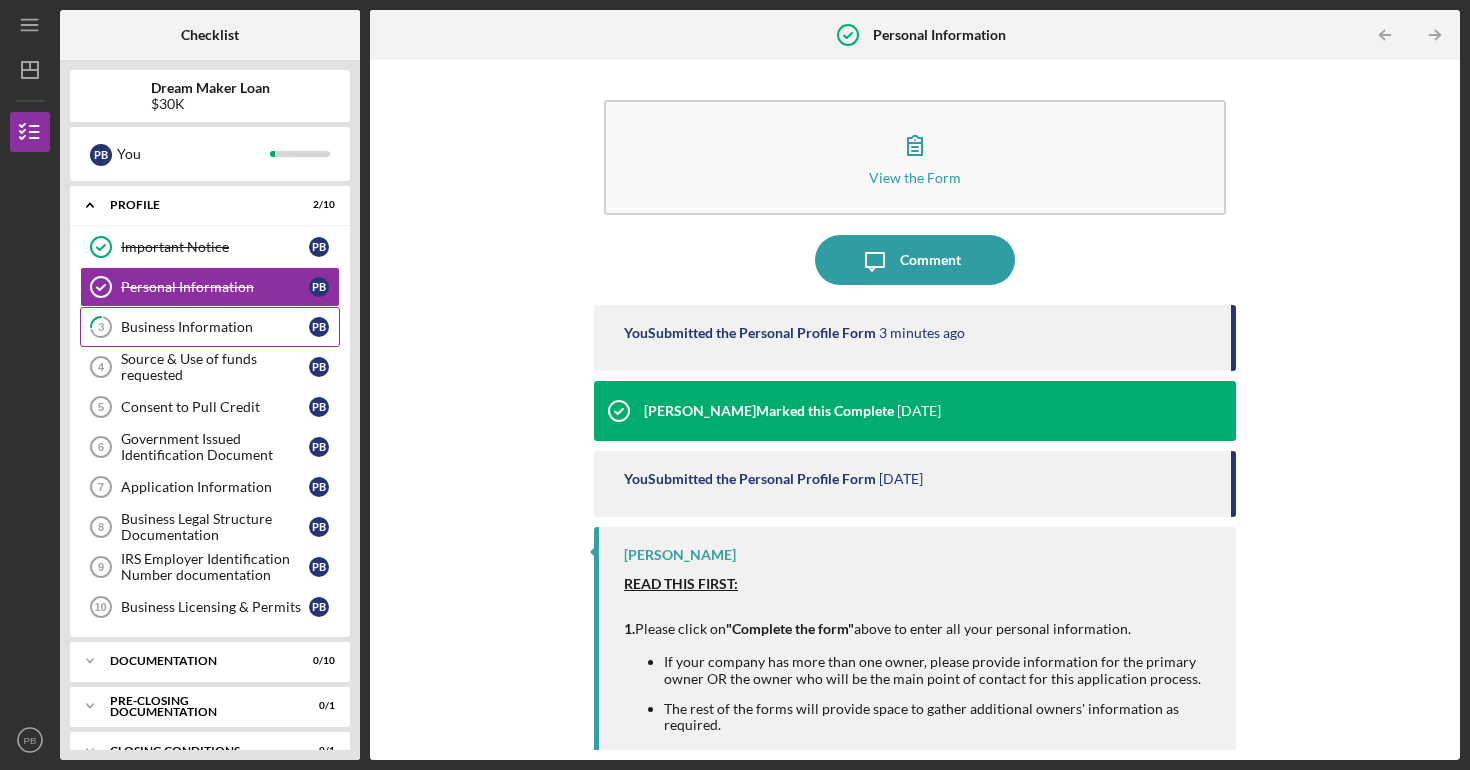
click at [204, 319] on div "Business Information" at bounding box center [215, 327] width 188 height 16
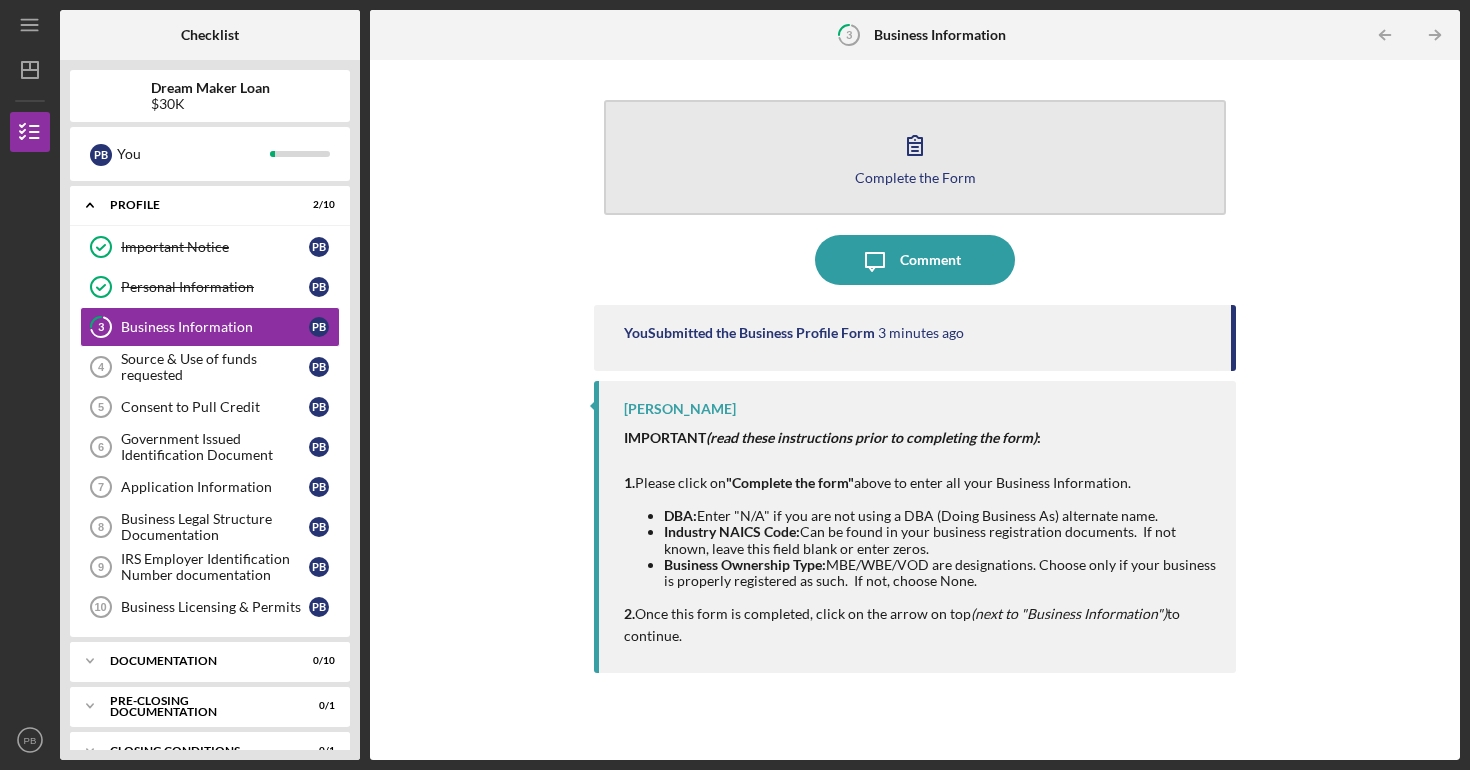
click at [772, 171] on button "Complete the Form Form" at bounding box center [915, 157] width 622 height 115
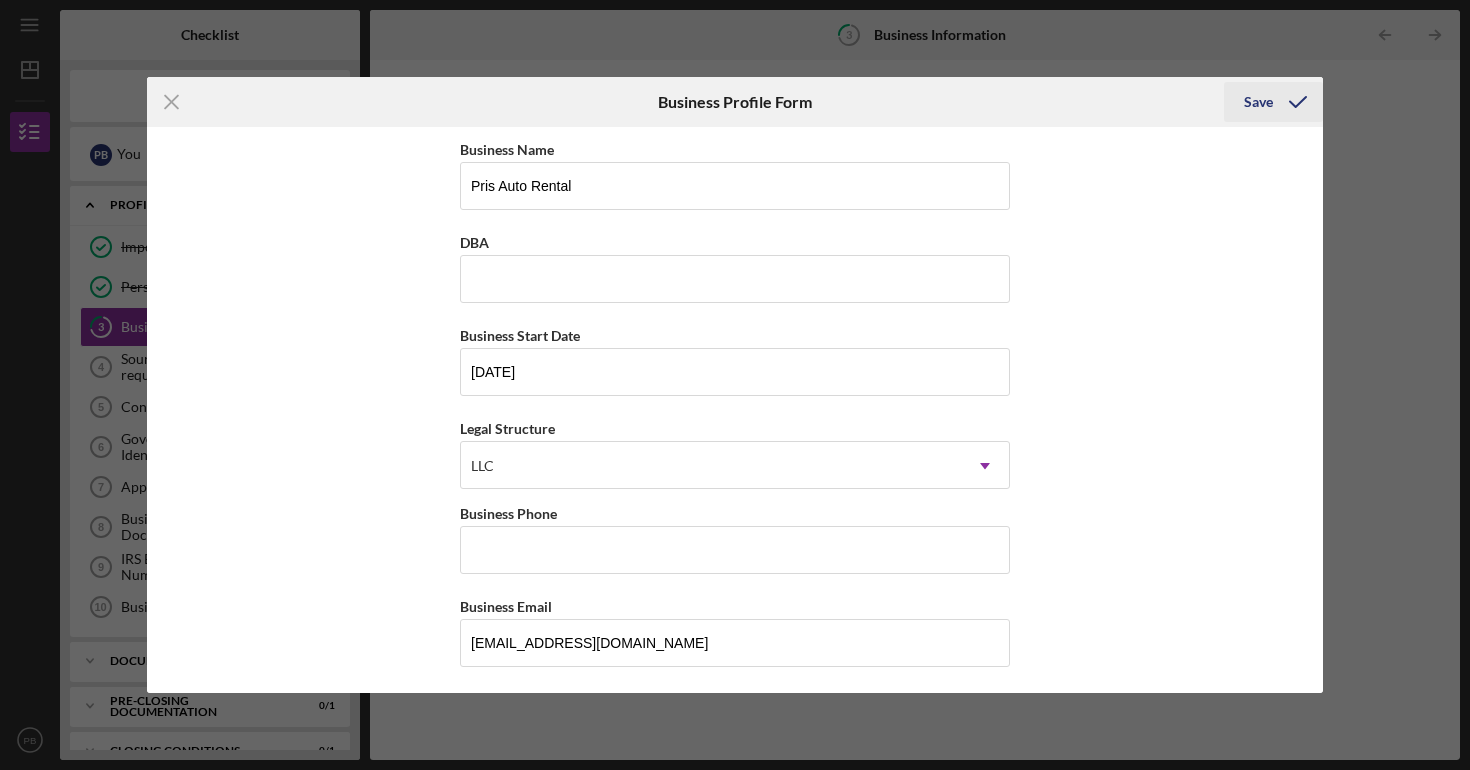
click at [1278, 101] on icon "submit" at bounding box center [1298, 102] width 50 height 50
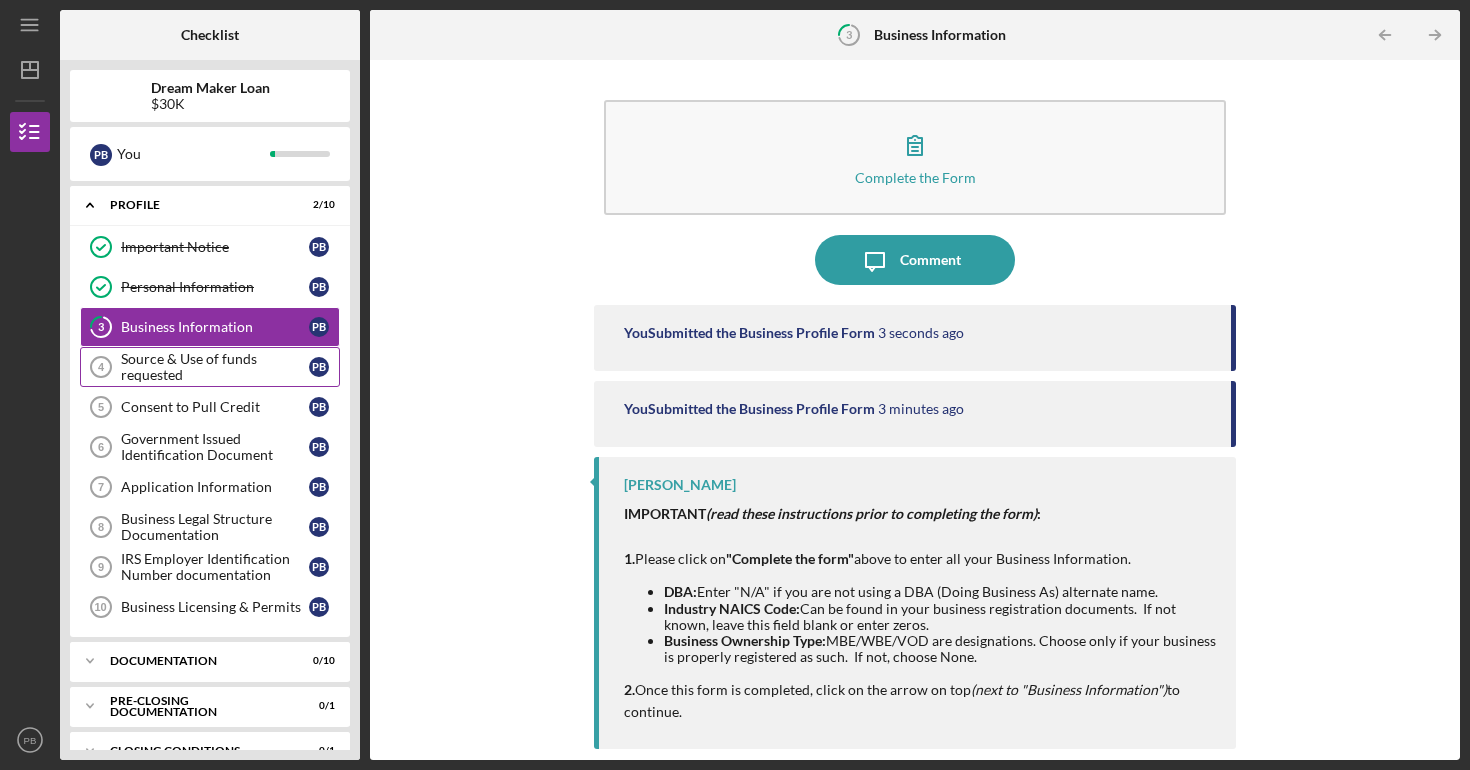
click at [216, 362] on div "Source & Use of funds requested" at bounding box center [215, 367] width 188 height 32
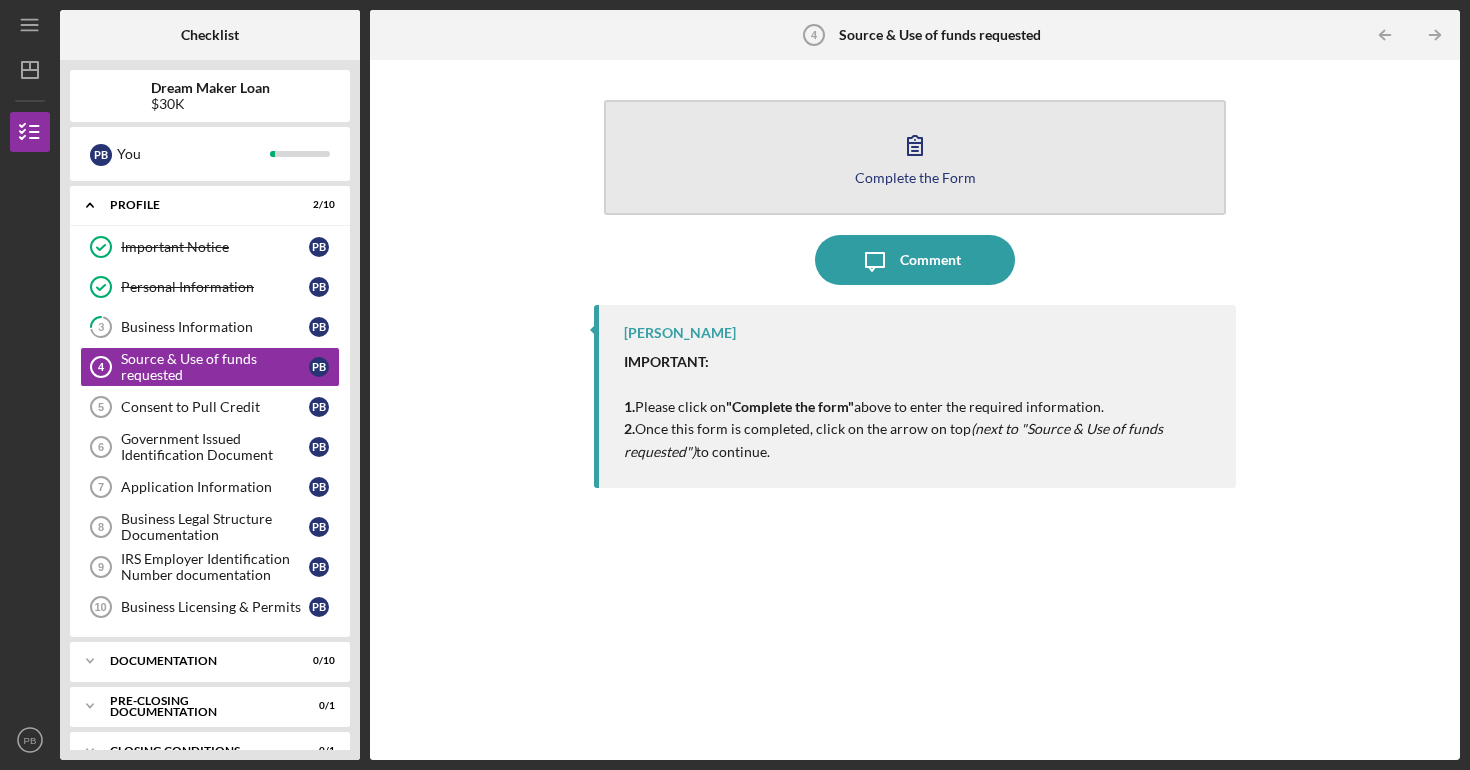
click at [927, 115] on button "Complete the Form Form" at bounding box center [915, 157] width 622 height 115
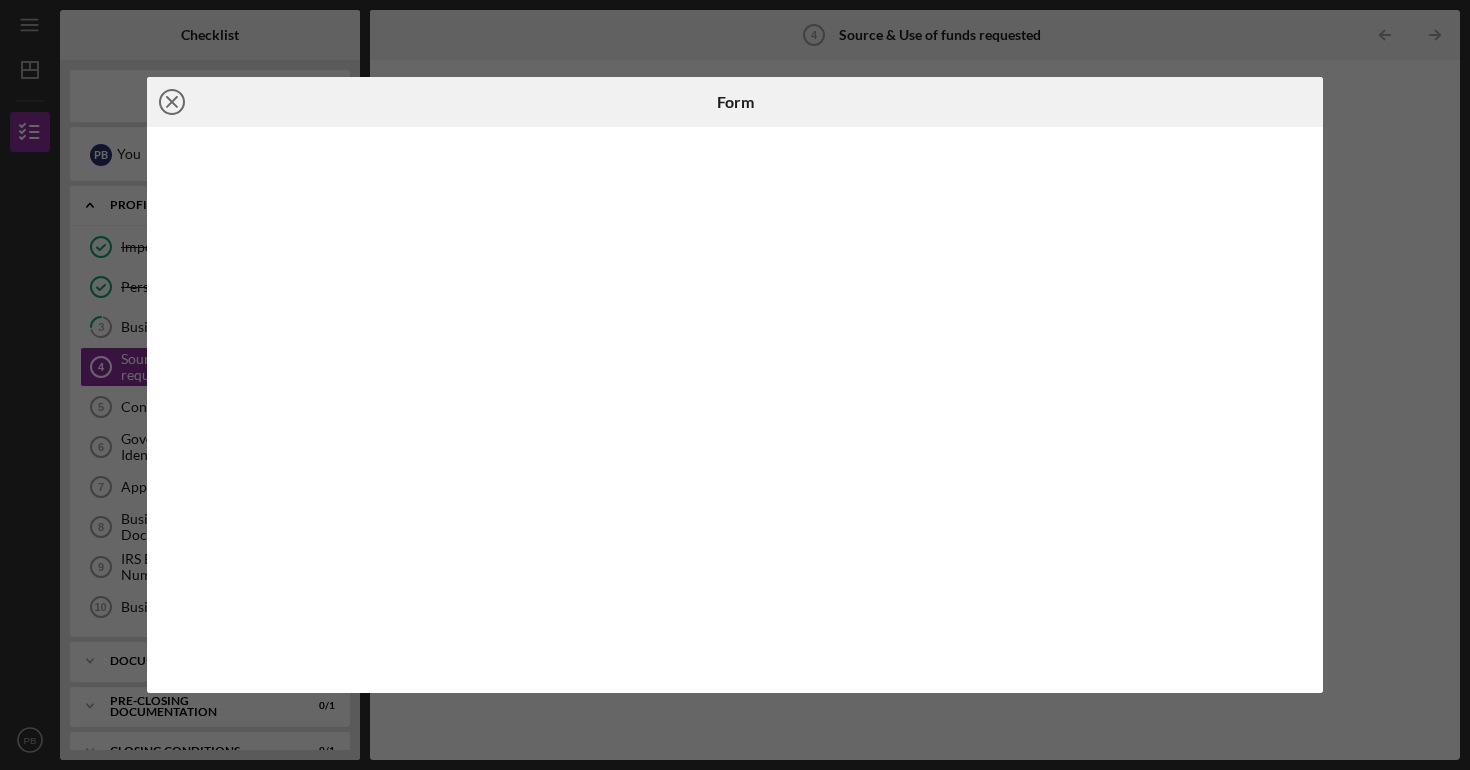
click at [165, 100] on icon "Icon/Close" at bounding box center [172, 102] width 50 height 50
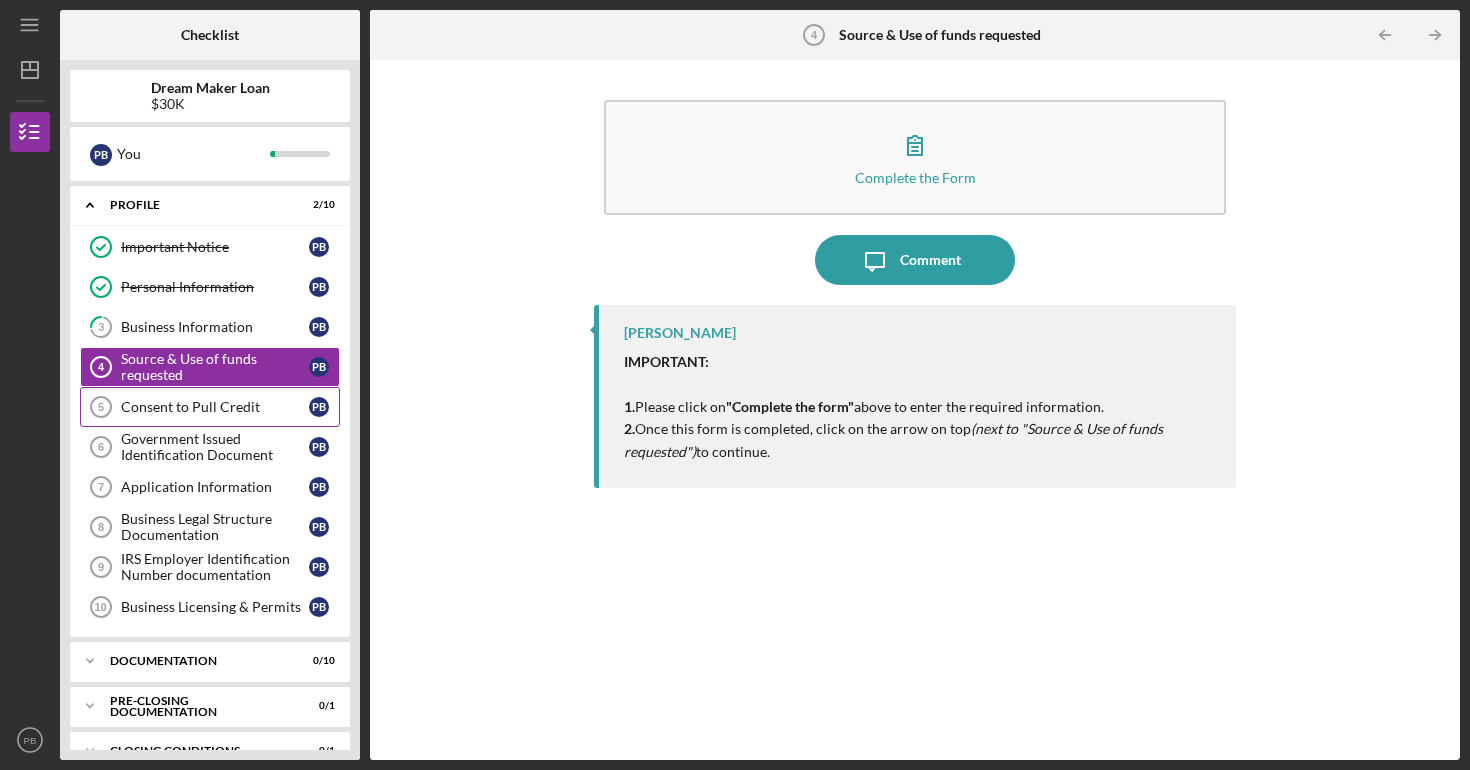
click at [200, 406] on div "Consent to Pull Credit" at bounding box center [215, 407] width 188 height 16
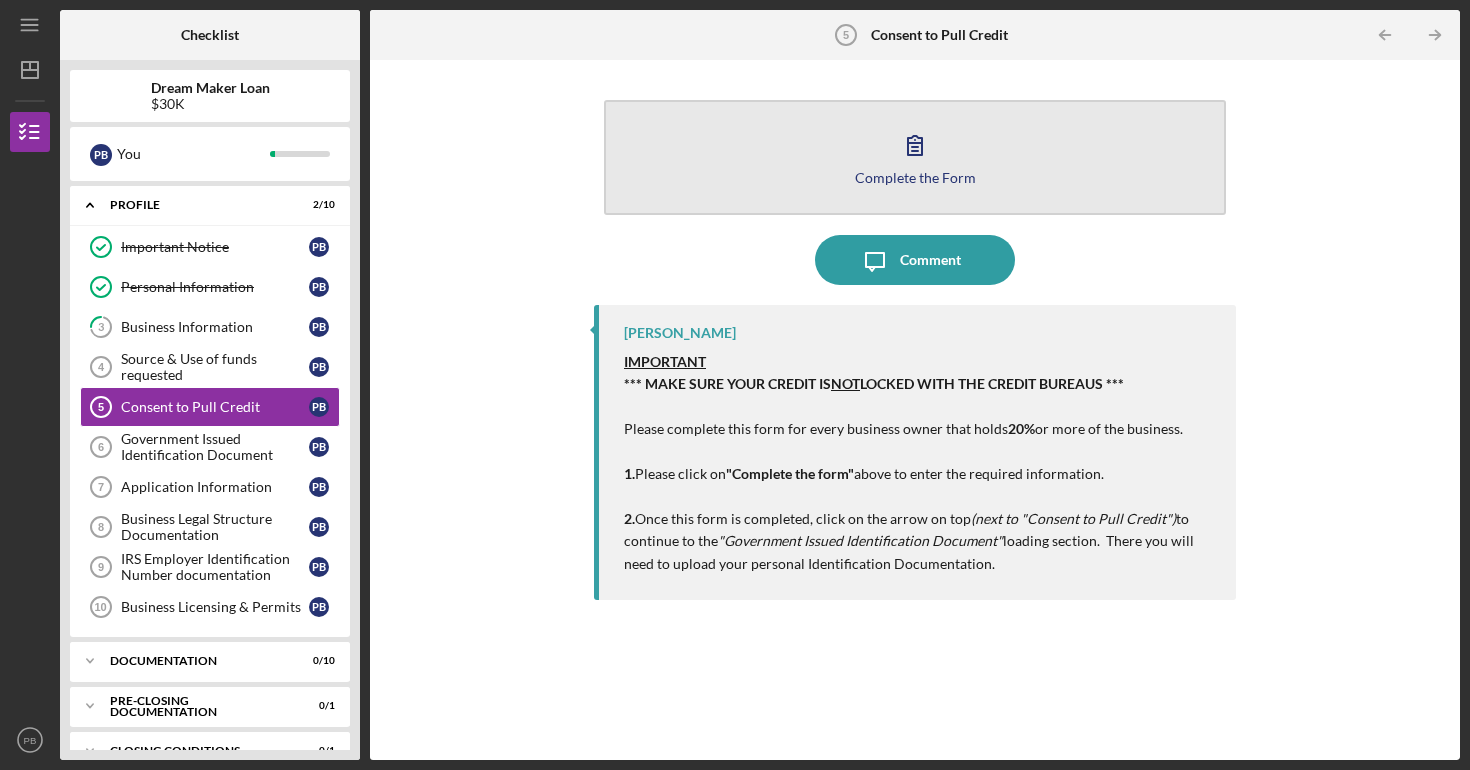
click at [894, 203] on button "Complete the Form Form" at bounding box center [915, 157] width 622 height 115
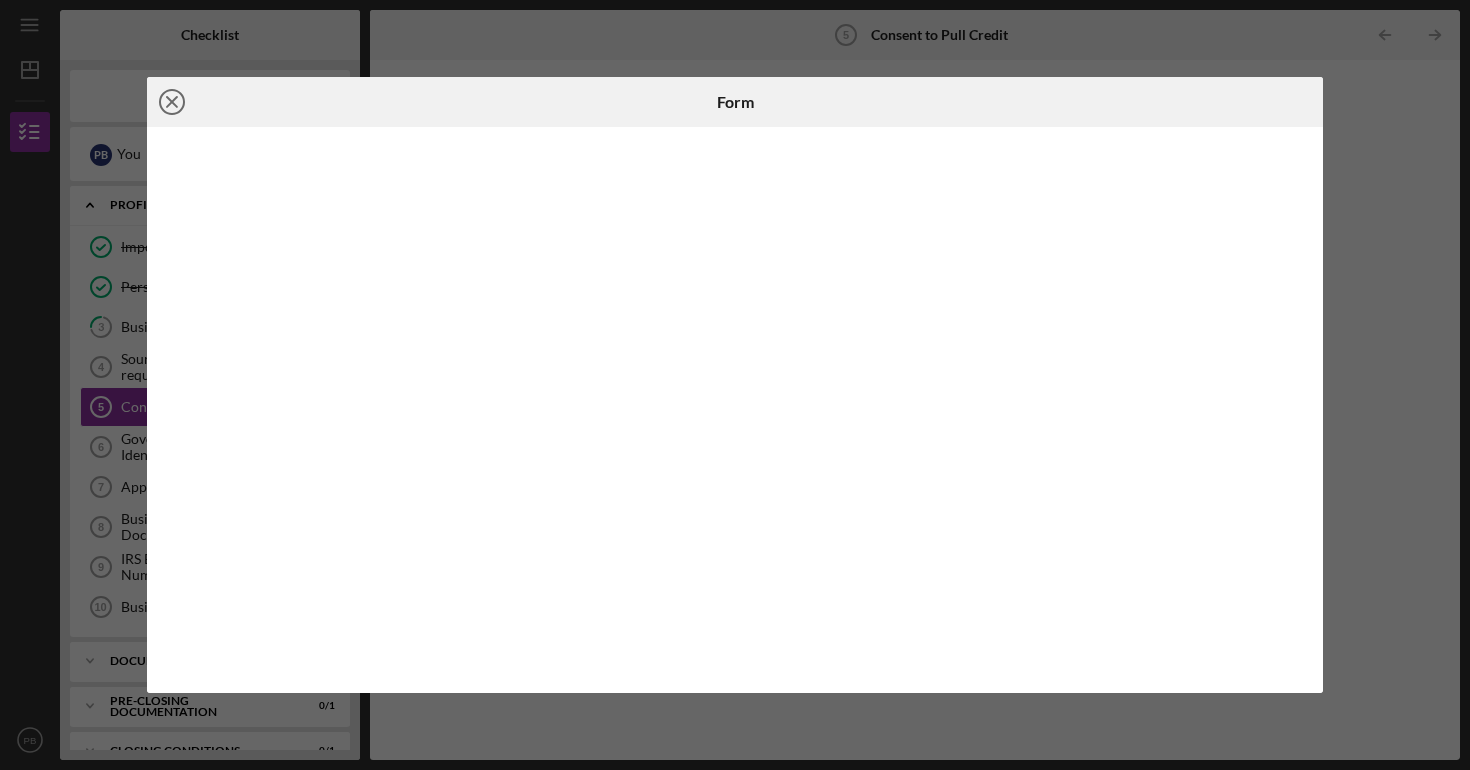
click at [168, 106] on line at bounding box center [172, 102] width 10 height 10
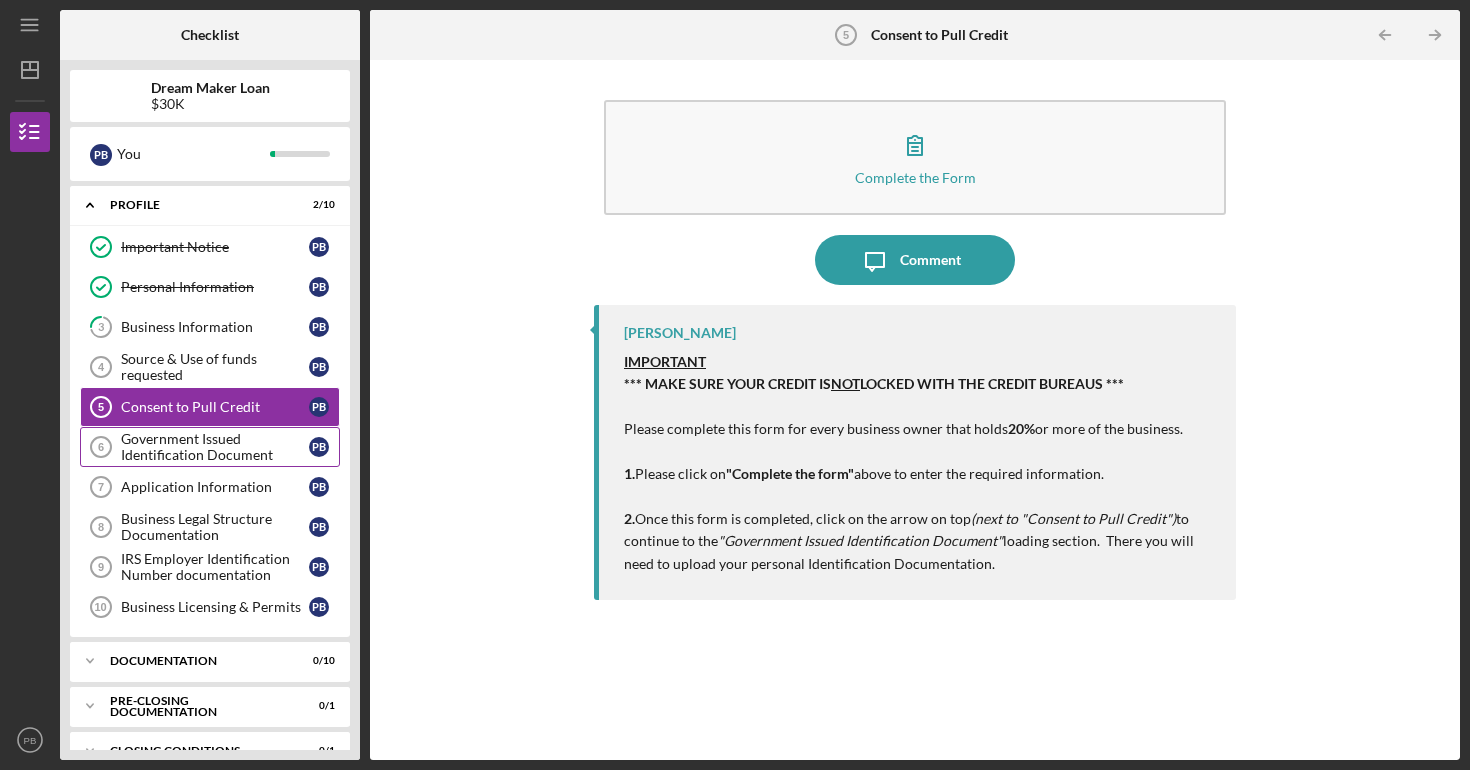
click at [213, 449] on div "Government Issued Identification Document" at bounding box center [215, 447] width 188 height 32
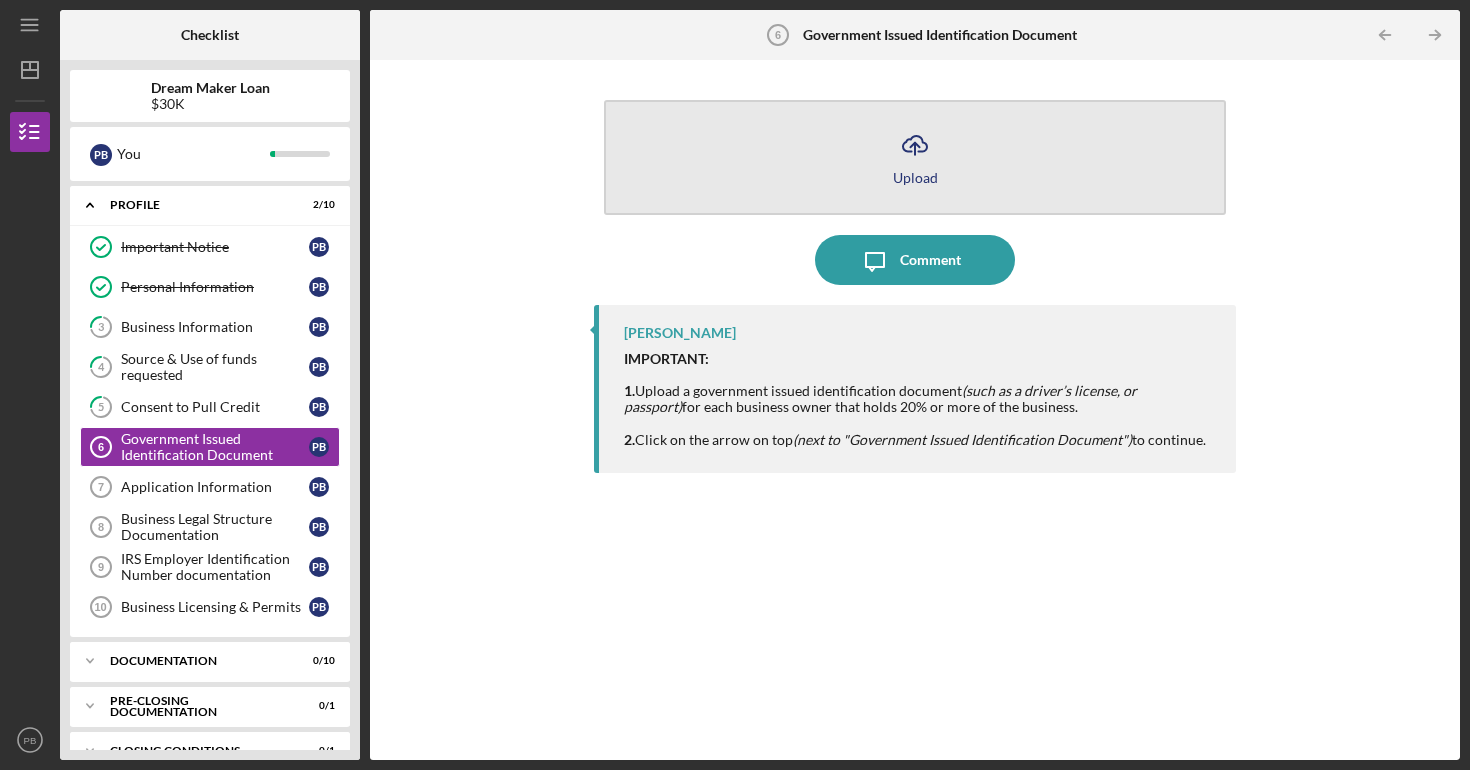
click at [784, 154] on button "Icon/Upload Upload" at bounding box center [915, 157] width 622 height 115
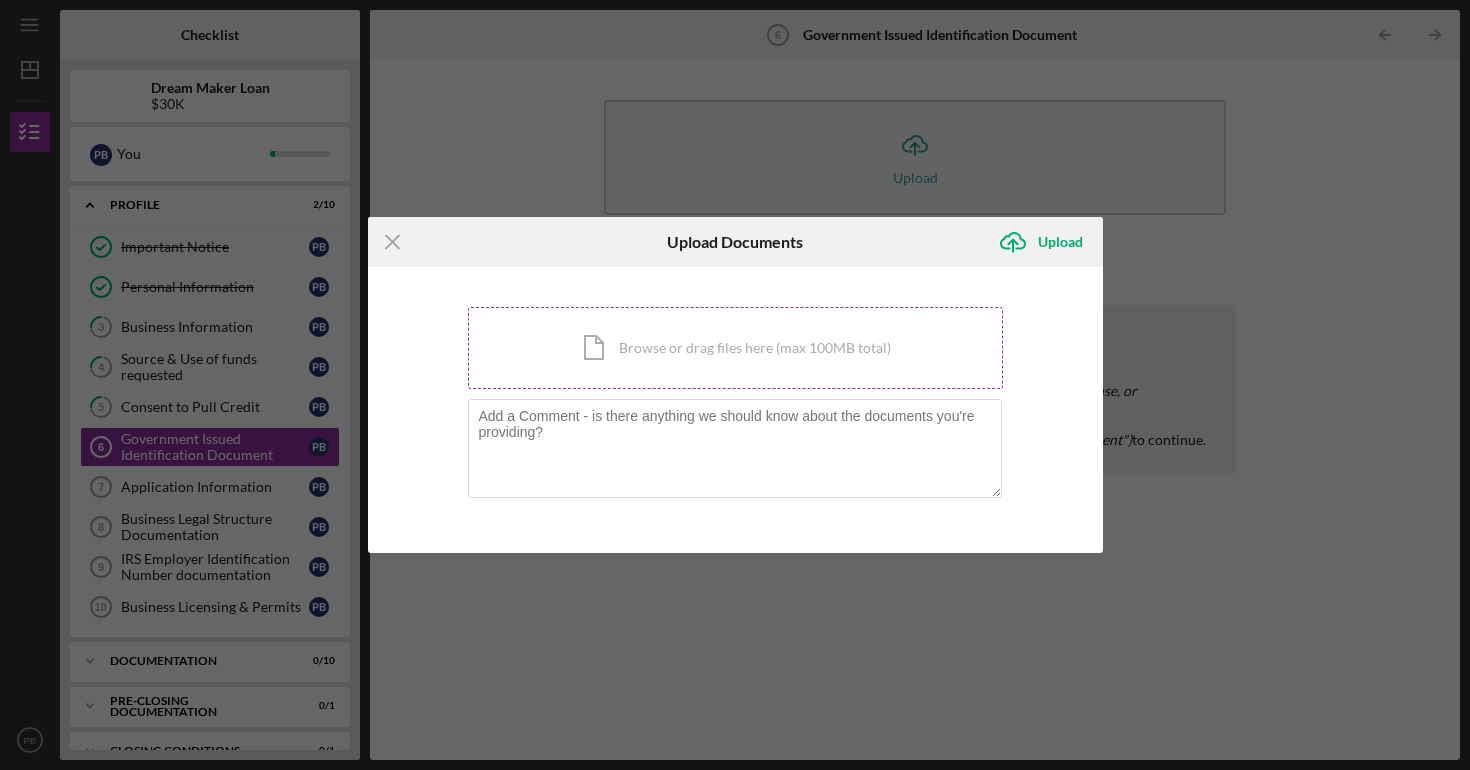
click at [949, 348] on div "Icon/Document Browse or drag files here (max 100MB total) Tap to choose files o…" at bounding box center [735, 348] width 535 height 82
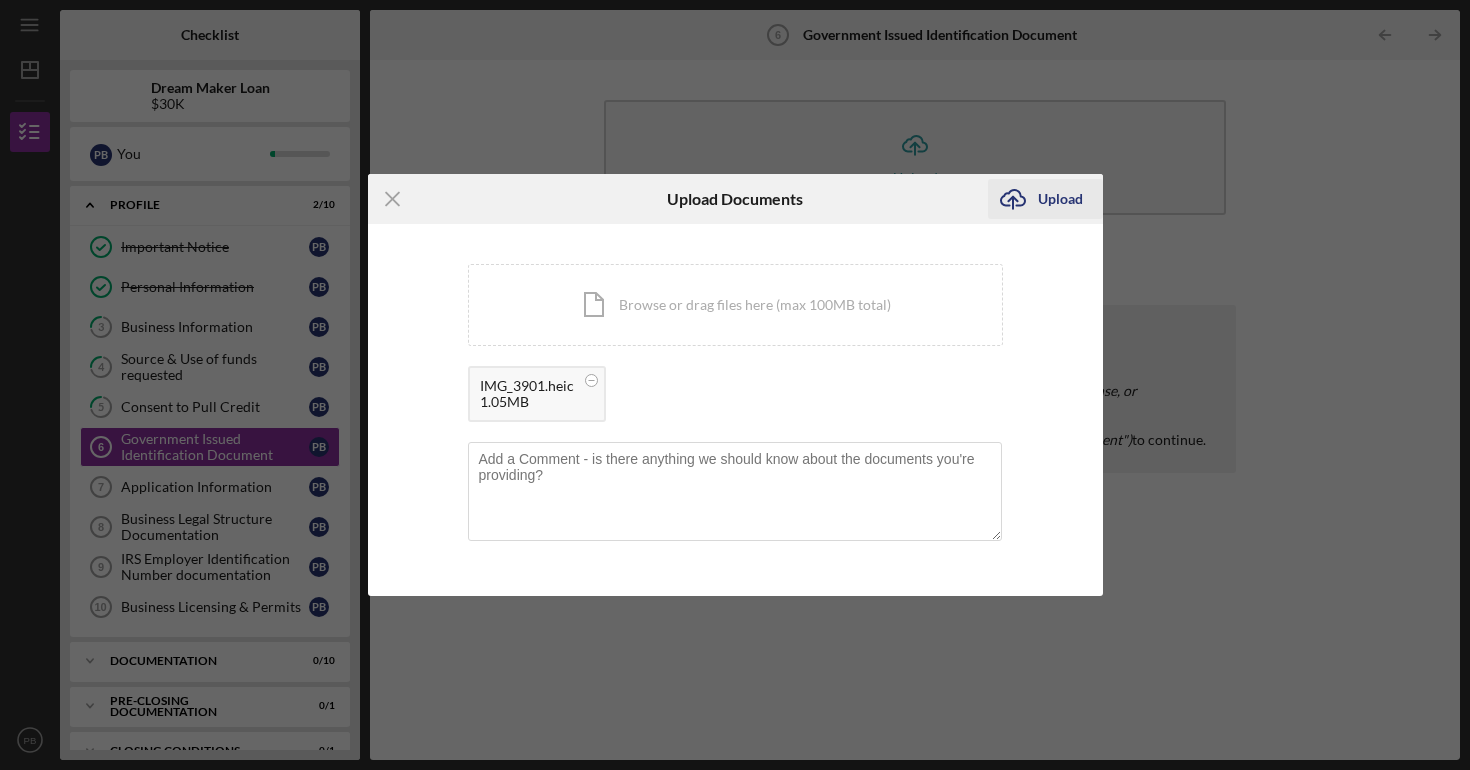
click at [1059, 195] on div "Upload" at bounding box center [1060, 199] width 45 height 40
click at [1056, 205] on div "Upload" at bounding box center [1060, 199] width 45 height 40
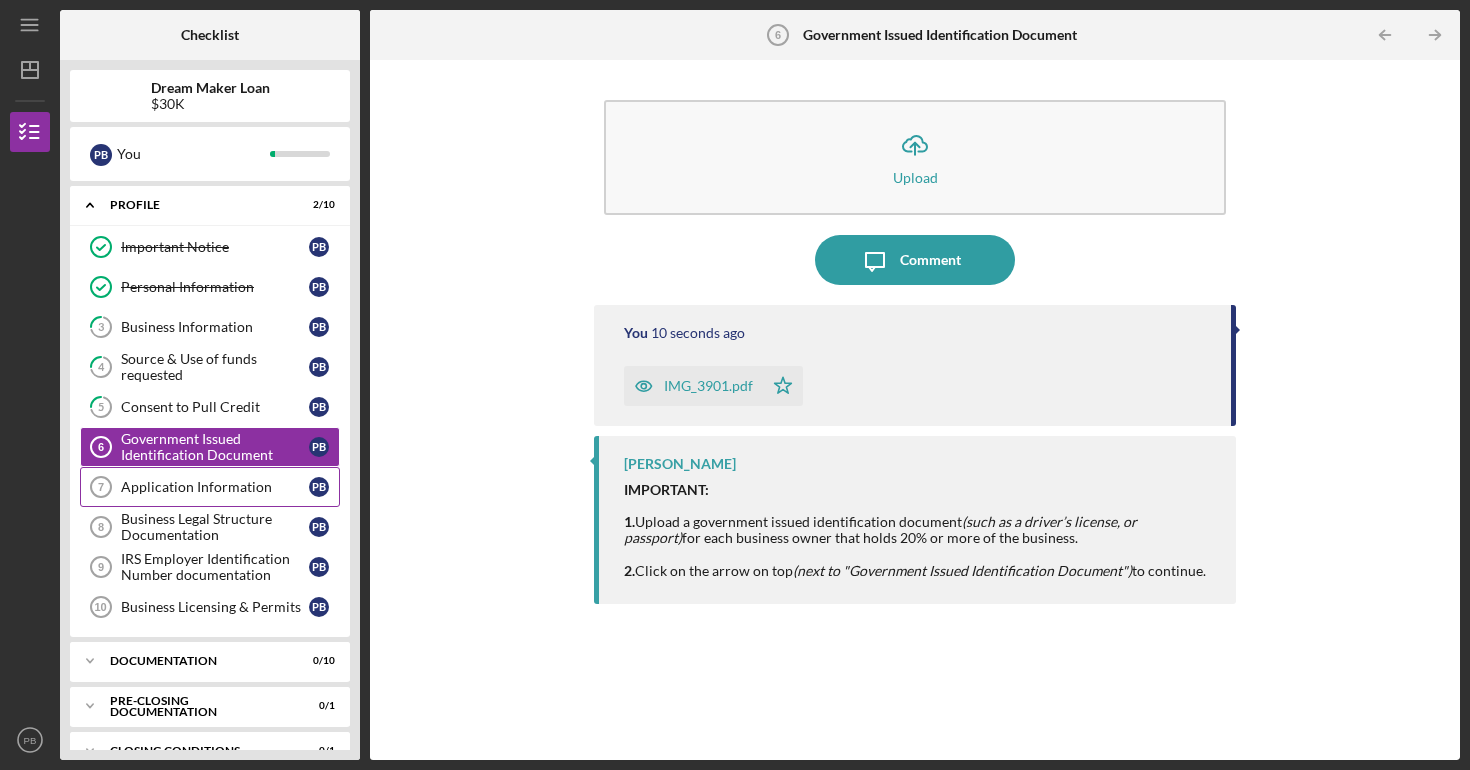
click at [207, 495] on div "Application Information" at bounding box center [215, 487] width 188 height 16
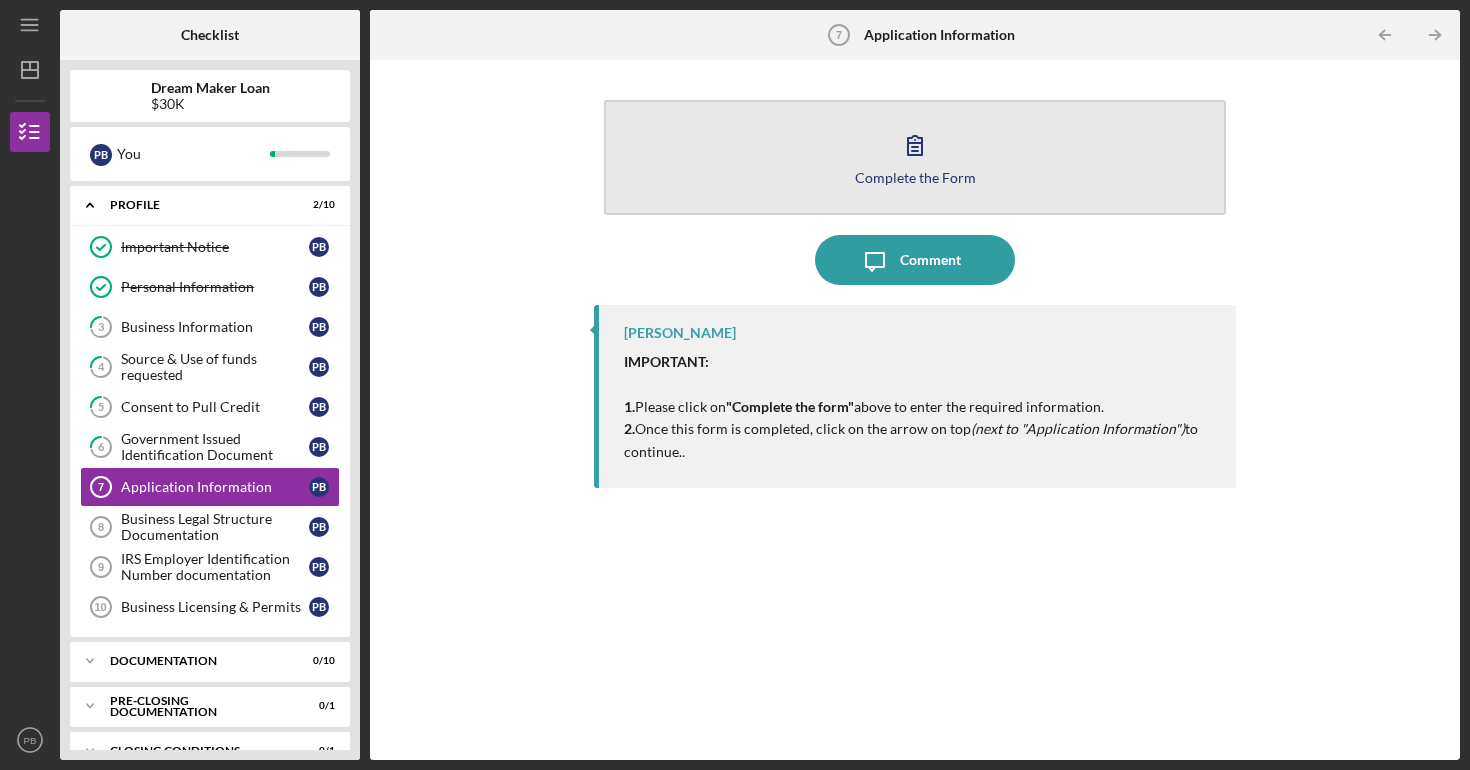
click at [828, 191] on button "Complete the Form Form" at bounding box center [915, 157] width 622 height 115
